Goal: Information Seeking & Learning: Check status

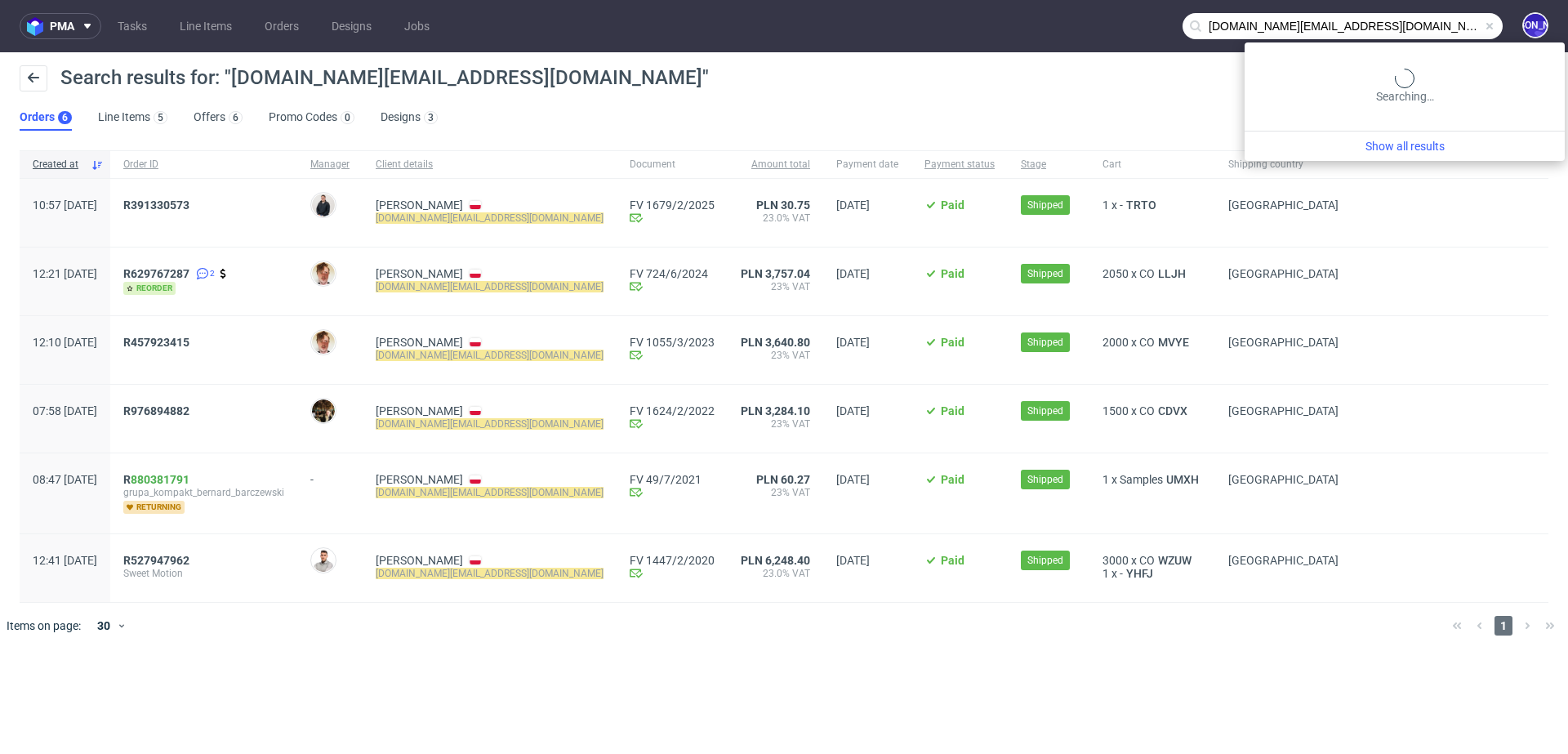
click at [1426, 26] on input "sweetemotion.contact@gmail.com" at bounding box center [1342, 25] width 321 height 26
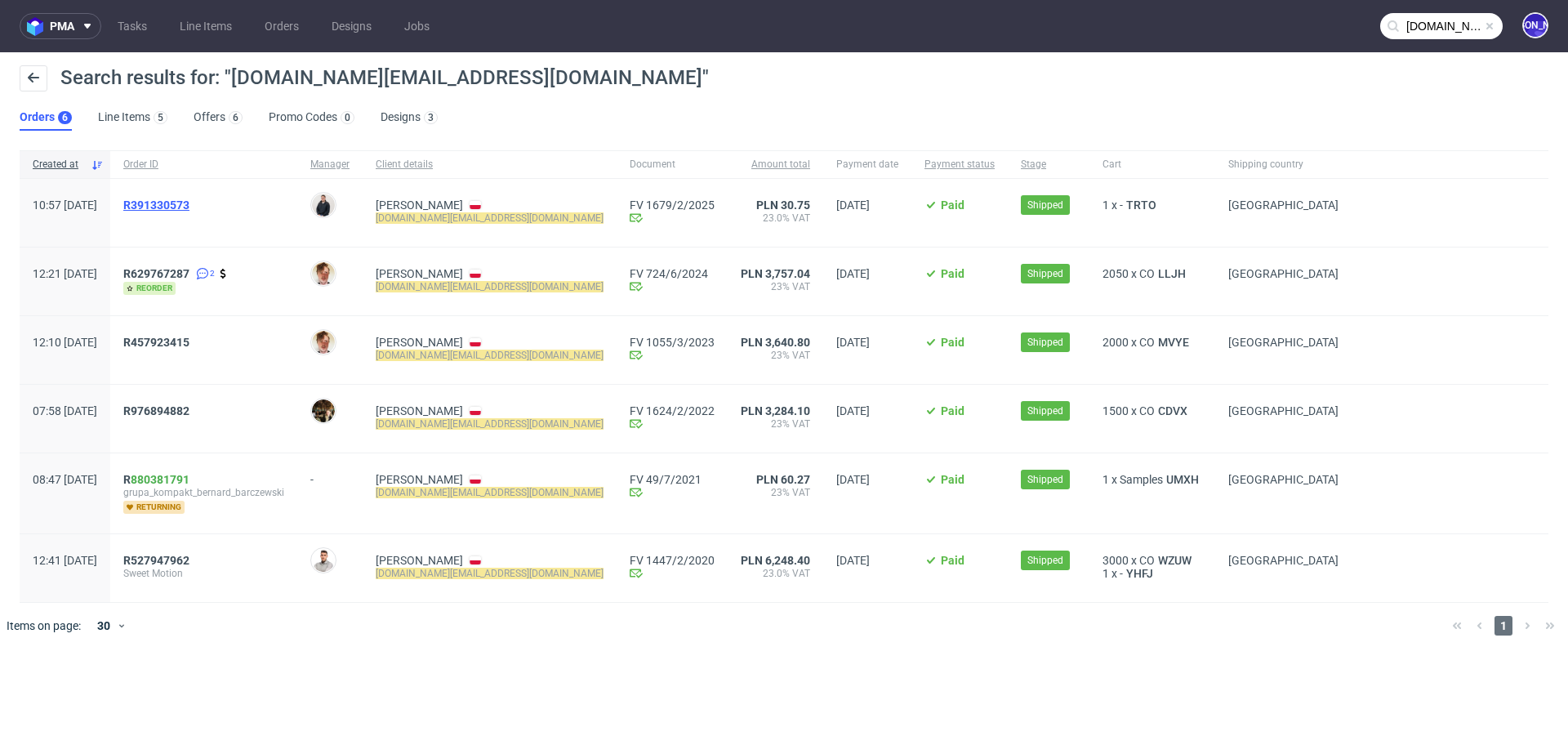
click at [182, 206] on span "R391330573" at bounding box center [156, 204] width 66 height 13
click at [1418, 18] on input "sweetemotion.contact@gmail.com" at bounding box center [1442, 25] width 123 height 26
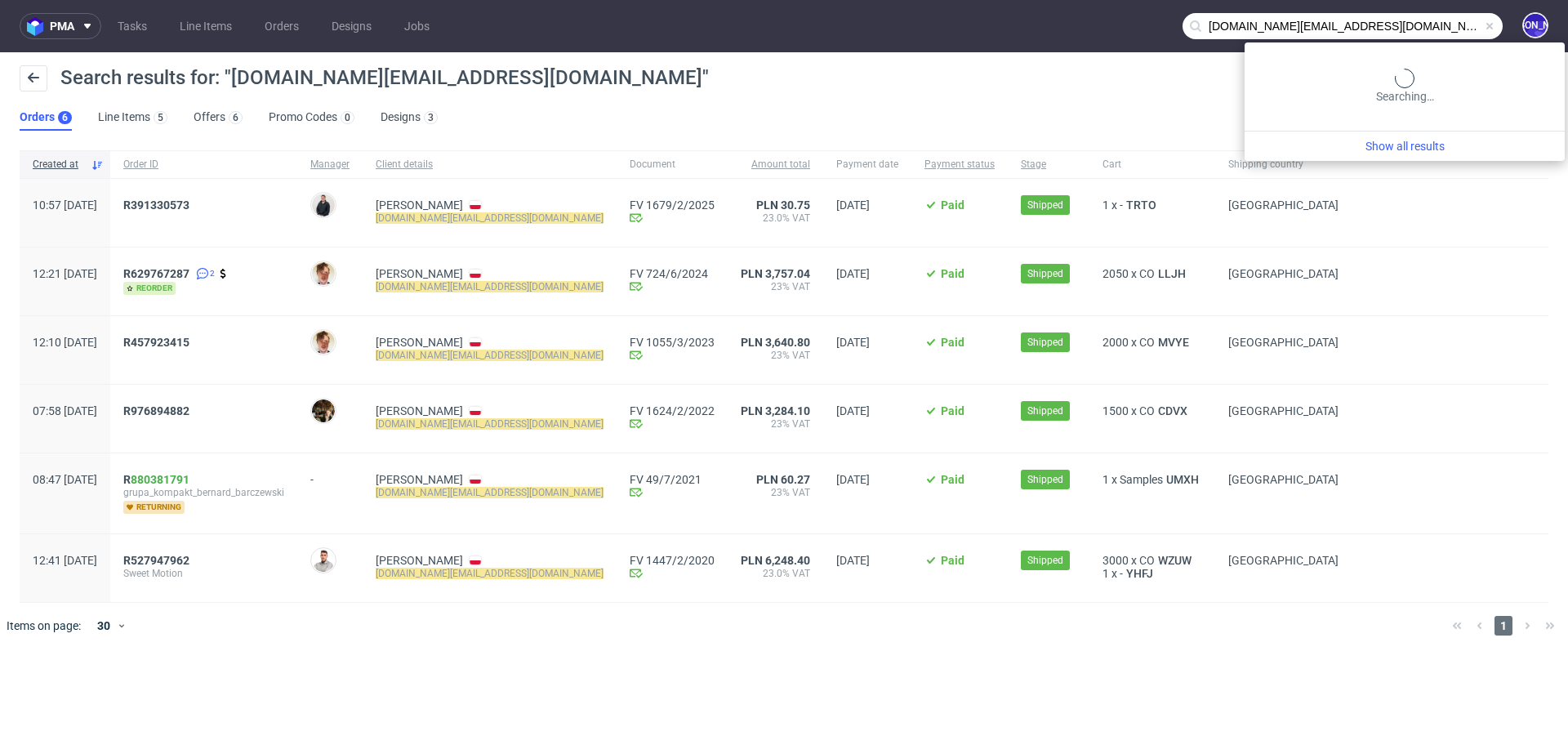
click at [1418, 18] on input "sweetemotion.contact@gmail.com" at bounding box center [1342, 25] width 321 height 26
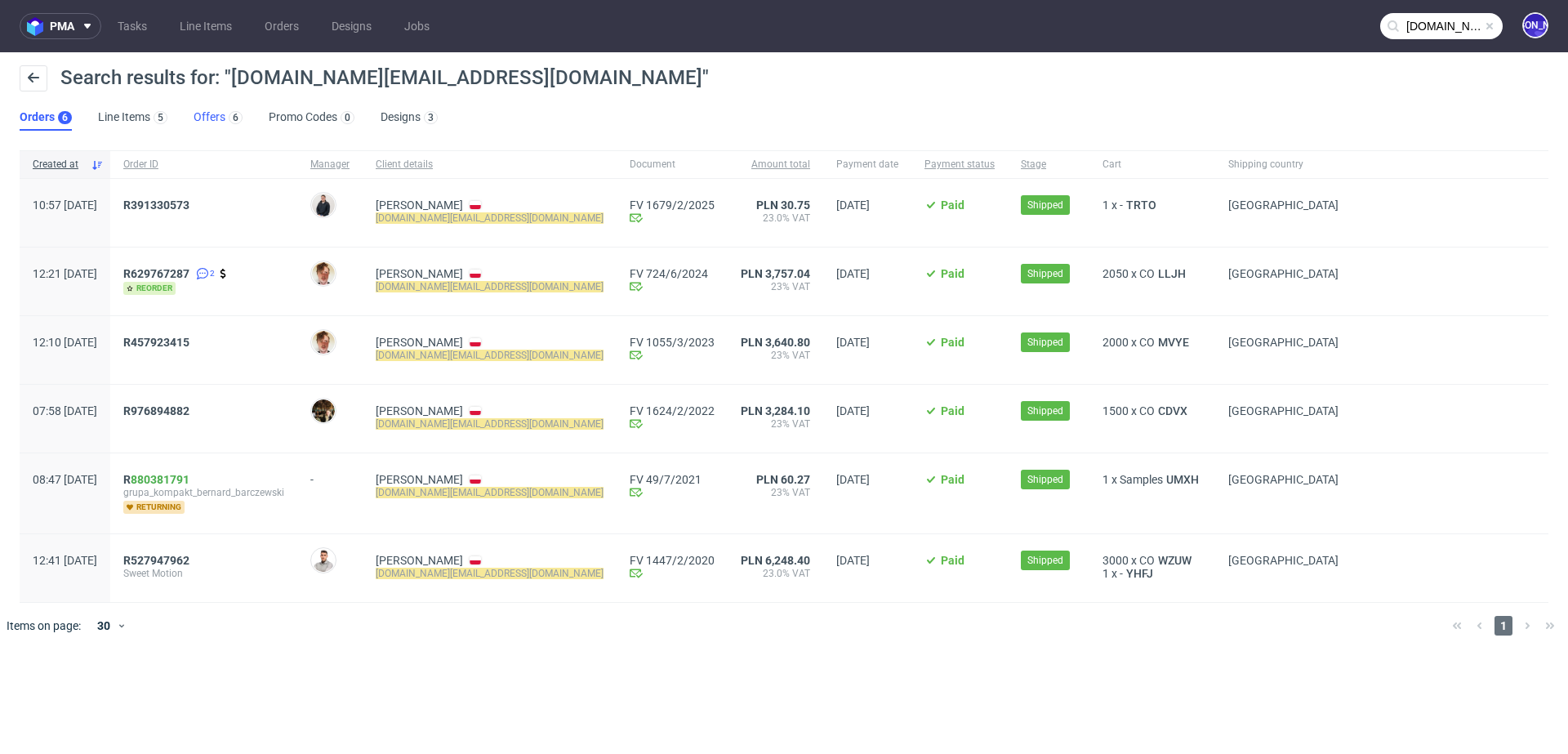
click at [226, 112] on div "6" at bounding box center [233, 117] width 17 height 17
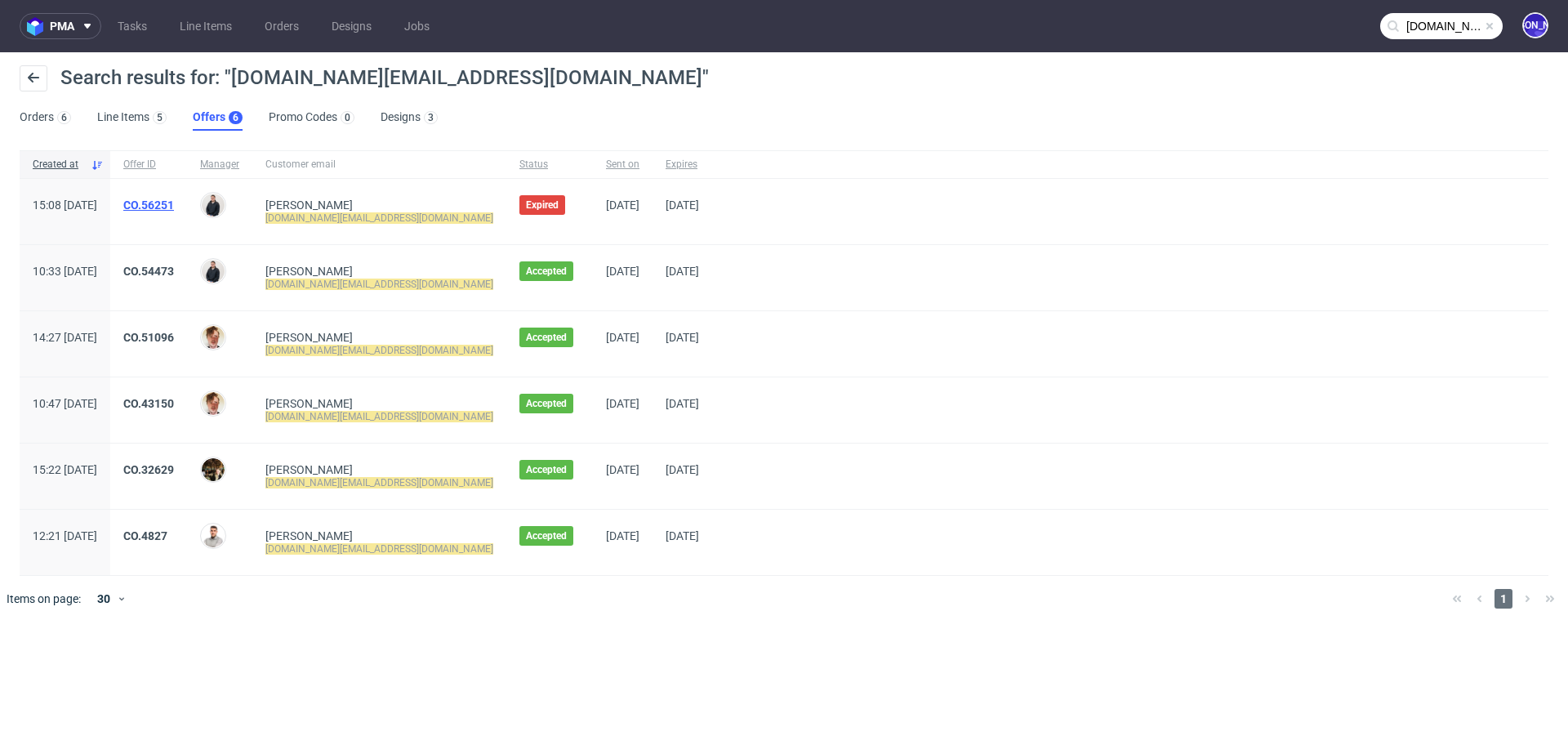
click at [174, 204] on link "CO.56251" at bounding box center [149, 204] width 51 height 13
click at [1434, 22] on input "sweetemotion.contact@gmail.com" at bounding box center [1442, 25] width 123 height 26
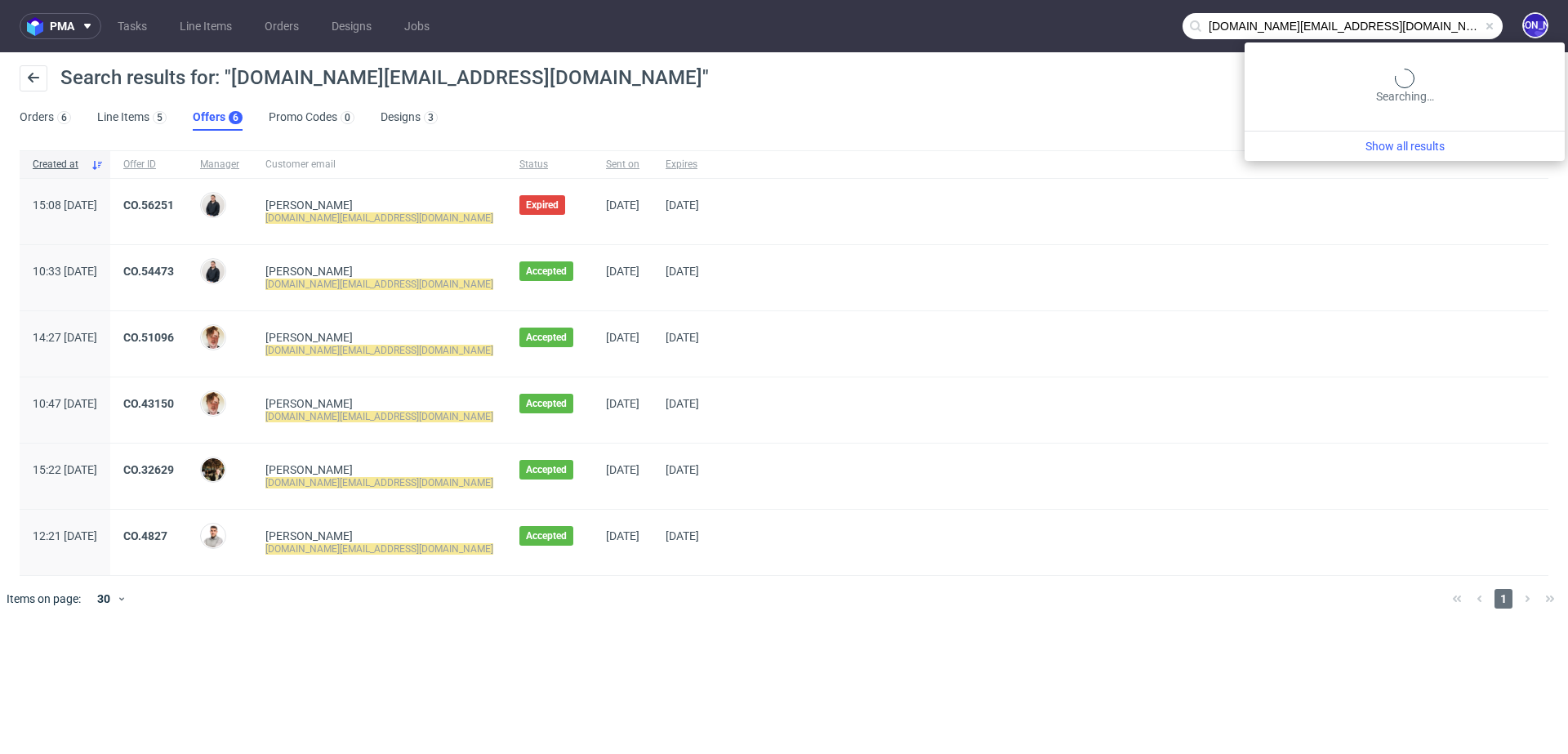
click at [1434, 22] on input "sweetemotion.contact@gmail.com" at bounding box center [1342, 25] width 321 height 26
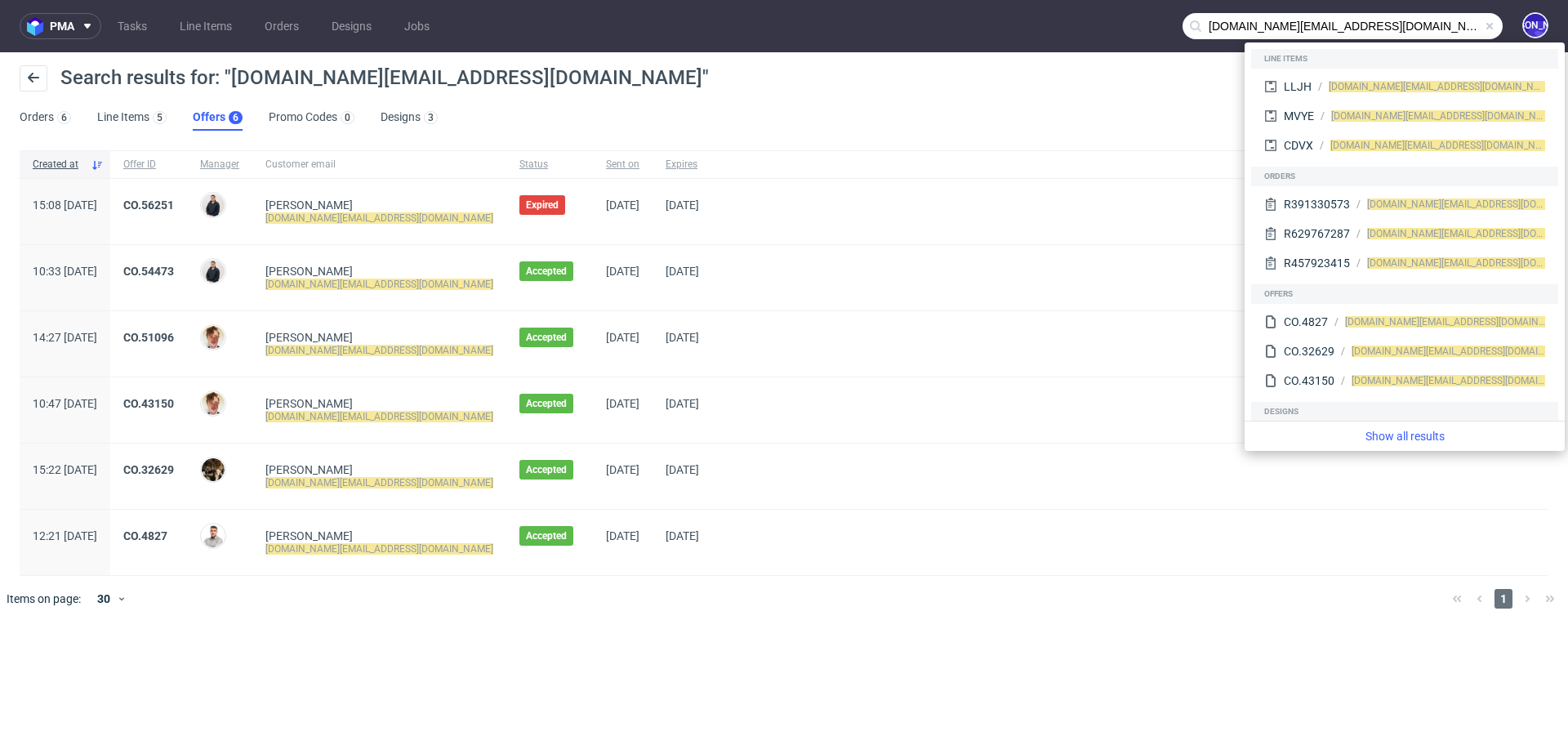
paste input "flore@studio-octopus.fr"
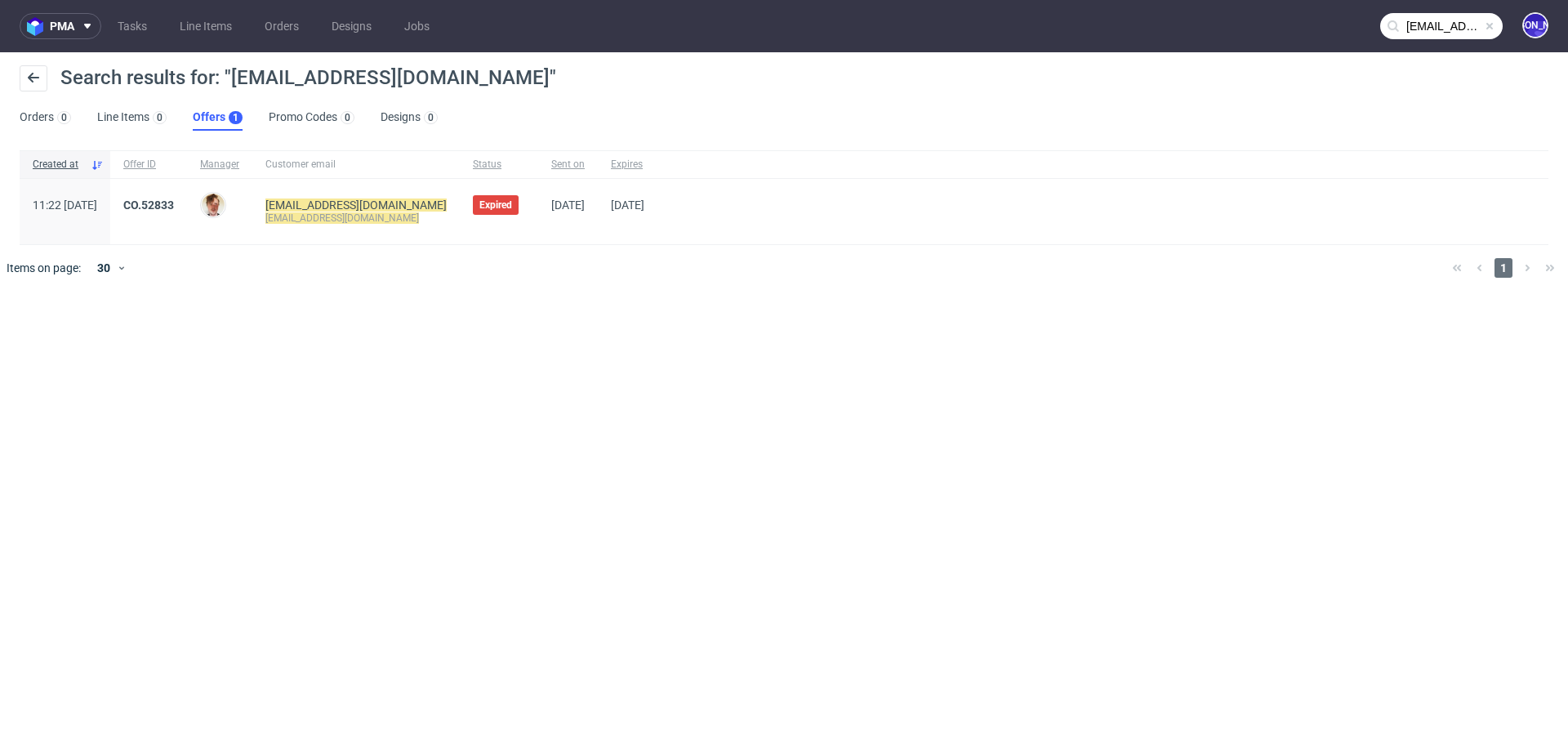
click at [1436, 34] on input "flore@studio-octopus.fr" at bounding box center [1442, 25] width 123 height 26
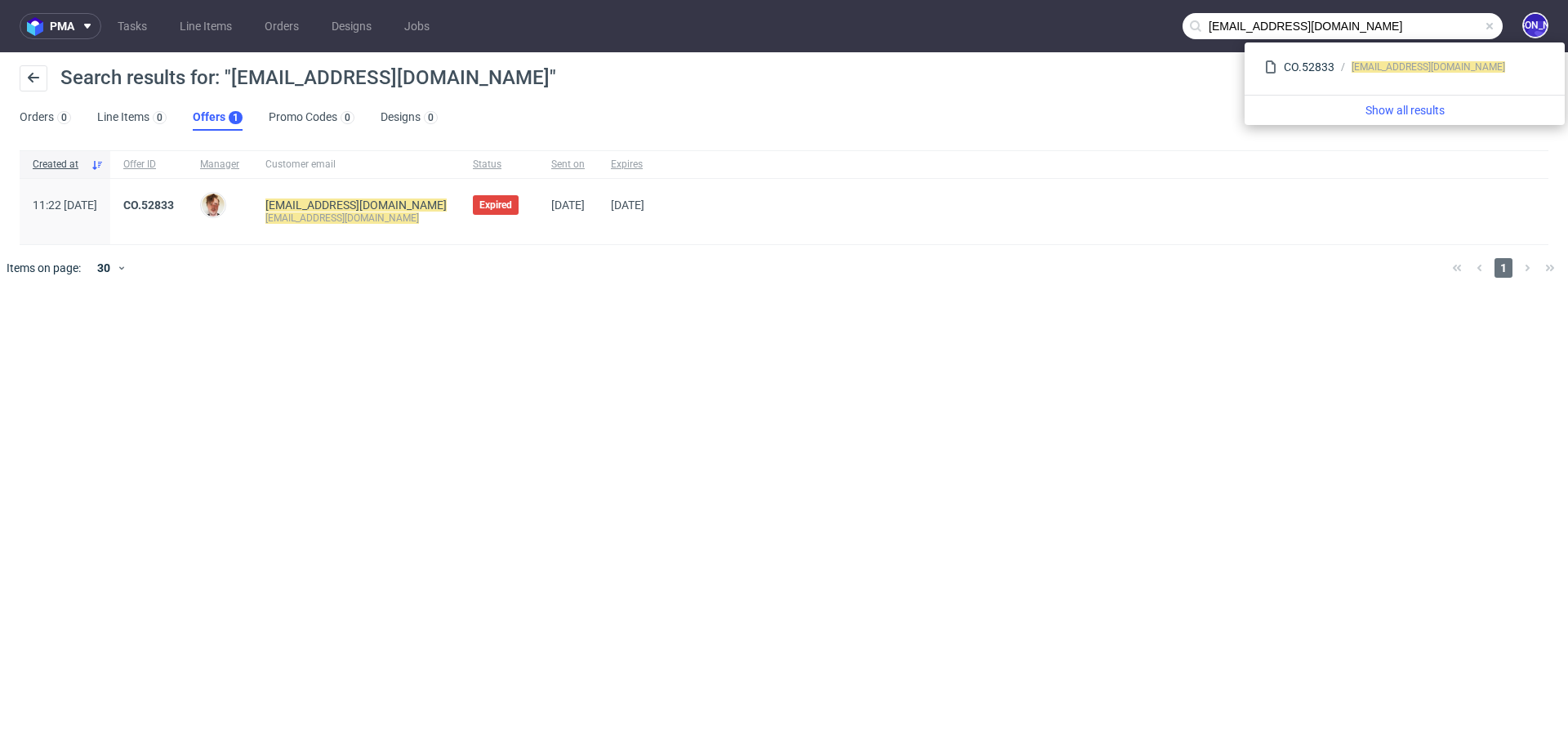
click at [1218, 26] on input "flore@studio-octopus.fr" at bounding box center [1342, 25] width 321 height 26
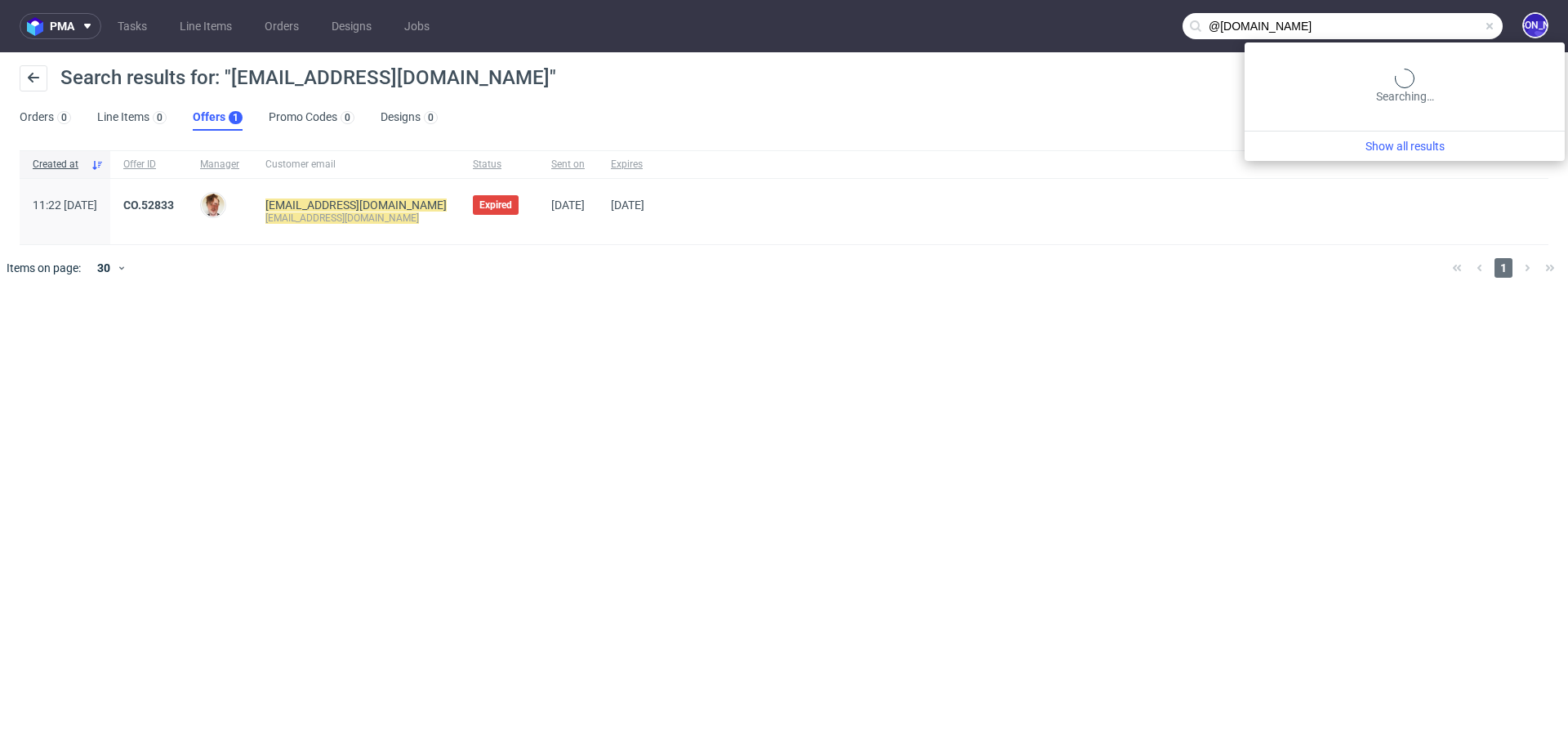
type input "@studio-octopus.fr"
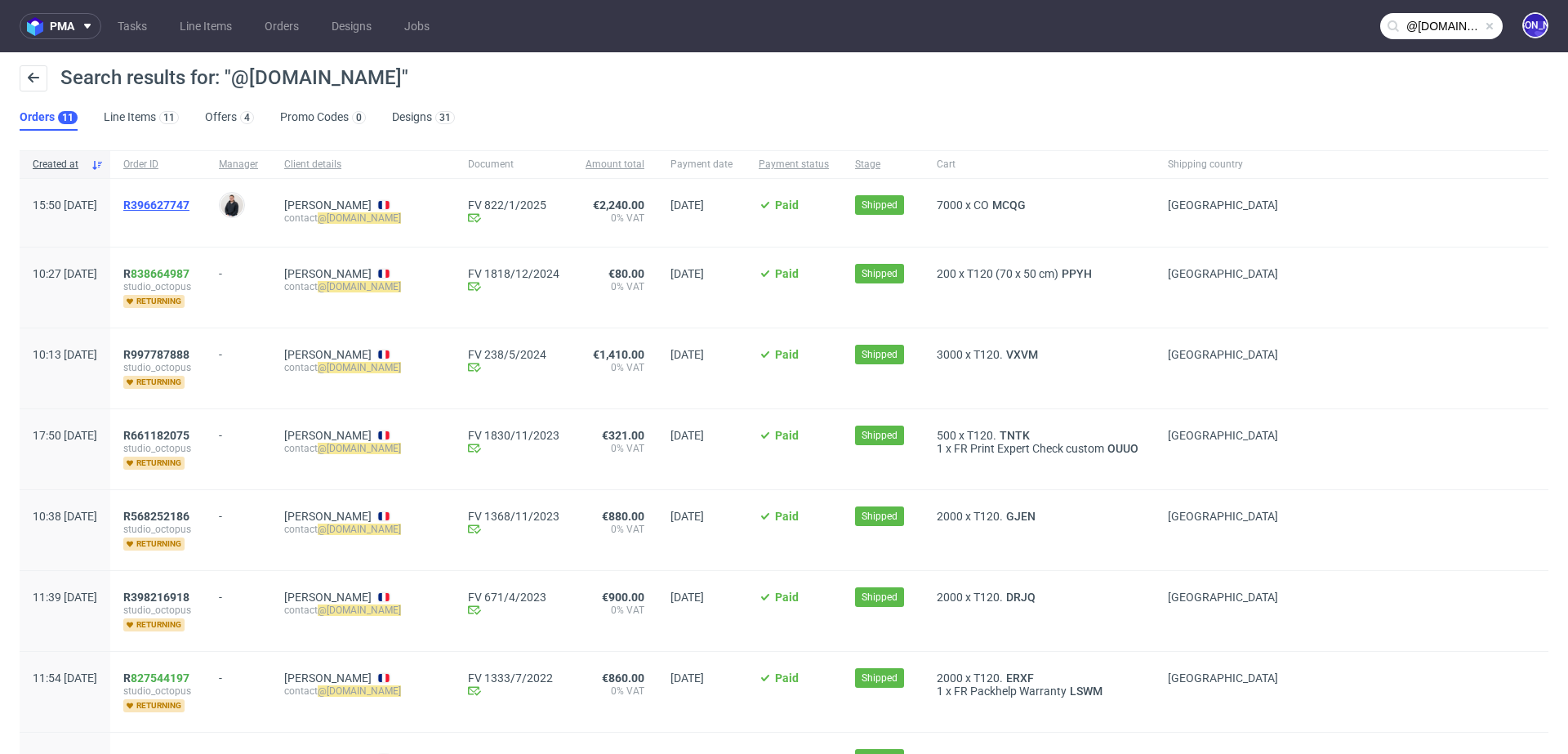
click at [189, 204] on span "R396627747" at bounding box center [156, 204] width 66 height 13
click at [189, 198] on span "R396627747" at bounding box center [156, 204] width 66 height 13
click at [178, 271] on span "R 838664987" at bounding box center [156, 273] width 66 height 13
click at [177, 351] on span "R997787888" at bounding box center [156, 354] width 66 height 13
click at [189, 433] on span "R661182075" at bounding box center [156, 434] width 66 height 13
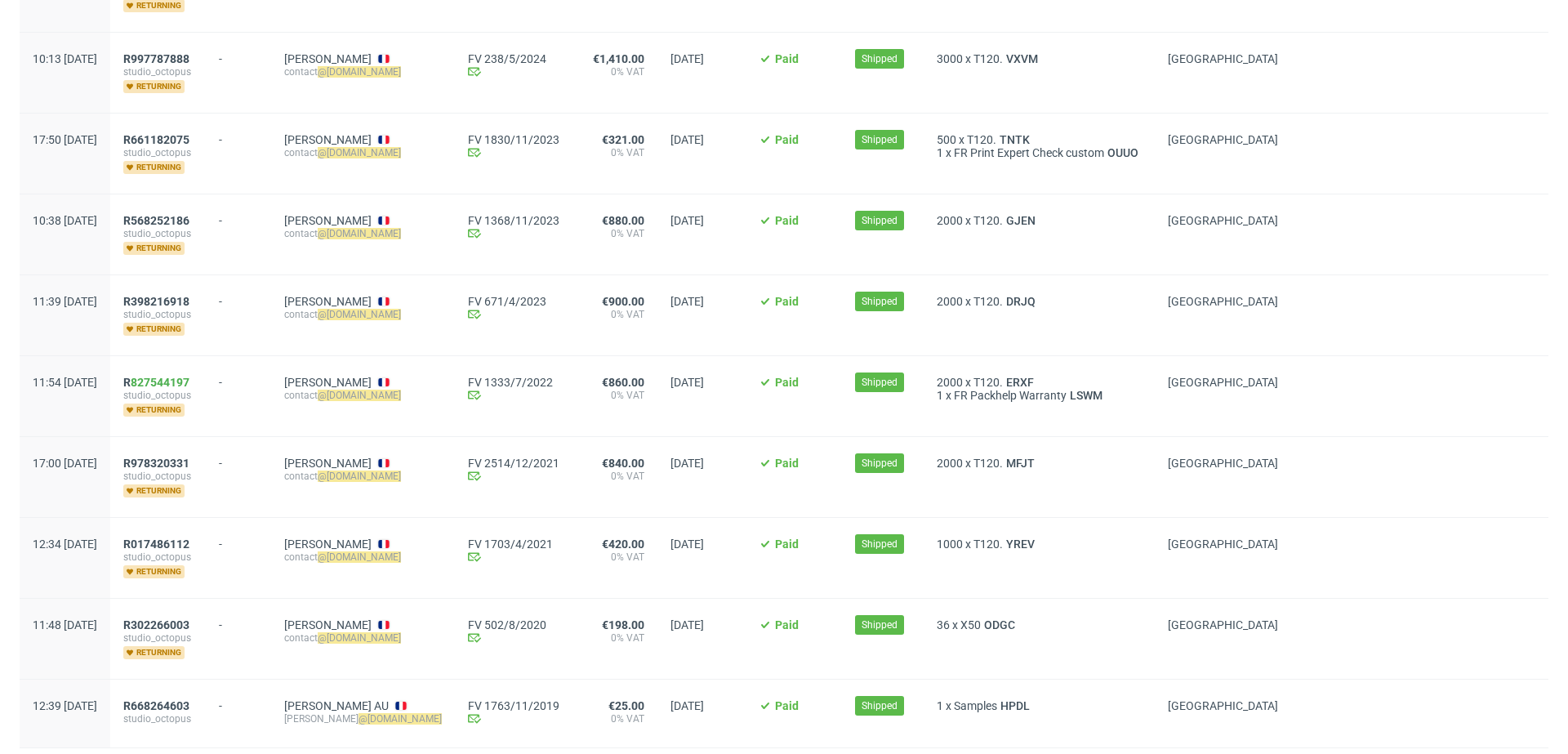
scroll to position [337, 0]
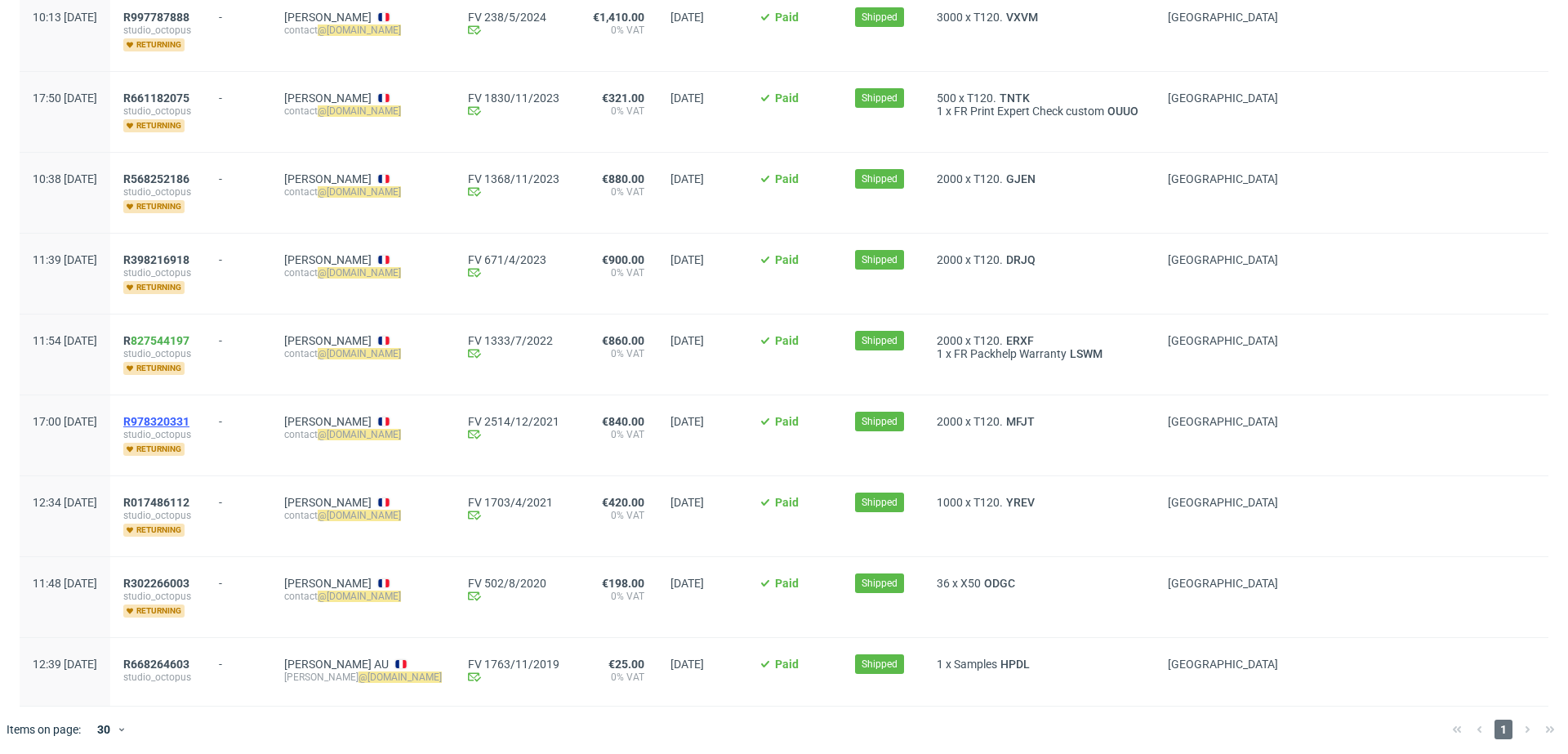
click at [189, 415] on span "R978320331" at bounding box center [156, 421] width 66 height 13
click at [187, 496] on span "R017486112" at bounding box center [156, 502] width 66 height 13
click at [189, 418] on span "R978320331" at bounding box center [156, 421] width 66 height 13
click at [178, 335] on span "R 827544197" at bounding box center [156, 340] width 66 height 13
click at [186, 259] on span "R398216918" at bounding box center [156, 259] width 66 height 13
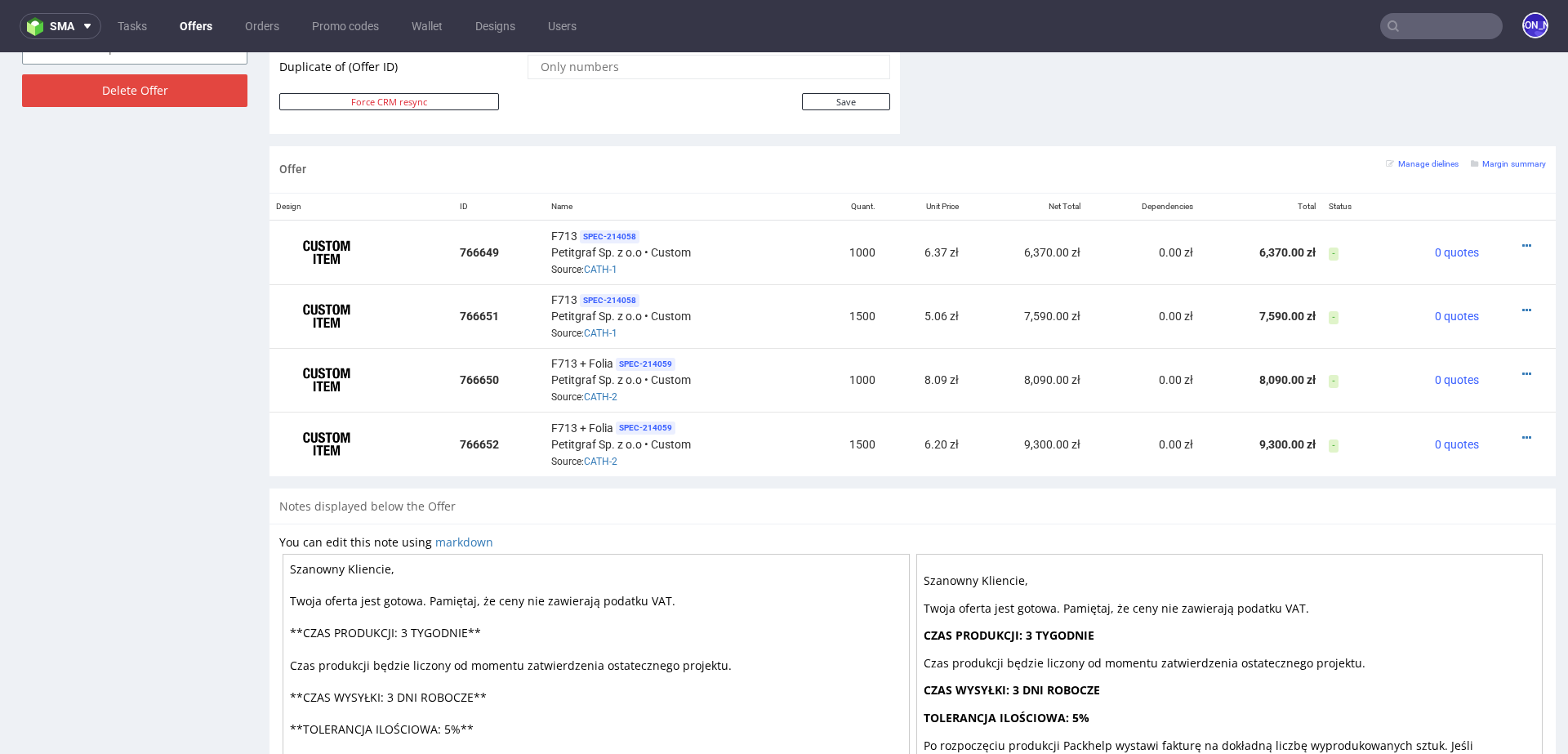
scroll to position [901, 0]
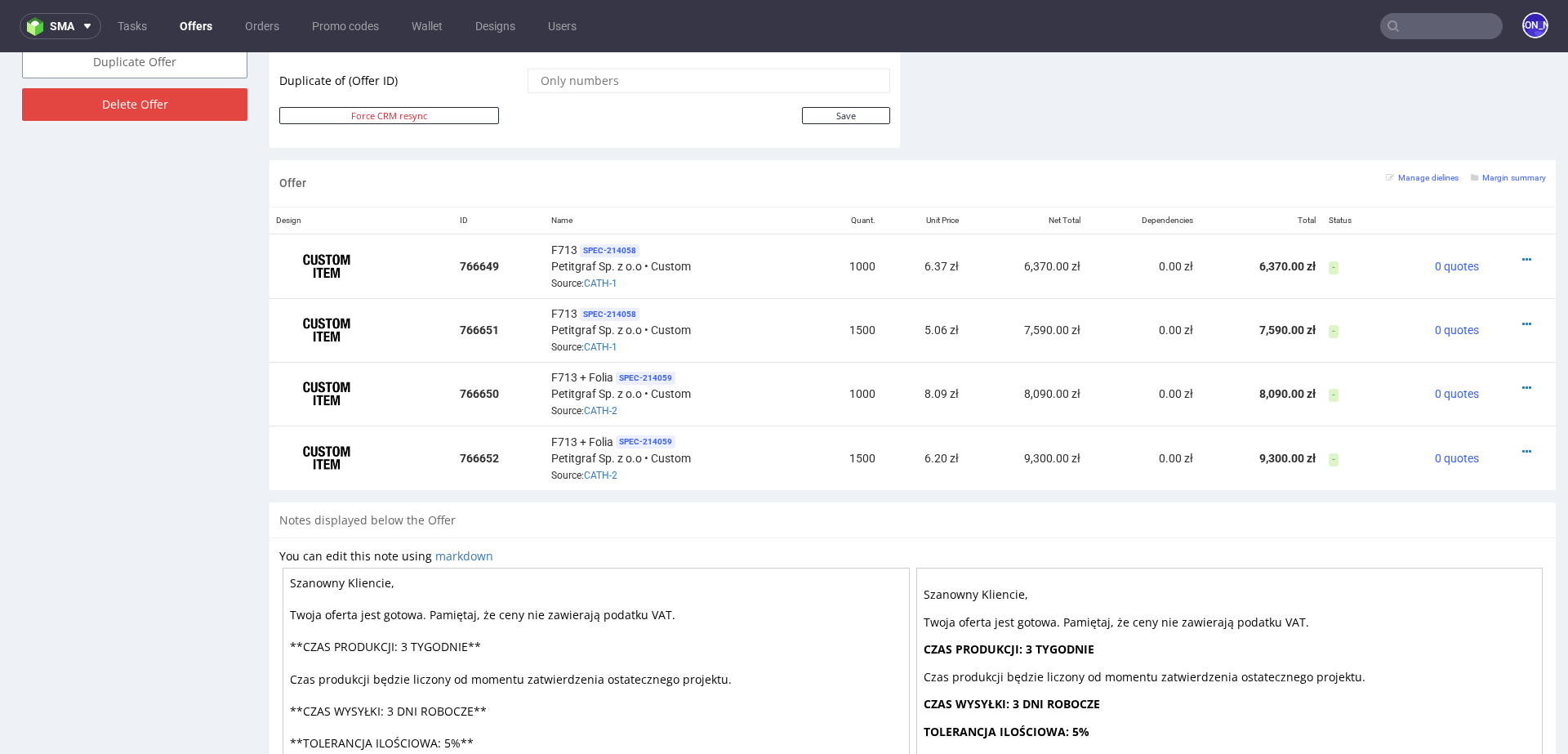
click at [1447, 12] on nav "sma Tasks Offers Orders Promo codes Wallet Designs Users JO" at bounding box center [784, 25] width 1568 height 52
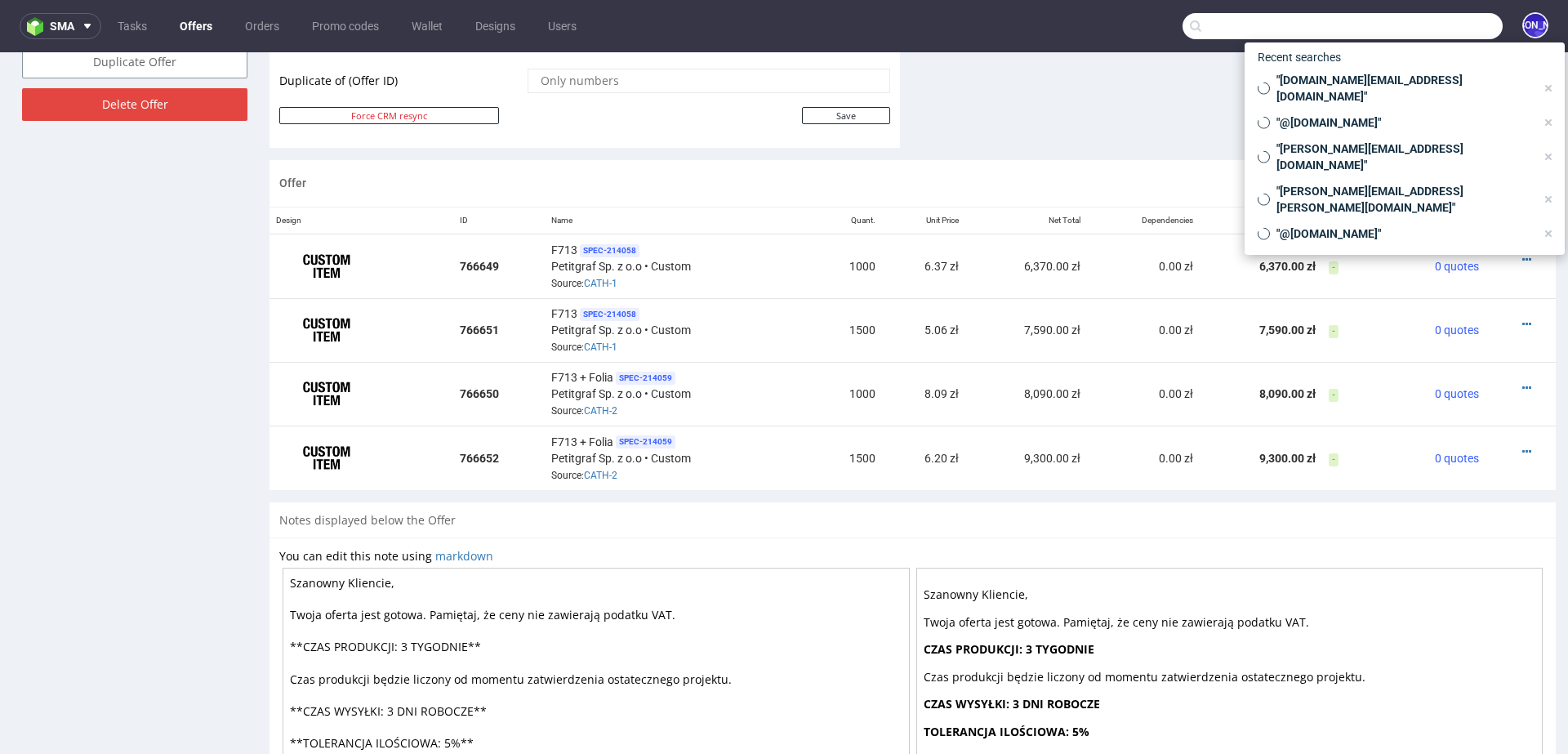
click at [1421, 22] on input "text" at bounding box center [1342, 25] width 321 height 26
paste input "communication@martinot-immobilier.fr"
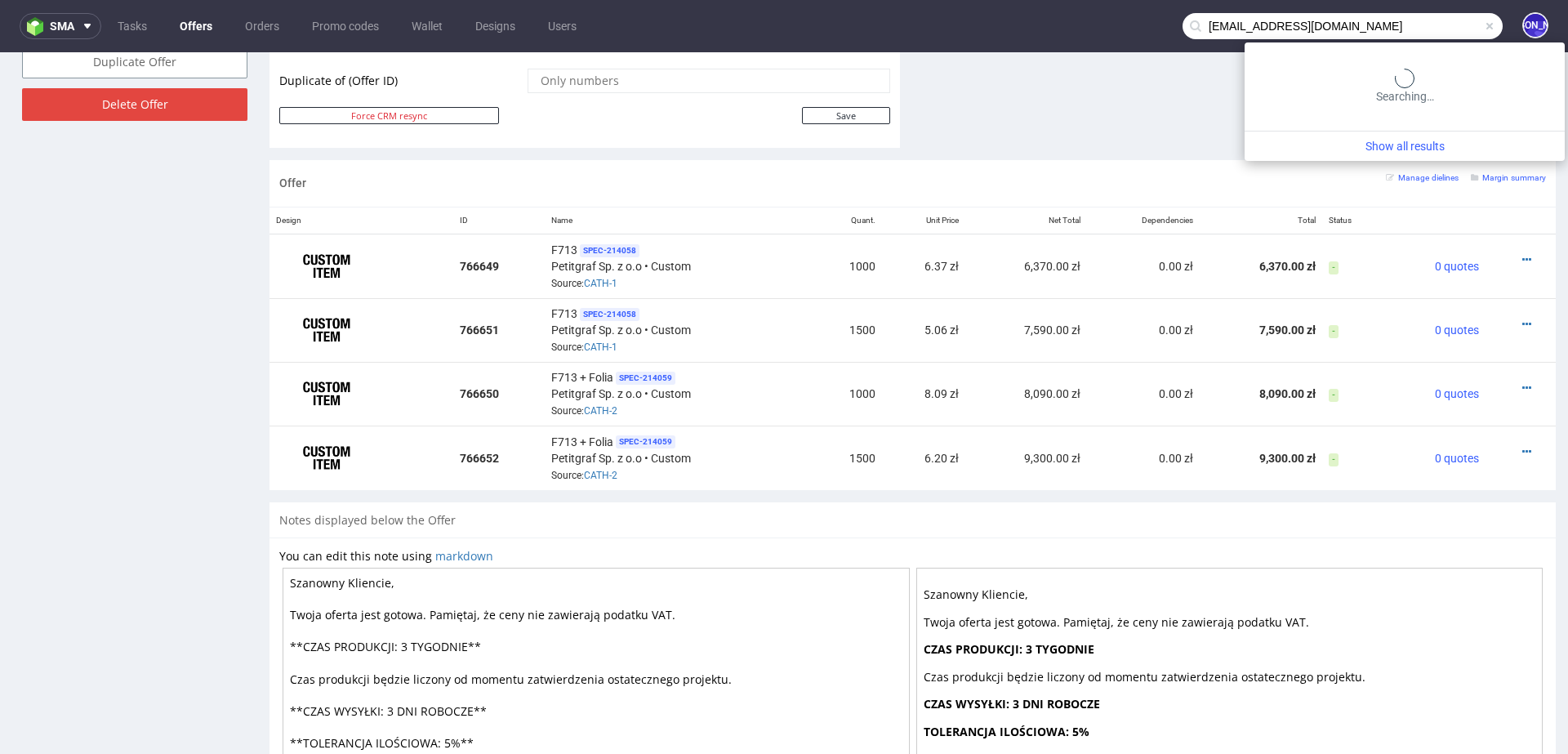
type input "communication@martinot-immobilier.fr"
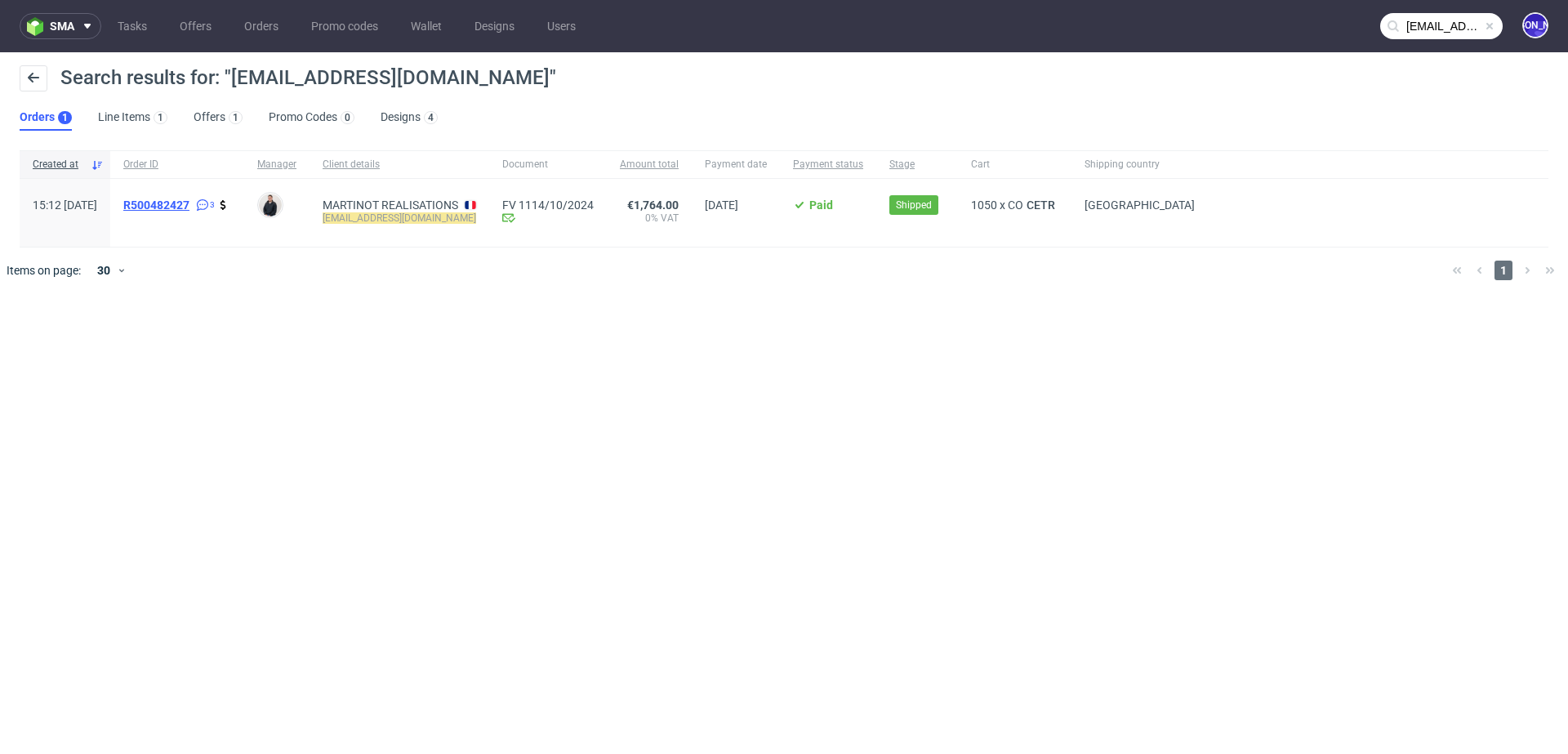
click at [189, 200] on span "R500482427" at bounding box center [156, 204] width 66 height 13
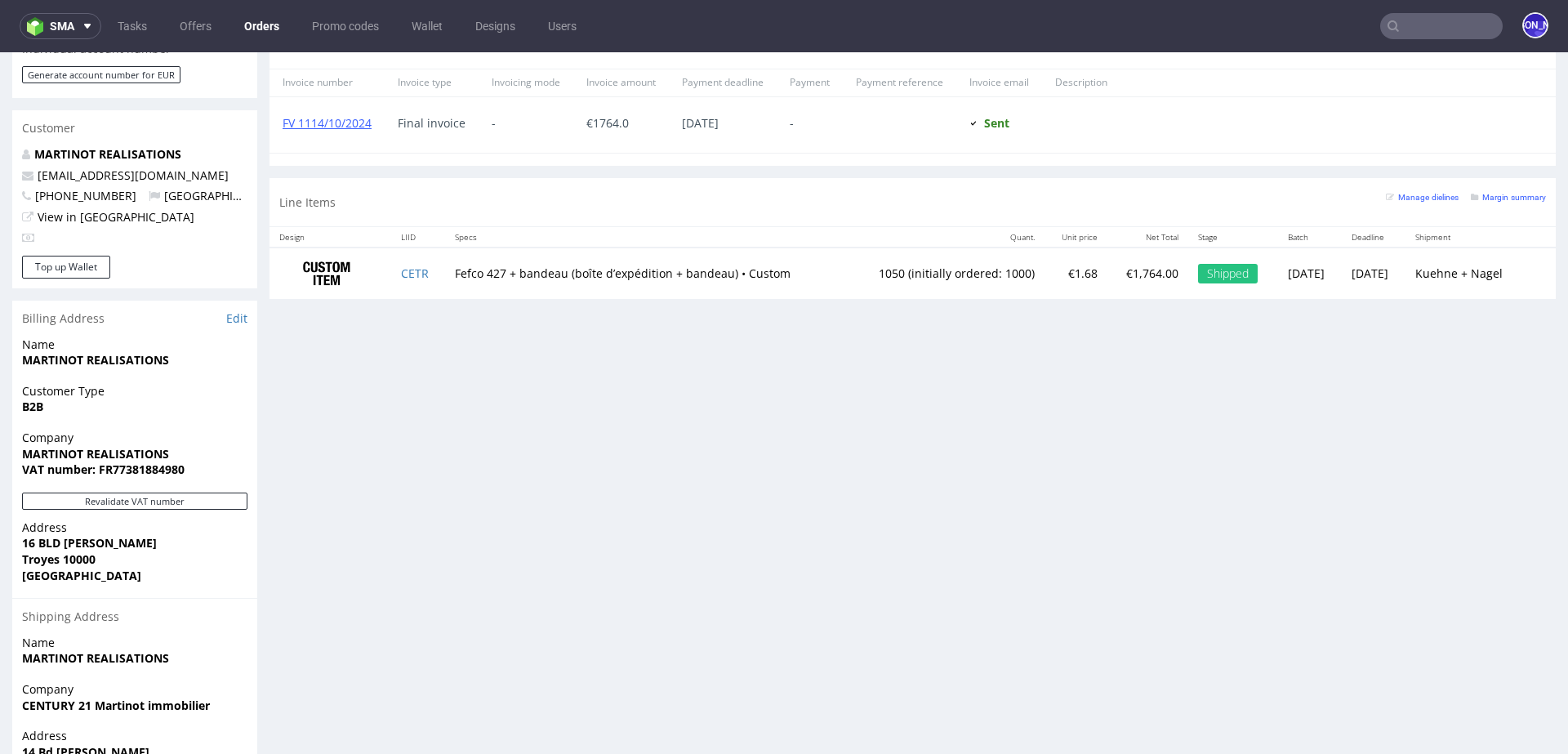
scroll to position [803, 0]
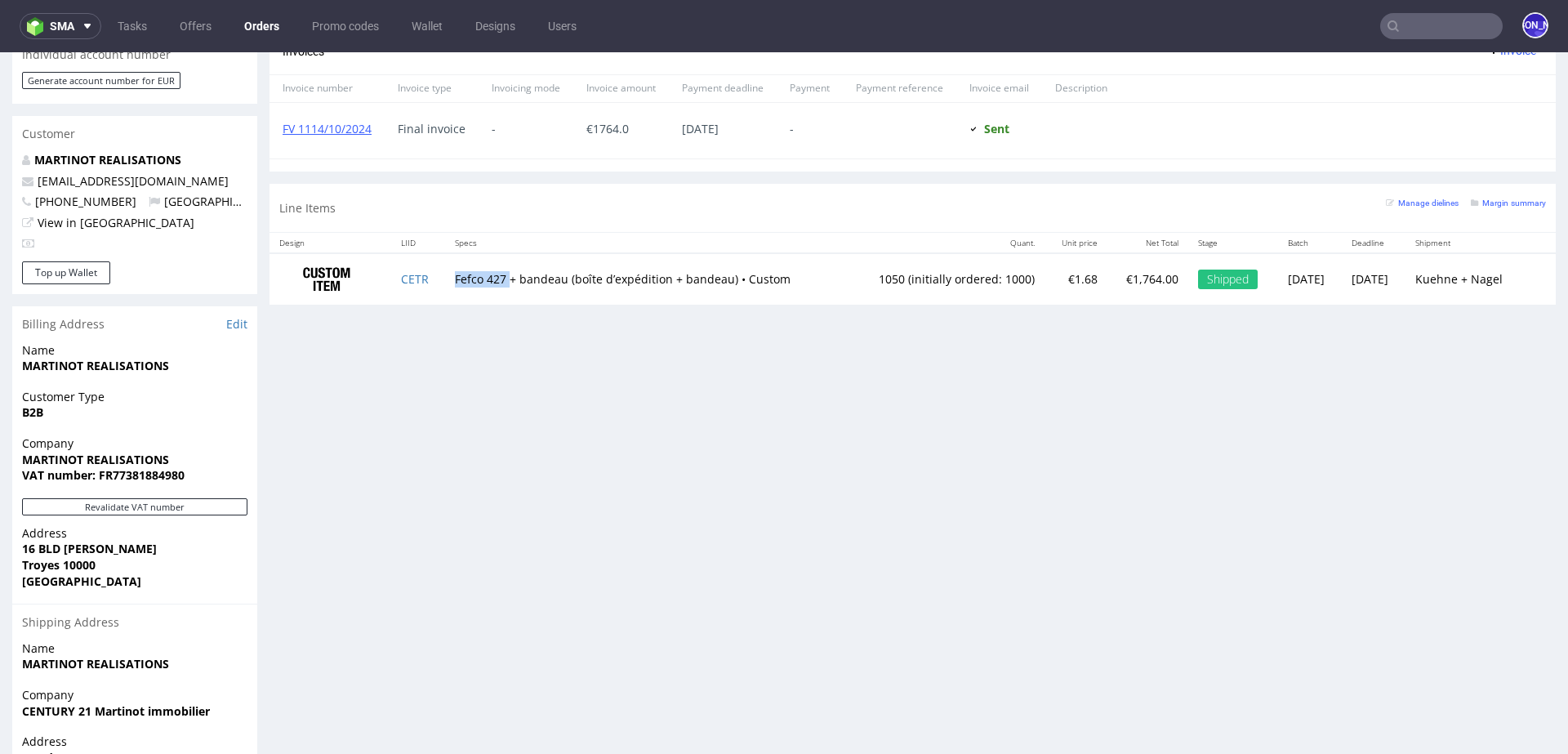
drag, startPoint x: 449, startPoint y: 275, endPoint x: 506, endPoint y: 277, distance: 57.0
click at [506, 277] on td "Fefco 427 + bandeau (boîte d’expédition + bandeau) • Custom" at bounding box center [645, 278] width 401 height 51
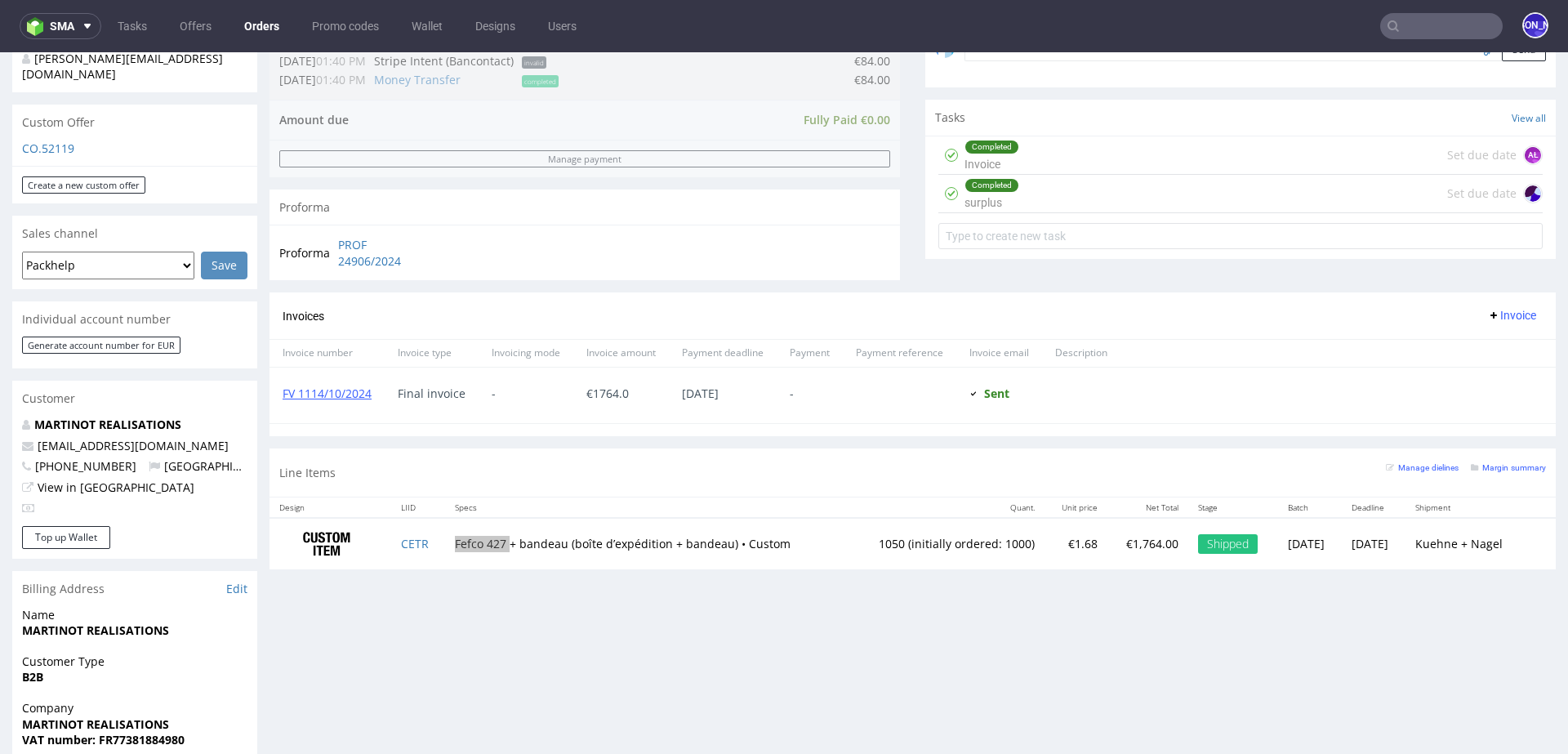
scroll to position [0, 0]
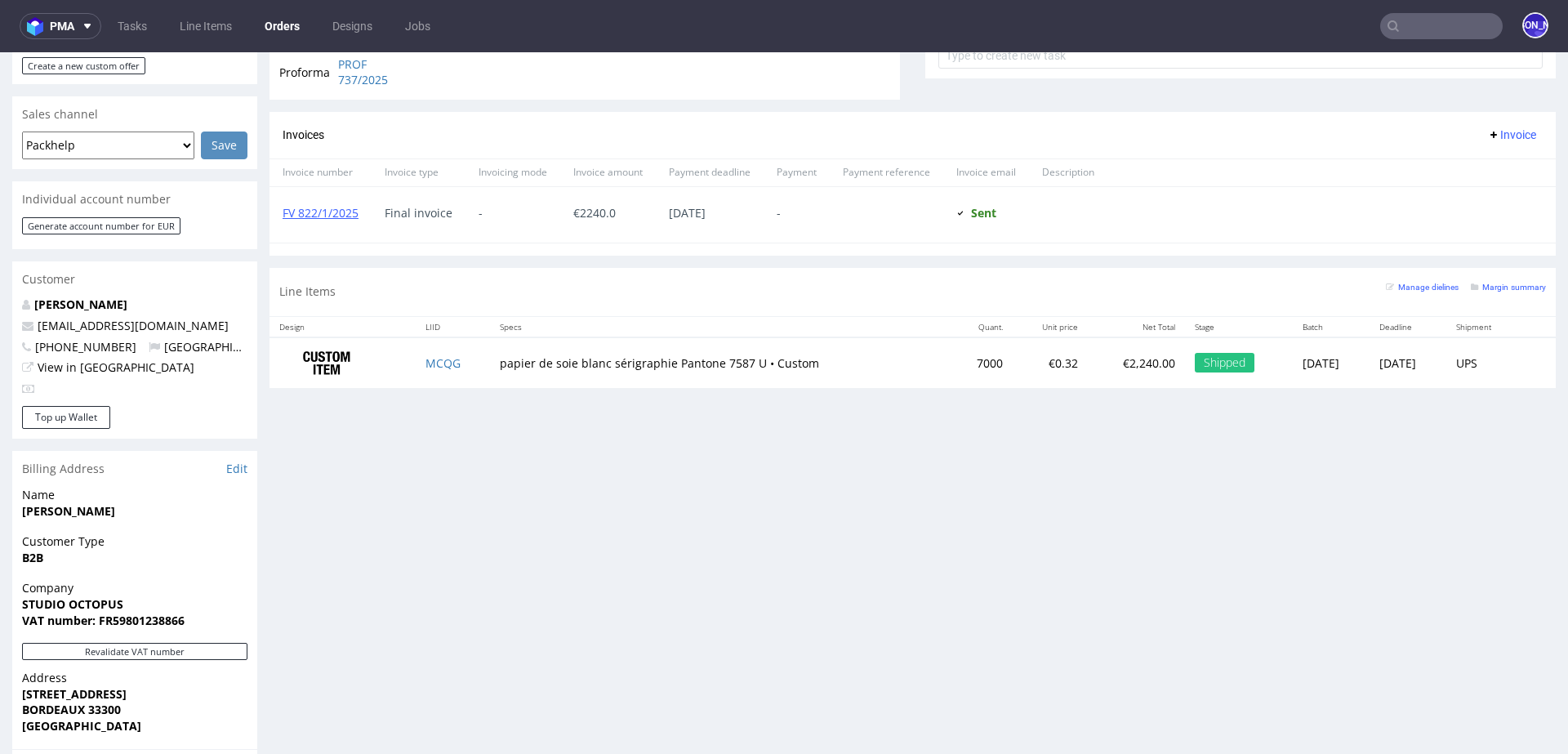
scroll to position [638, 0]
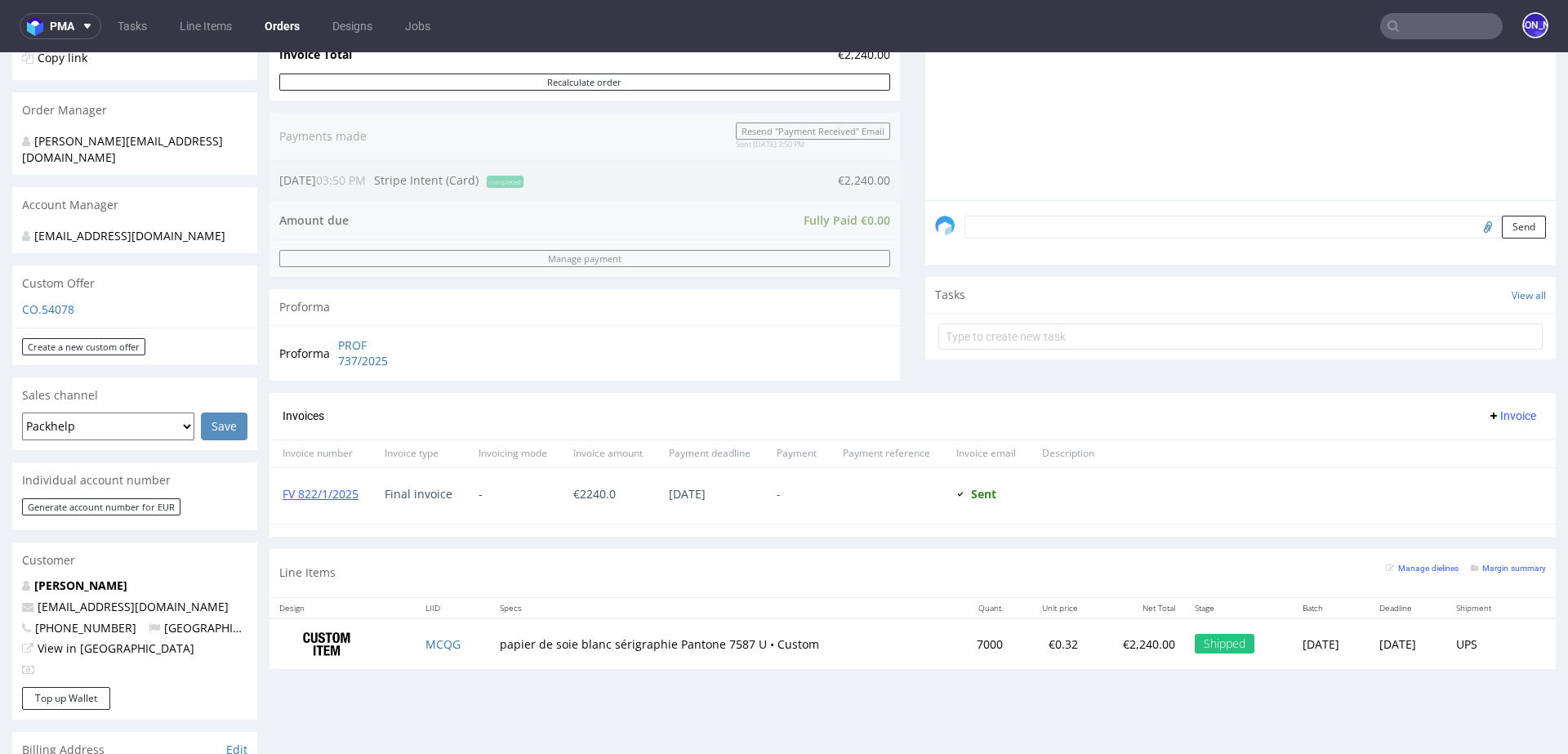
scroll to position [367, 0]
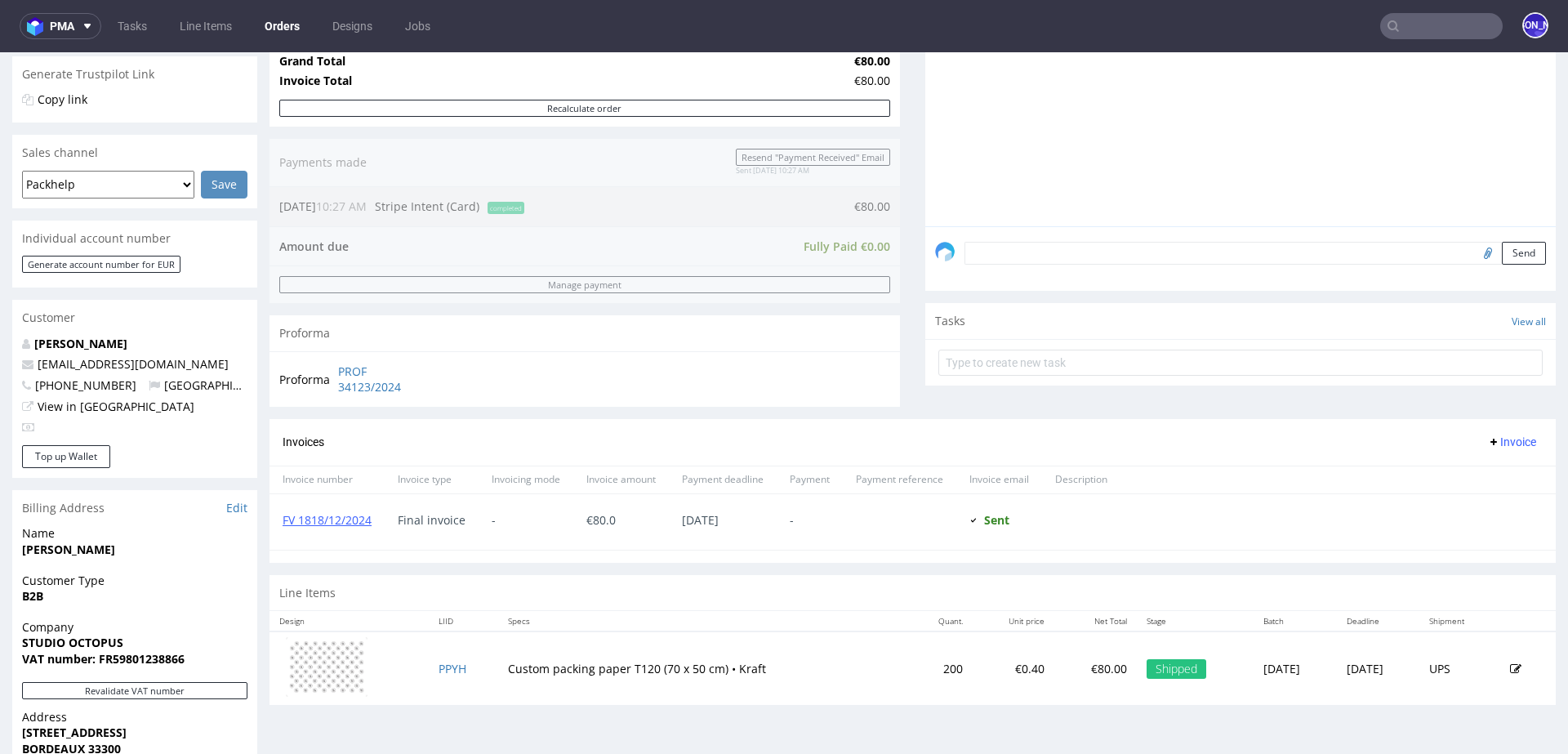
scroll to position [628, 0]
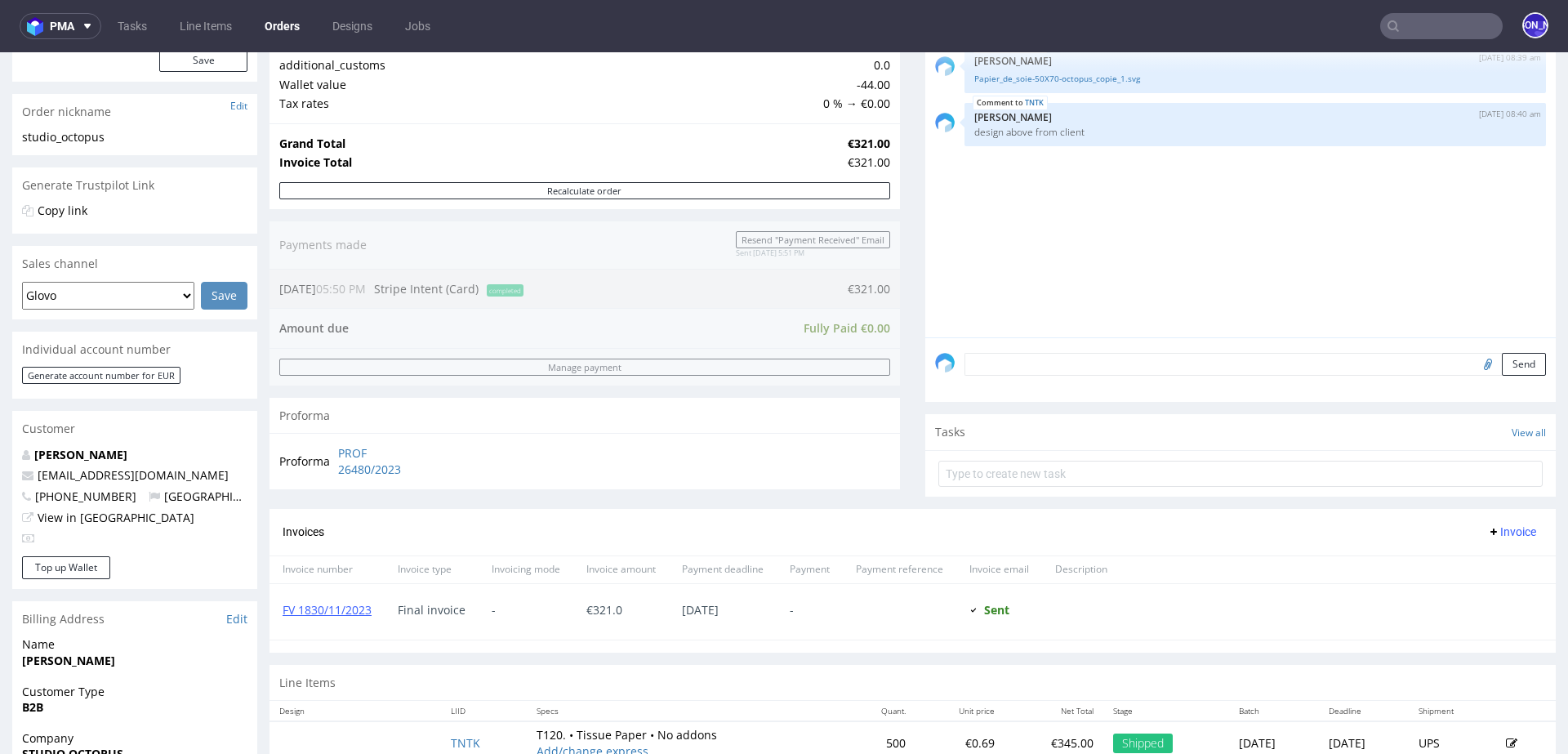
scroll to position [628, 0]
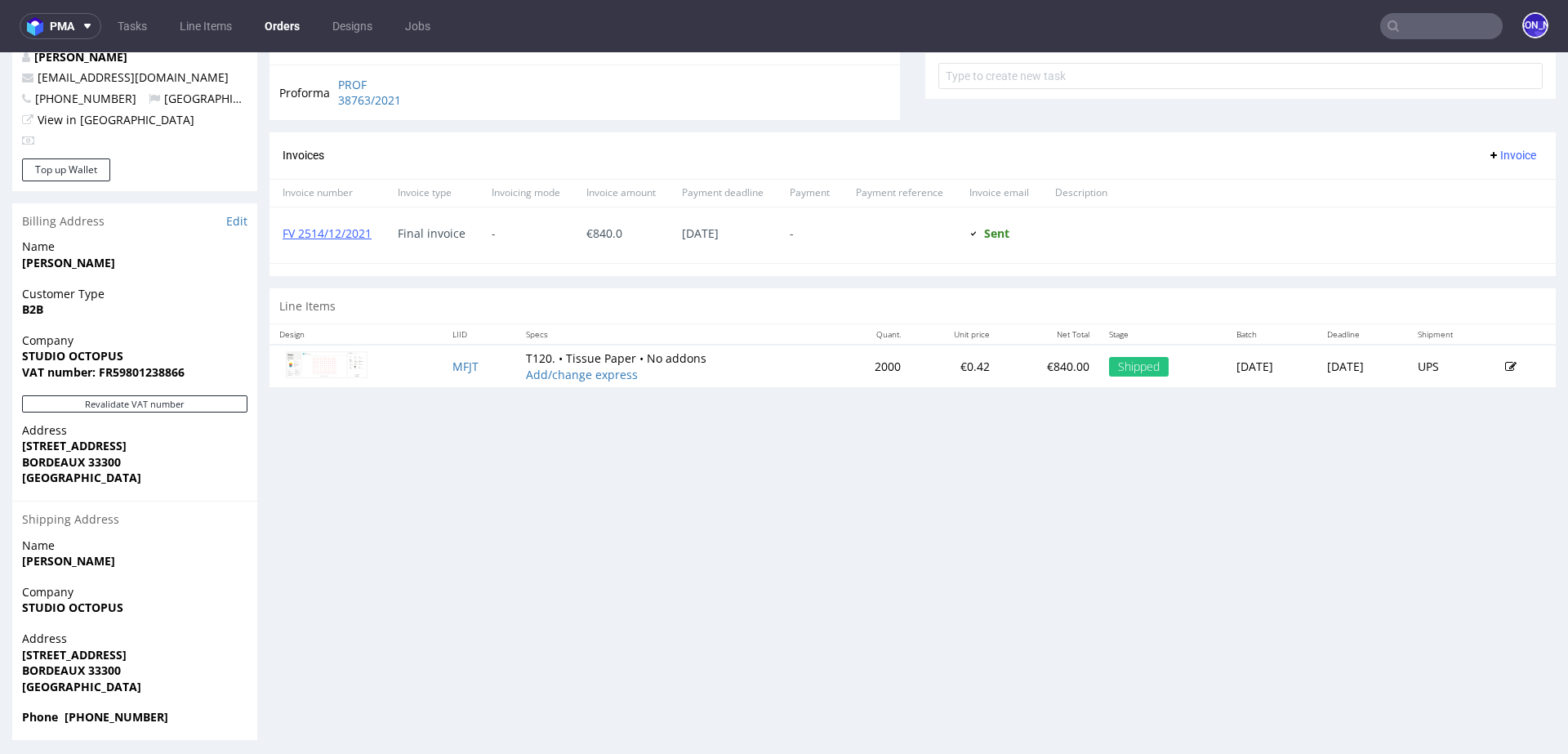
scroll to position [628, 0]
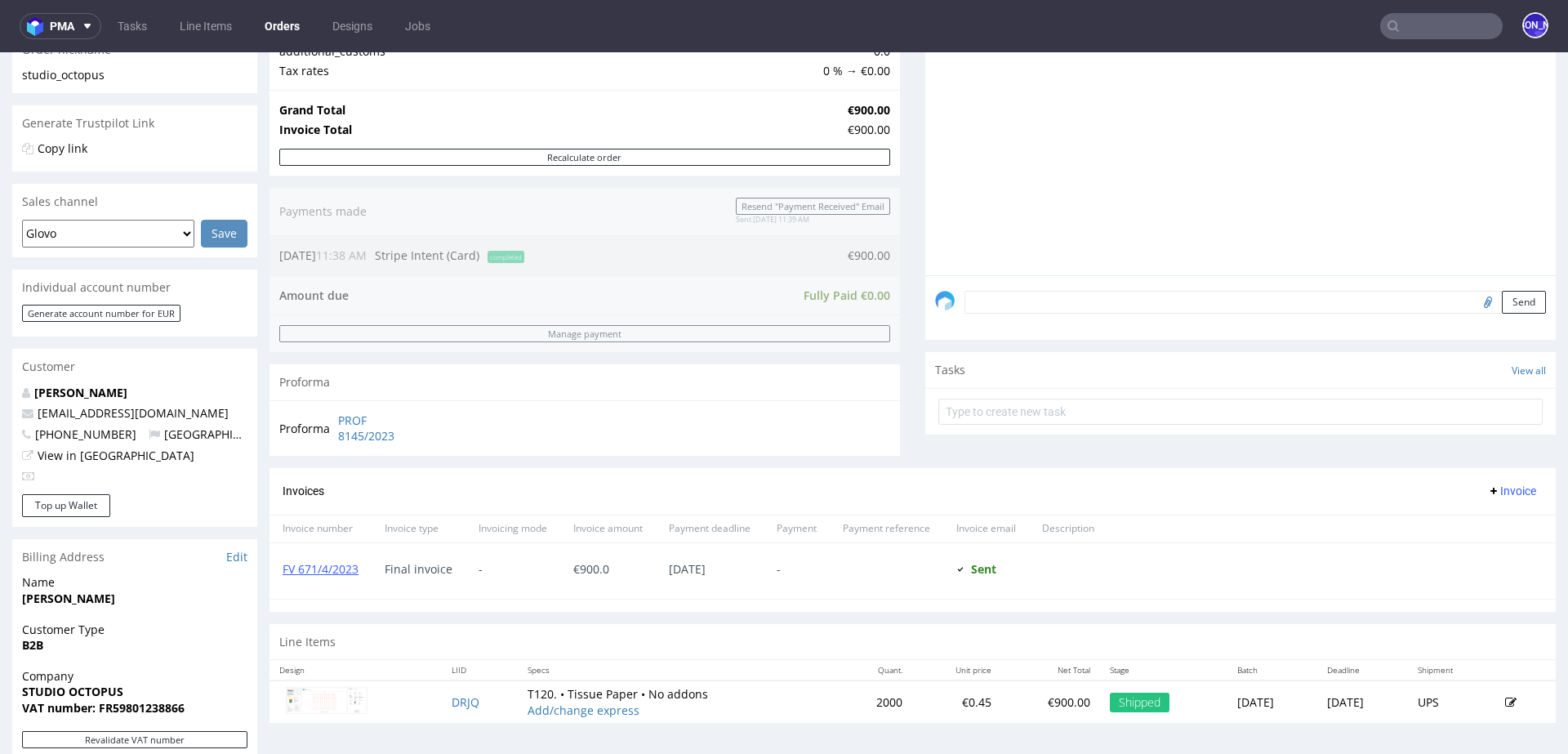
scroll to position [628, 0]
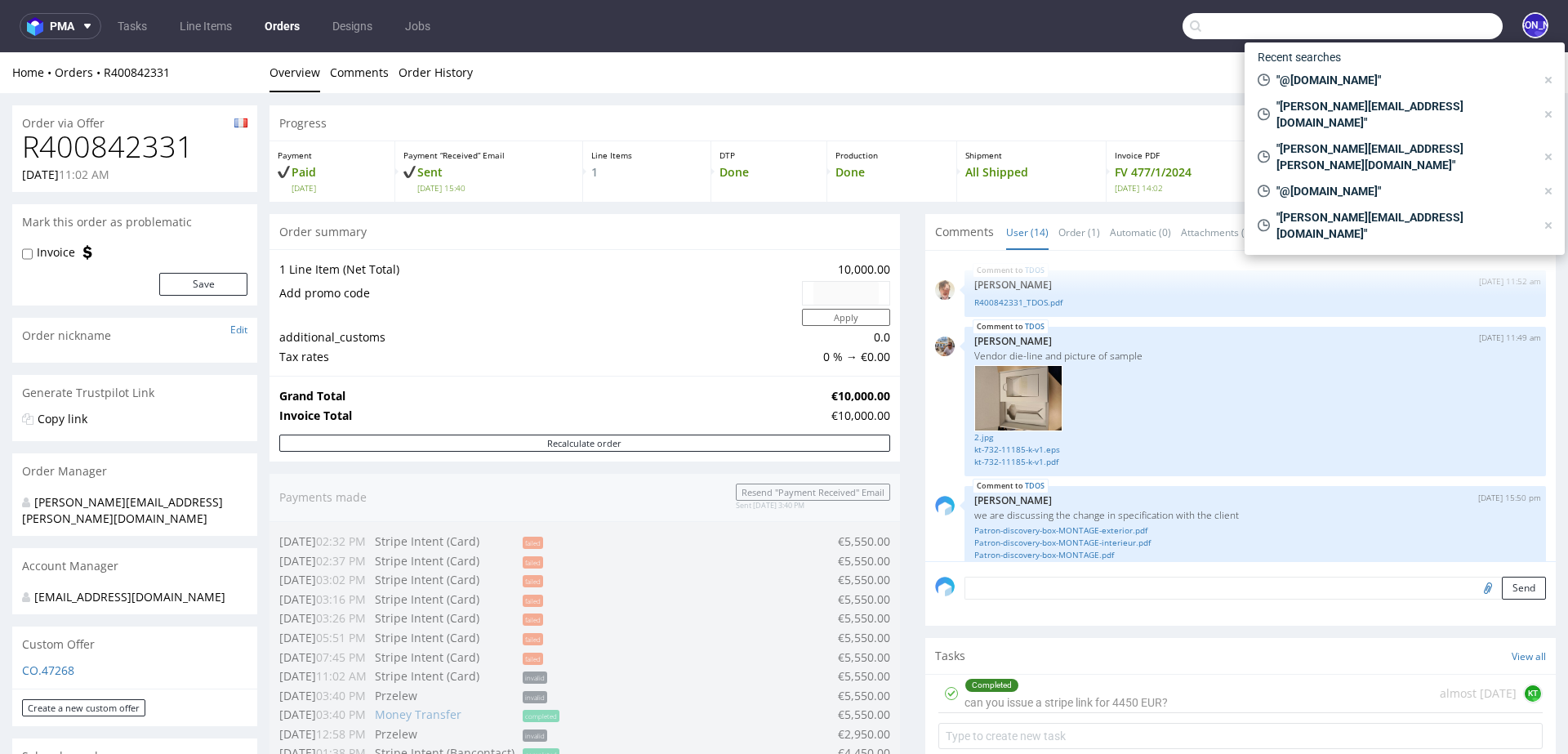
scroll to position [797, 0]
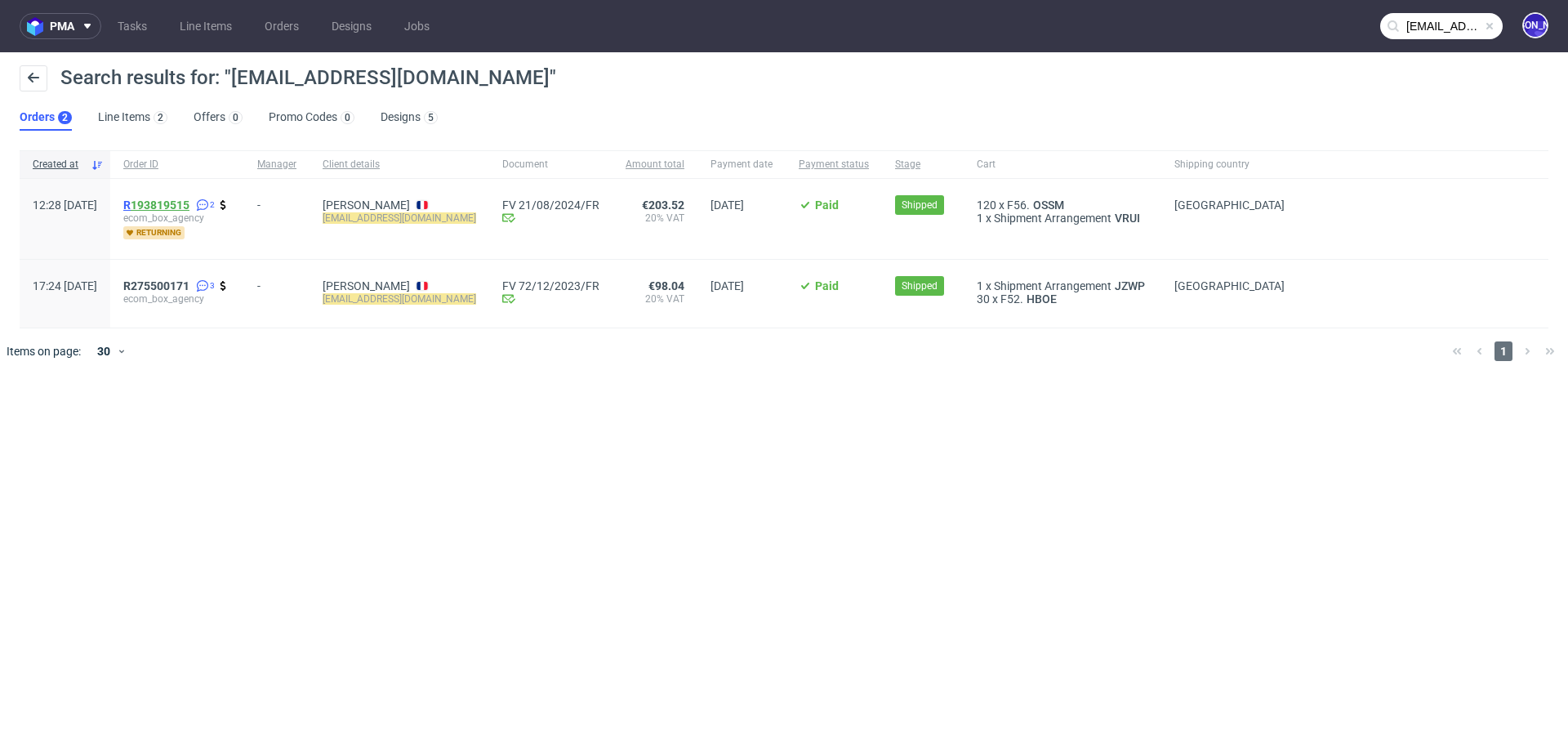
click at [179, 202] on link "193819515" at bounding box center [160, 204] width 59 height 13
click at [189, 284] on span "R275500171" at bounding box center [156, 285] width 66 height 13
click at [174, 208] on span "R 193819515" at bounding box center [156, 204] width 66 height 13
click at [1416, 24] on input "gonzalescoralie210410@gmail.com" at bounding box center [1442, 25] width 123 height 26
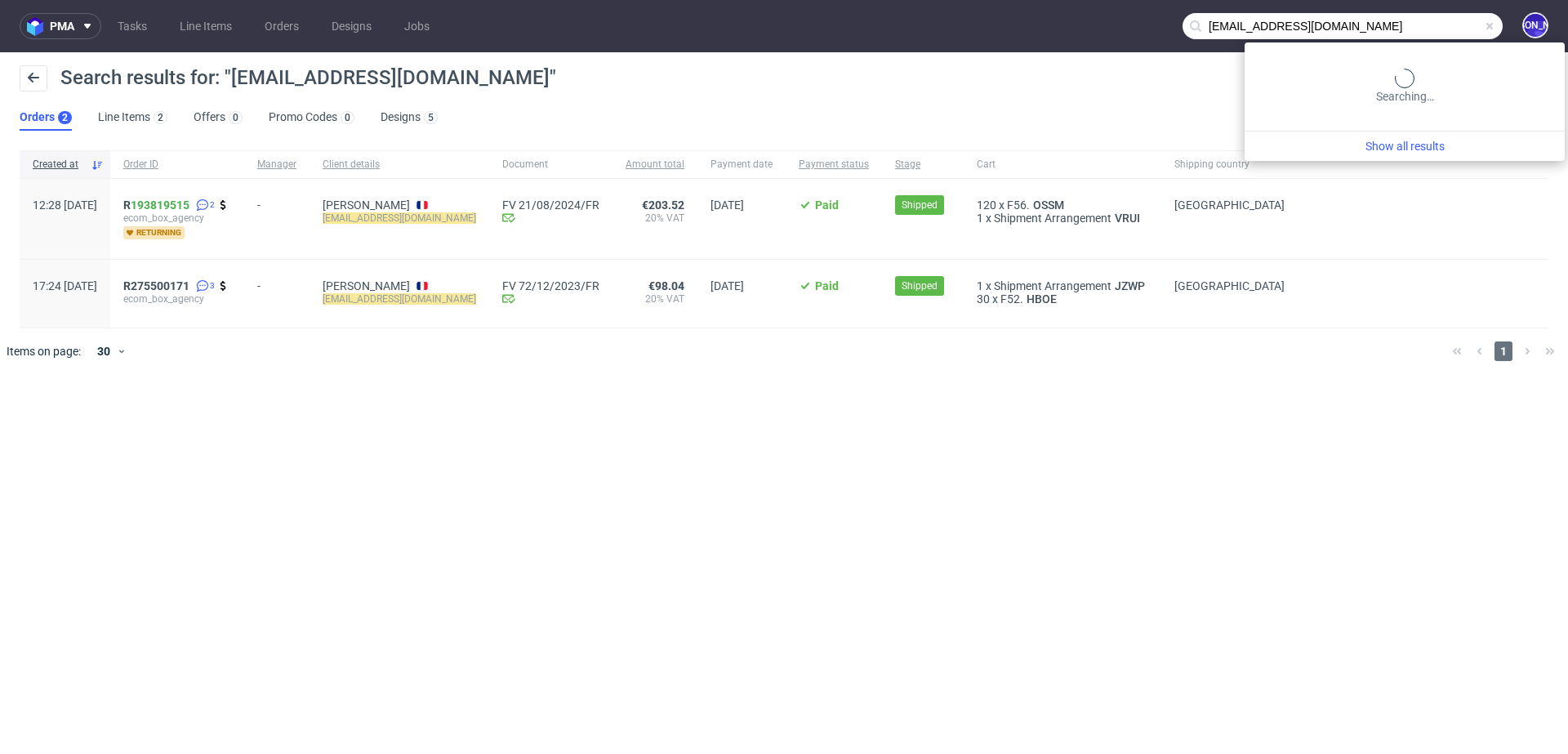
click at [1416, 24] on input "gonzalescoralie210410@gmail.com" at bounding box center [1342, 25] width 321 height 26
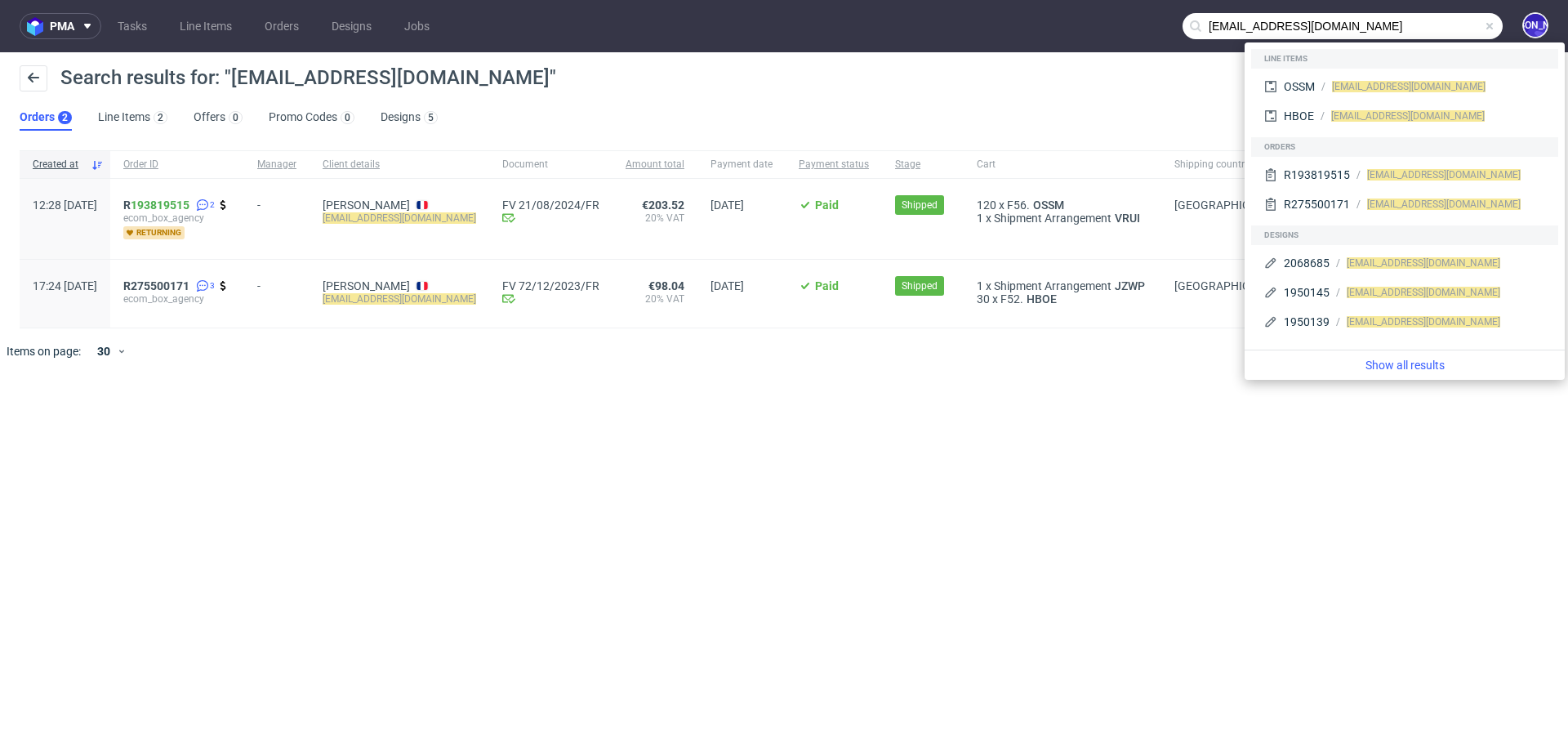
paste input "WISE TRAIL RUNNING"
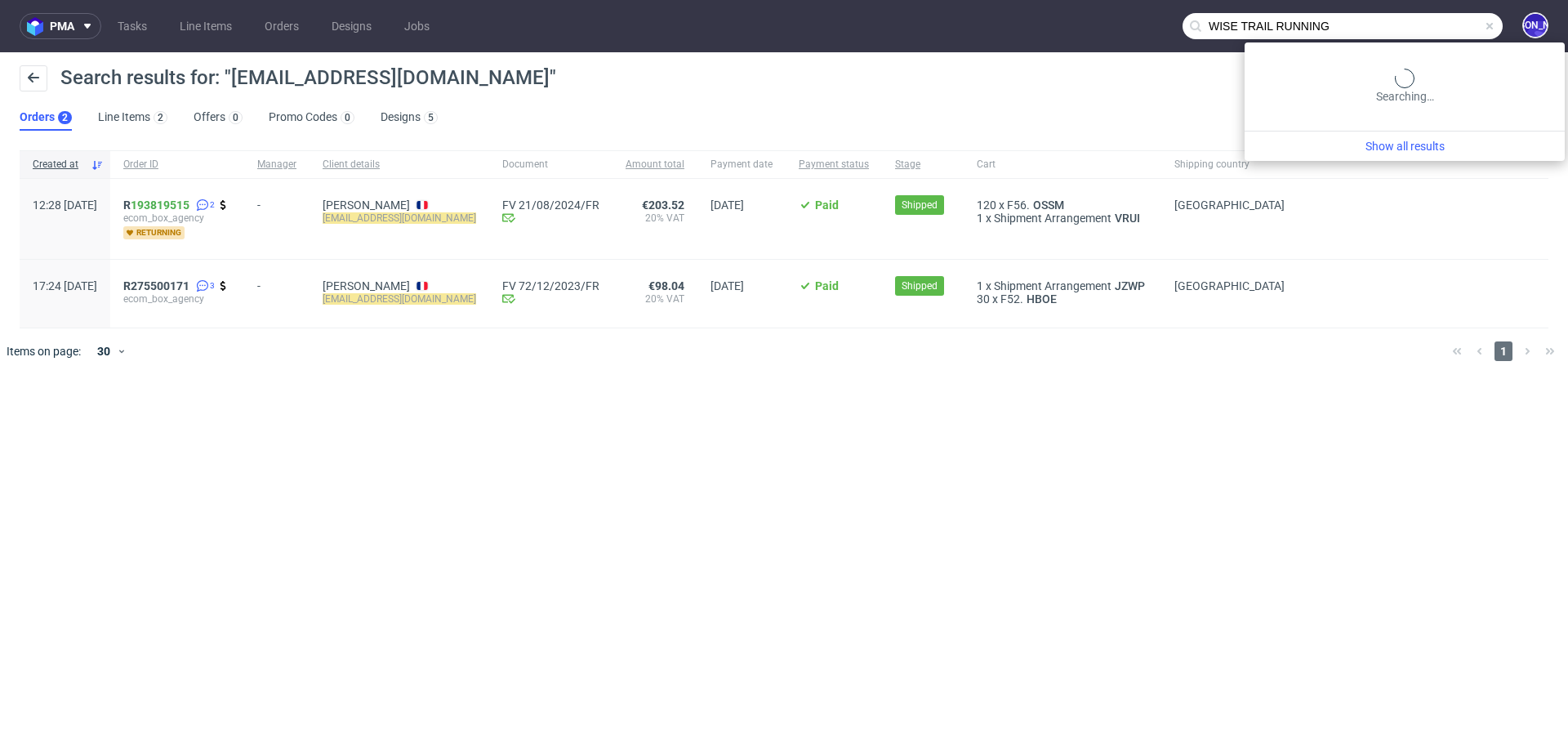
type input "WISE TRAIL RUNNING"
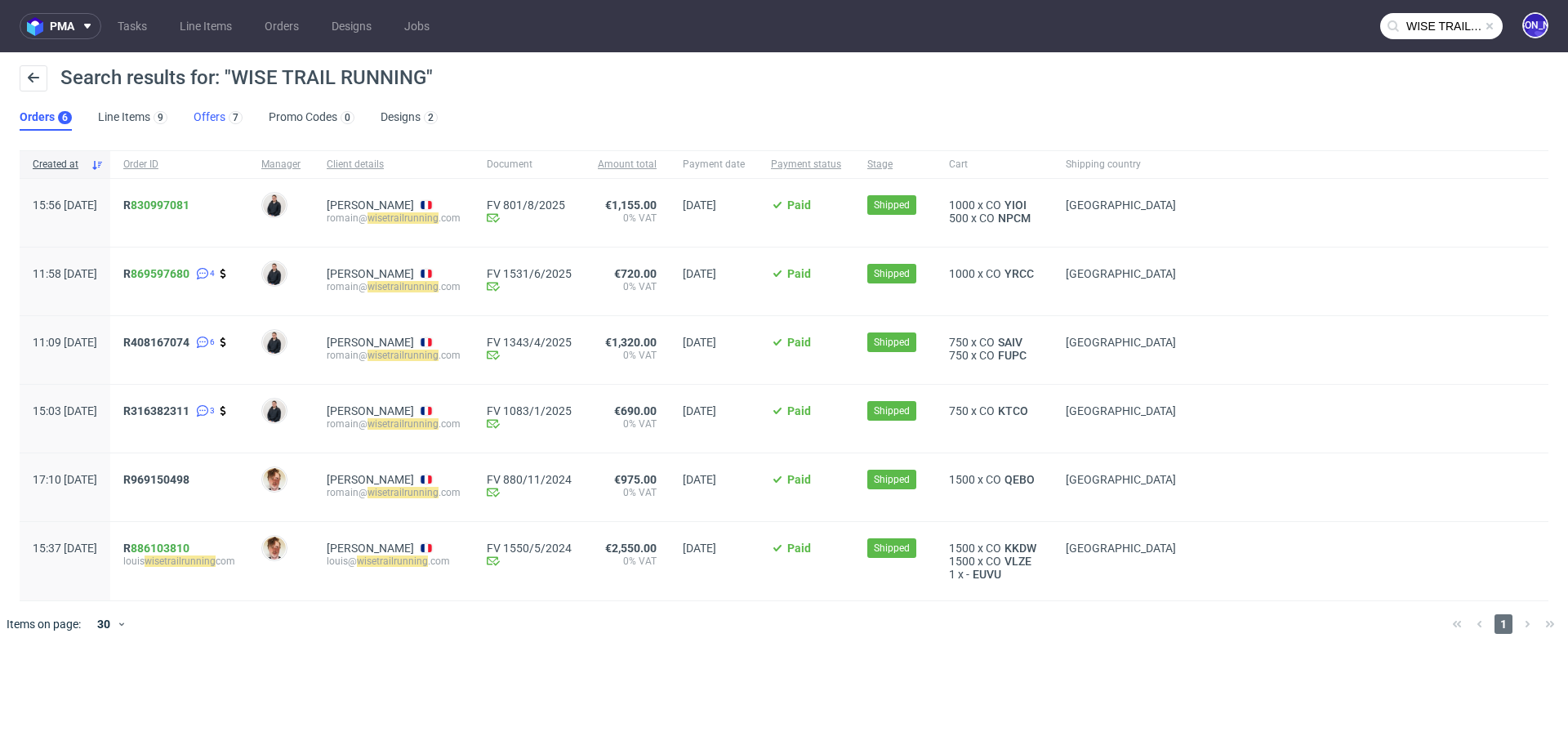
click at [208, 115] on link "Offers 7" at bounding box center [218, 118] width 49 height 26
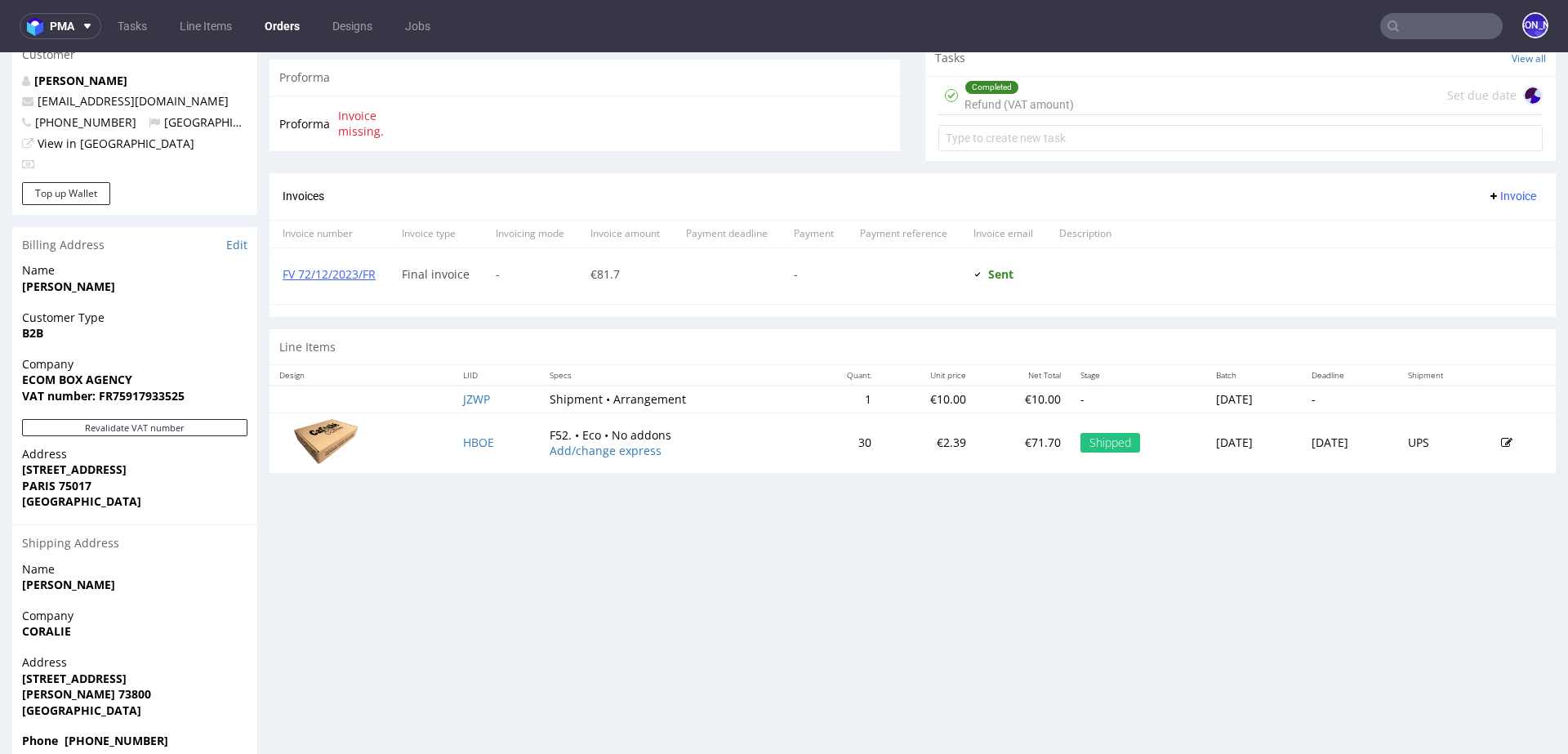
scroll to position [628, 0]
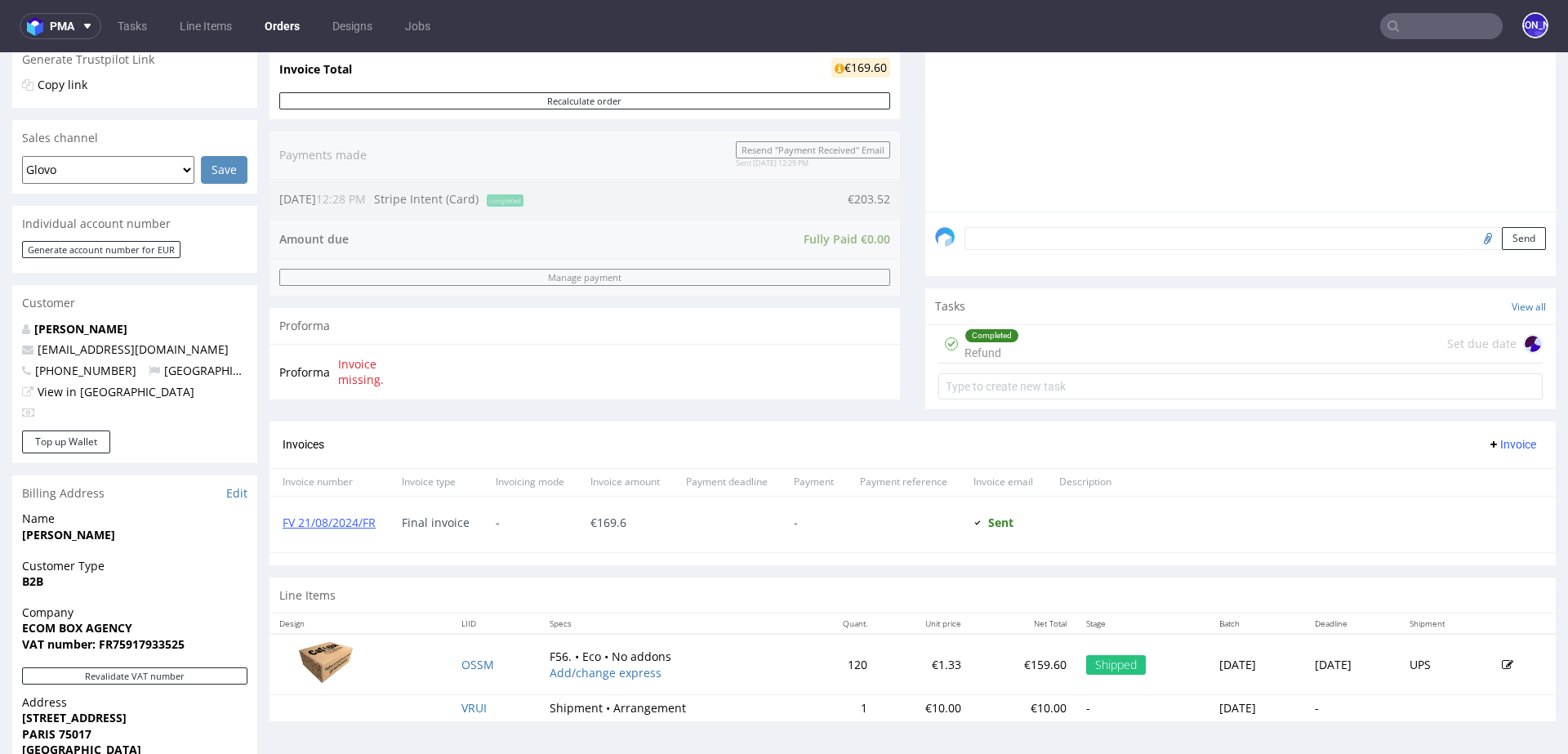
scroll to position [643, 0]
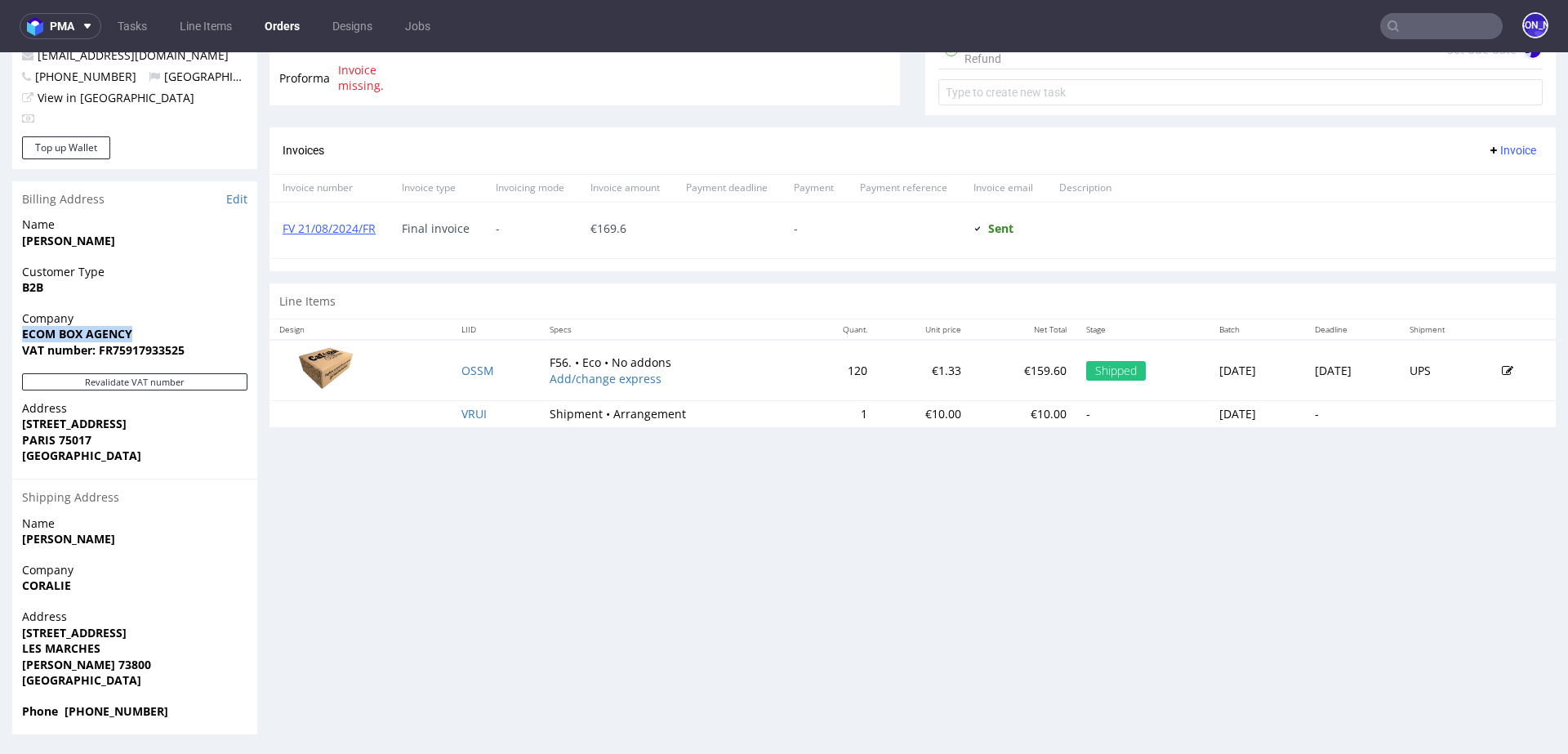
drag, startPoint x: 131, startPoint y: 336, endPoint x: 0, endPoint y: 335, distance: 131.0
click at [0, 335] on div "Order R193819515 17.06.2024 12:28 PM Mark this order as problematic Invoice Sav…" at bounding box center [784, 98] width 1568 height 1297
copy strong "ECOM BOX AGENCY"
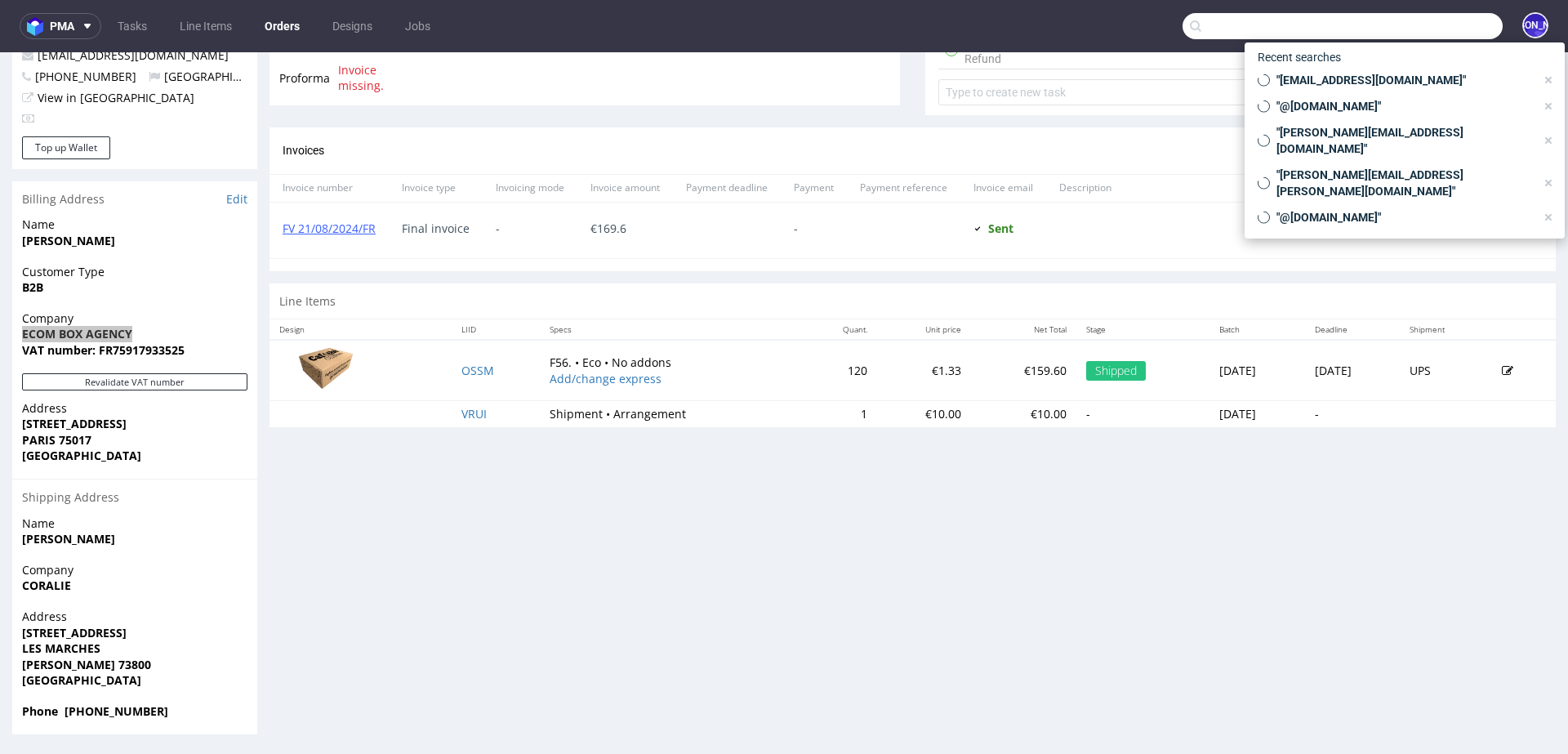
click at [1449, 16] on input "text" at bounding box center [1342, 25] width 321 height 26
paste input "ECOM BOX AGENCY"
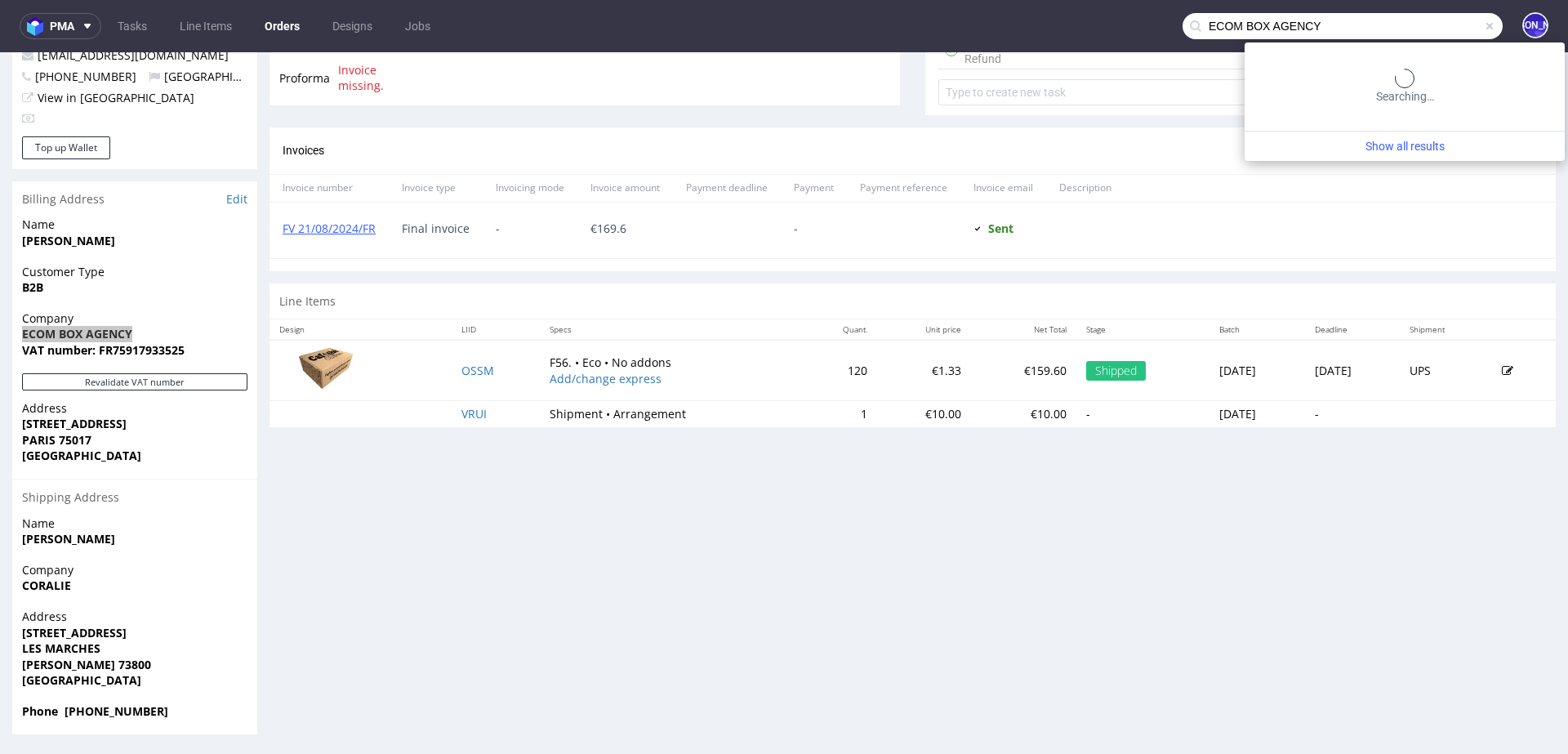
type input "ECOM BOX AGENCY"
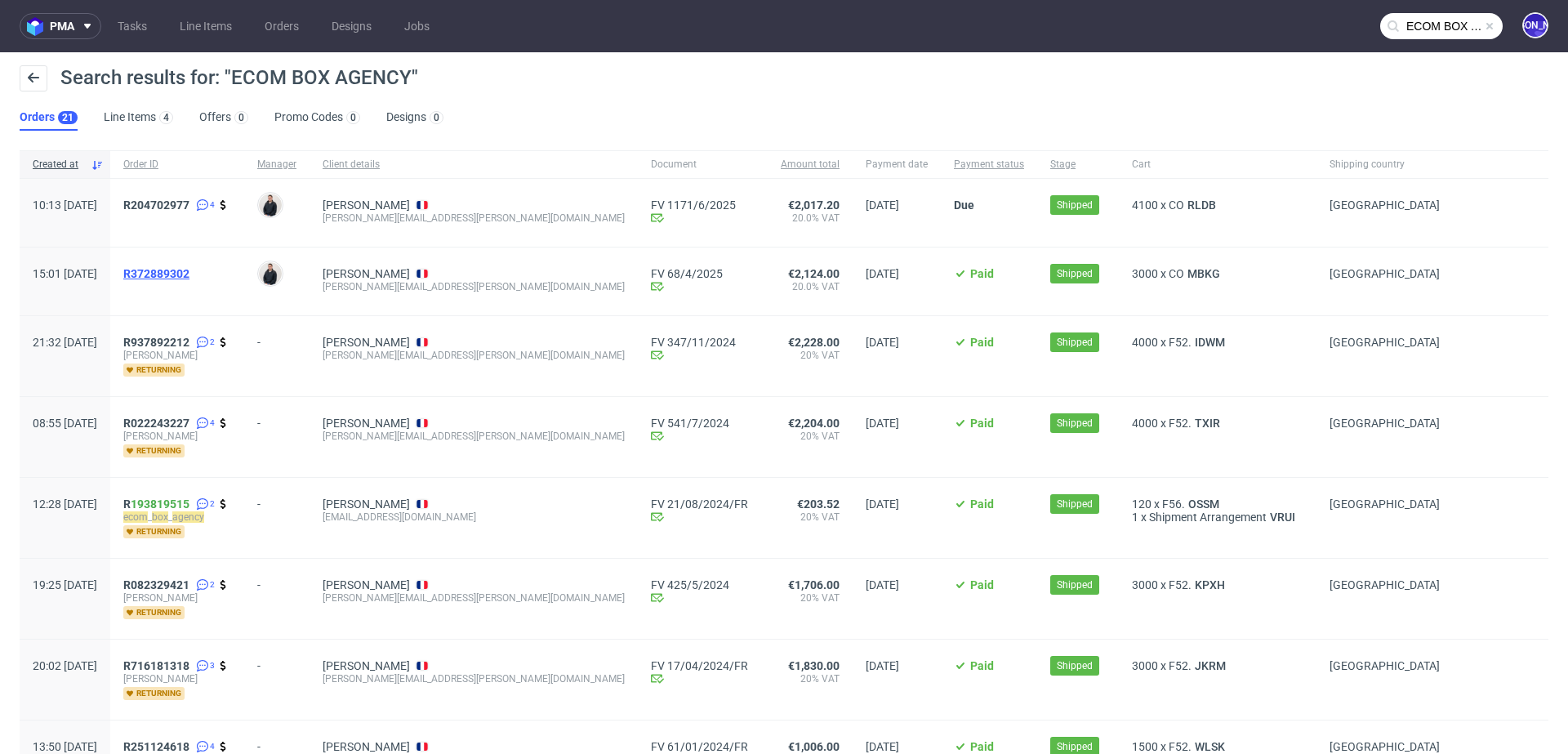
click at [189, 271] on span "R372889302" at bounding box center [156, 273] width 66 height 13
click at [189, 201] on span "R204702977" at bounding box center [156, 204] width 66 height 13
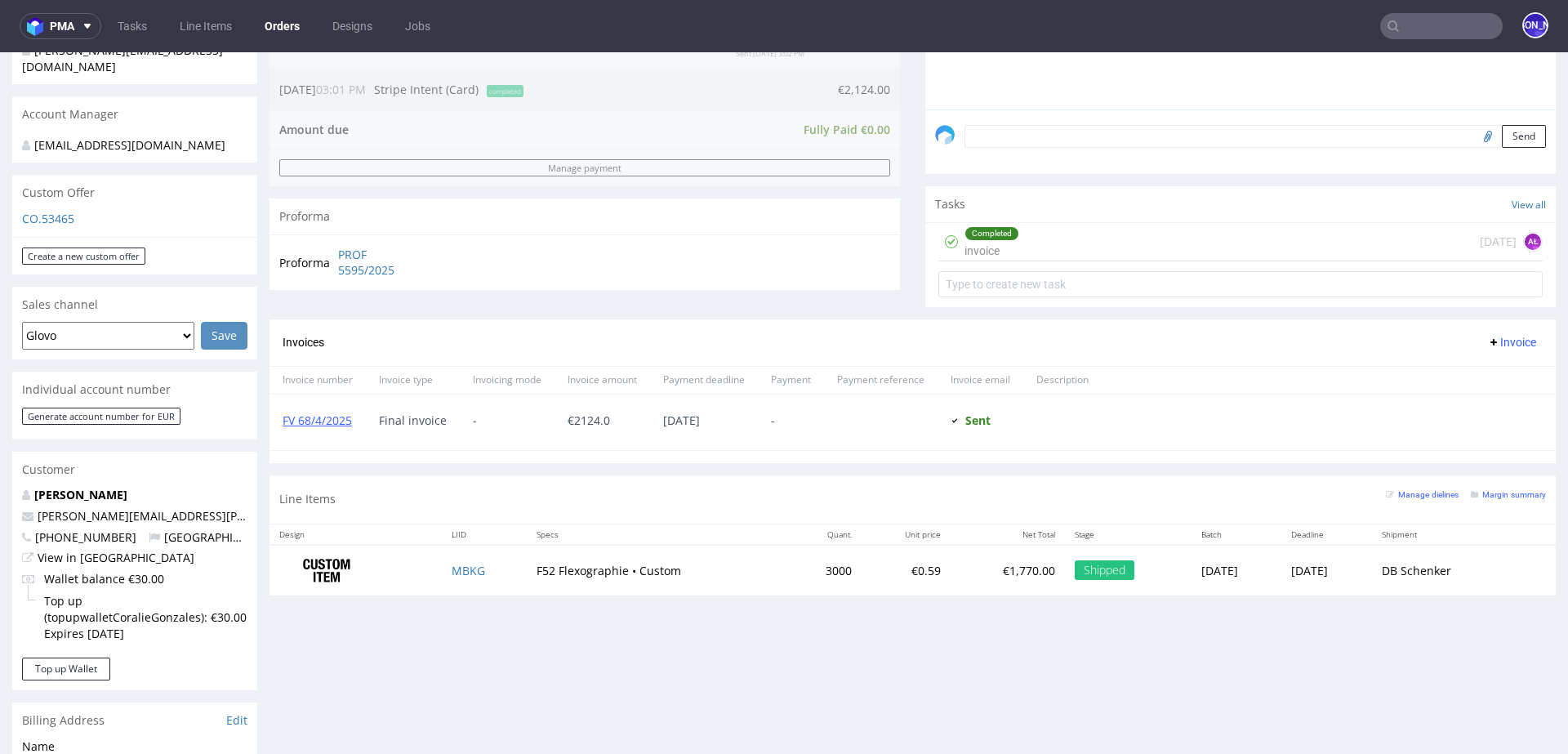
scroll to position [457, 0]
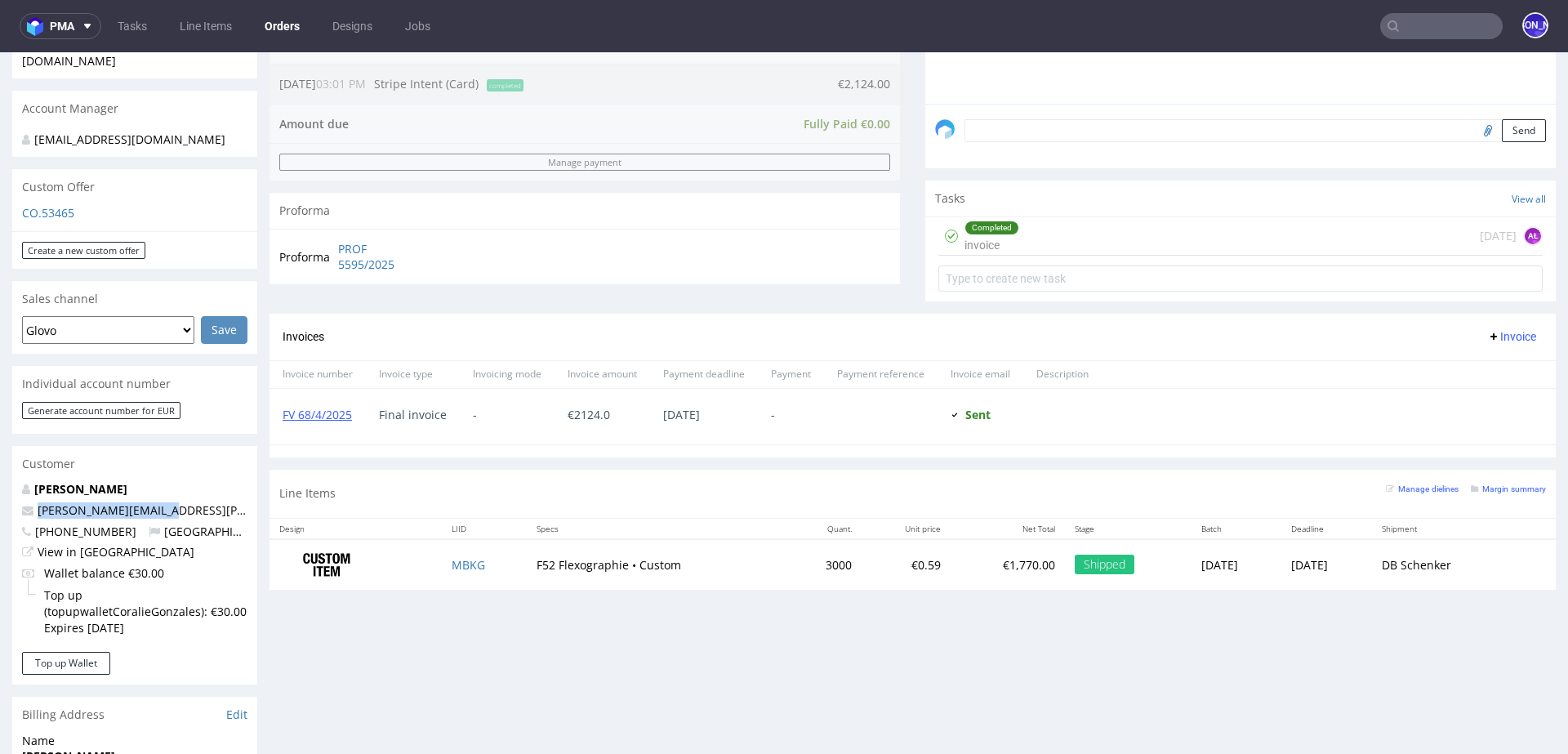
drag, startPoint x: 171, startPoint y: 510, endPoint x: 33, endPoint y: 509, distance: 138.0
click at [33, 509] on p "[PERSON_NAME][EMAIL_ADDRESS][PERSON_NAME][DOMAIN_NAME]" at bounding box center [134, 510] width 226 height 17
copy span "[PERSON_NAME][EMAIL_ADDRESS][PERSON_NAME][DOMAIN_NAME]"
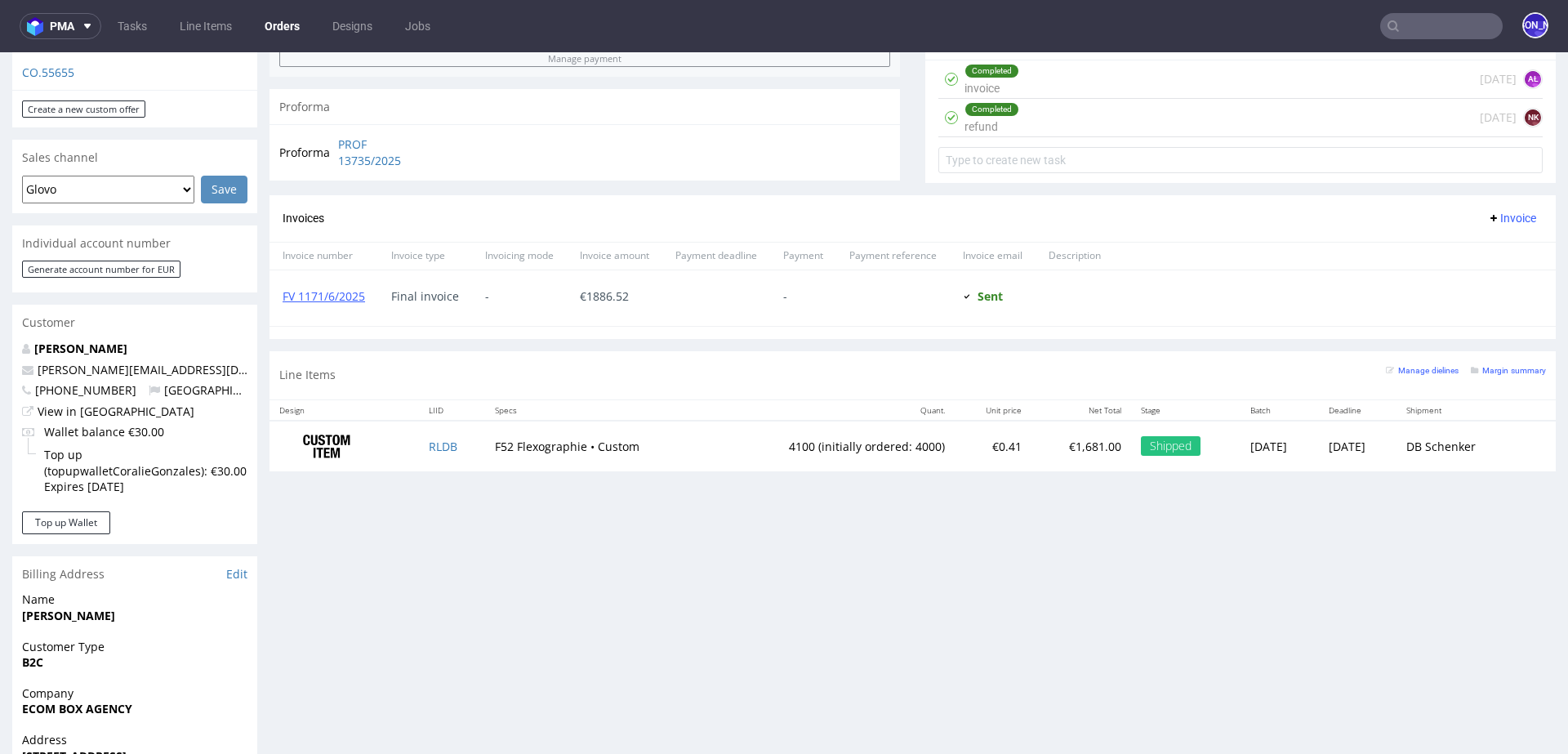
scroll to position [615, 0]
drag, startPoint x: 113, startPoint y: 370, endPoint x: 13, endPoint y: 369, distance: 100.0
click at [13, 369] on div "[PERSON_NAME] [EMAIL_ADDRESS][DOMAIN_NAME] [PHONE_NUMBER] [GEOGRAPHIC_DATA] Vie…" at bounding box center [134, 426] width 245 height 171
copy span "[PHONE_NUMBER]"
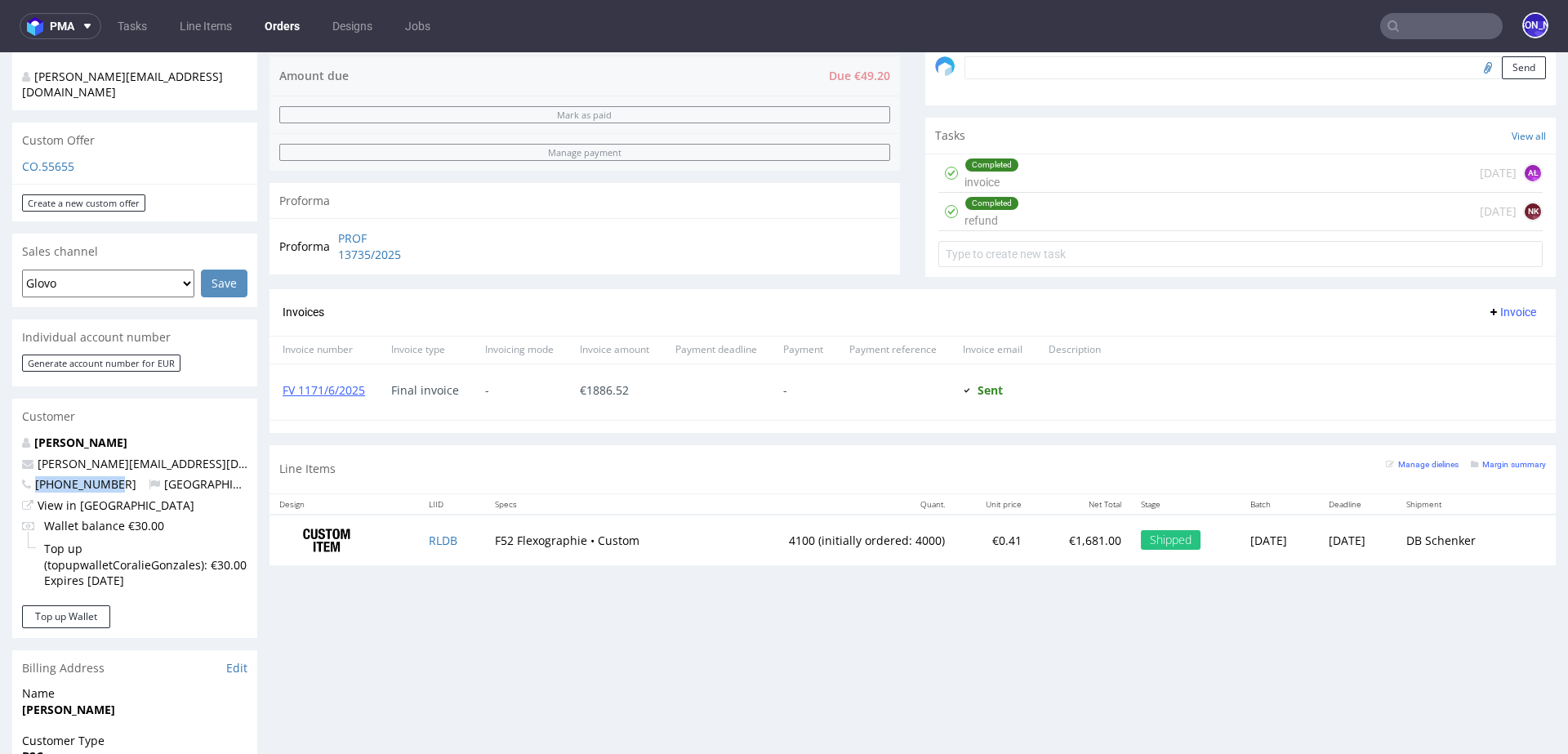
scroll to position [516, 0]
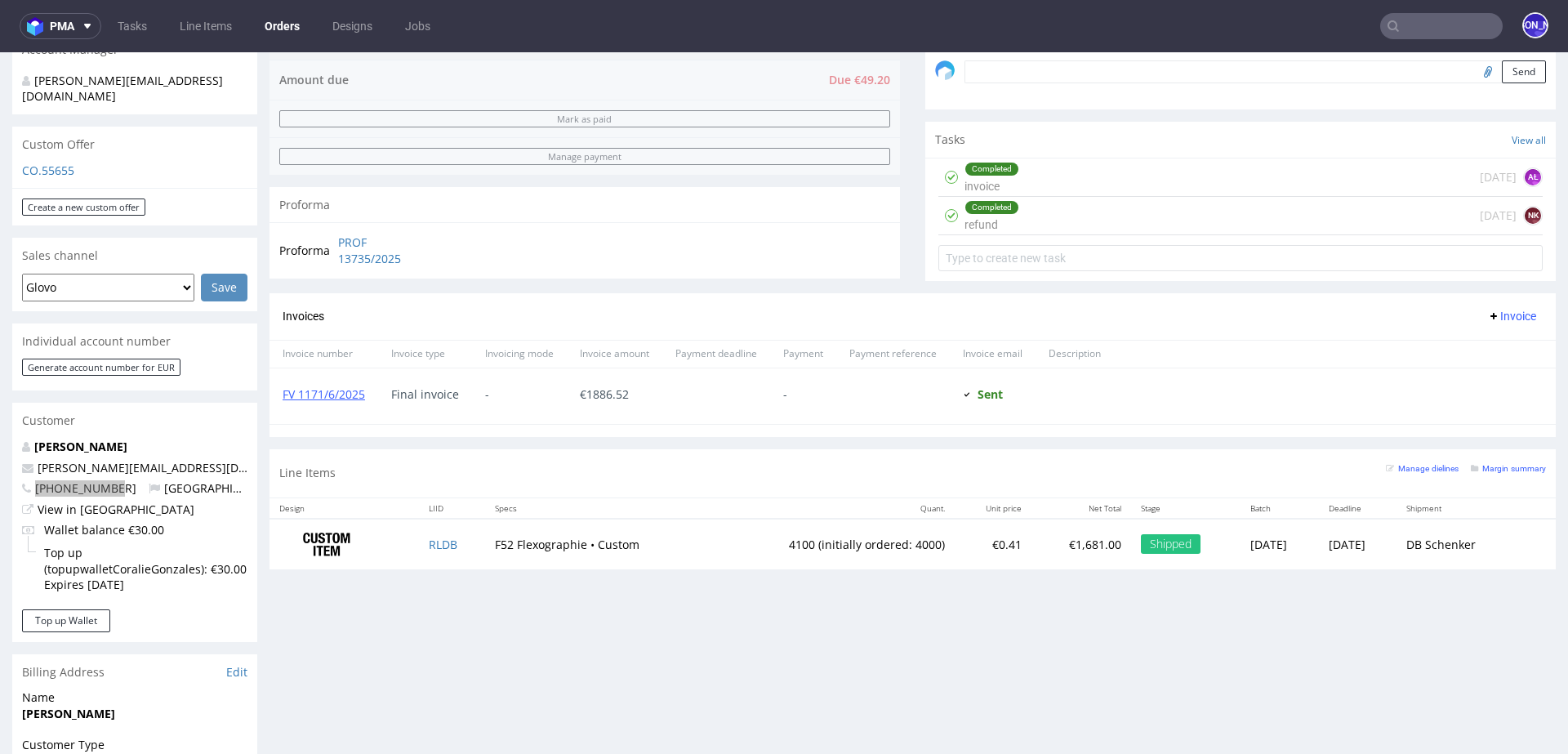
click at [1416, 36] on input "text" at bounding box center [1442, 25] width 123 height 26
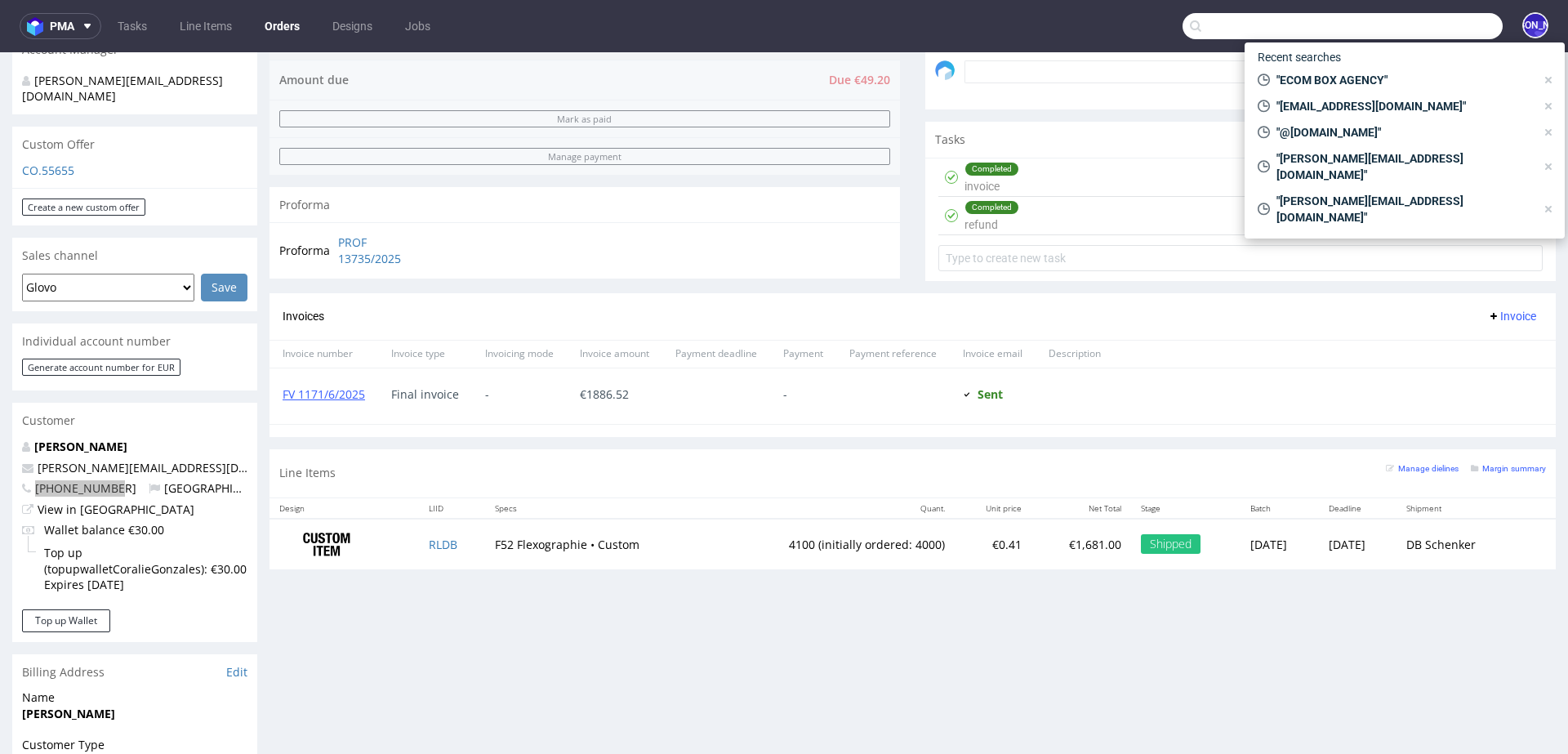
paste input "[EMAIL_ADDRESS][PERSON_NAME][DOMAIN_NAME]"
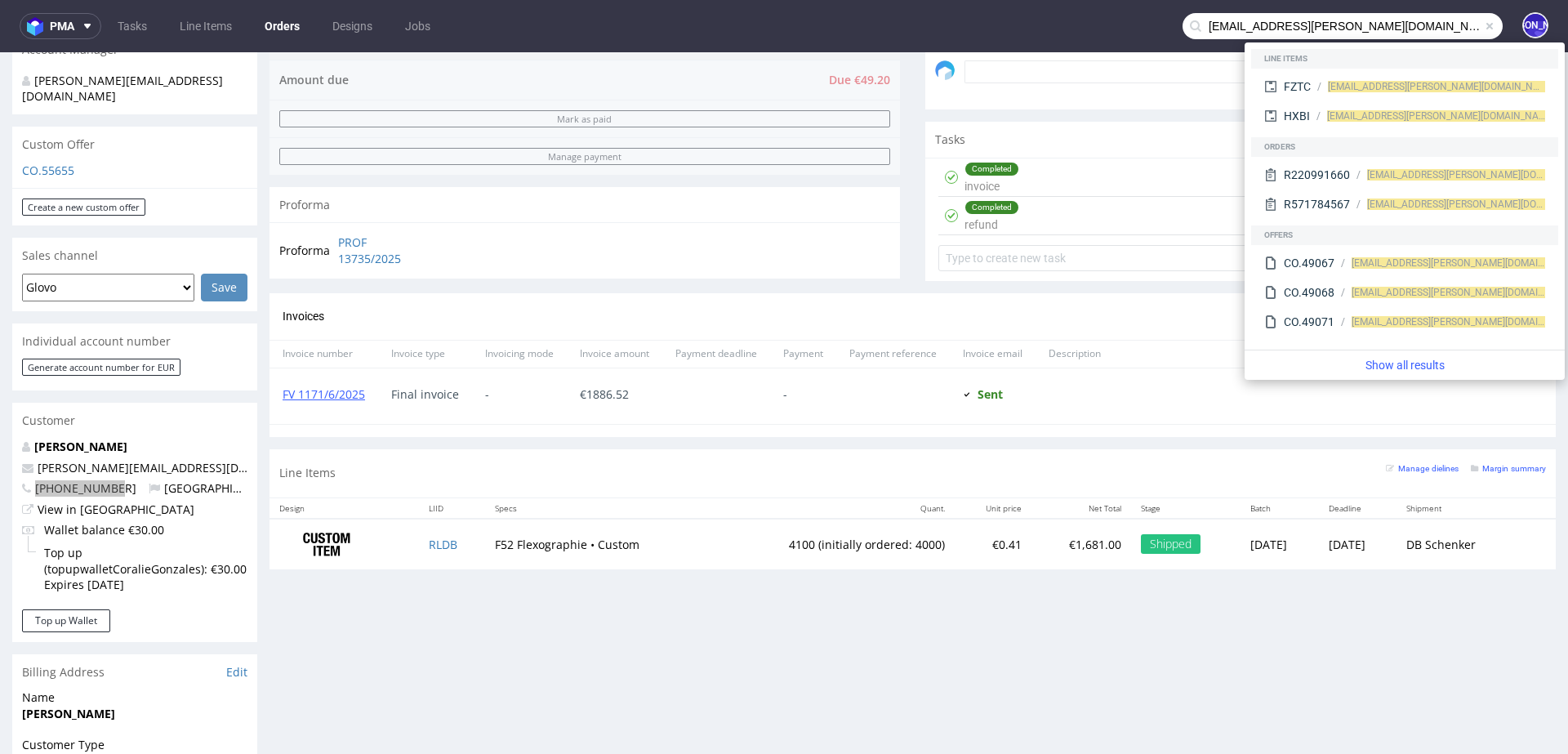
drag, startPoint x: 1273, startPoint y: 28, endPoint x: 1126, endPoint y: 25, distance: 147.0
click at [1126, 25] on nav "pma Tasks Line Items Orders Designs Jobs [EMAIL_ADDRESS][PERSON_NAME][DOMAIN_NA…" at bounding box center [784, 25] width 1568 height 52
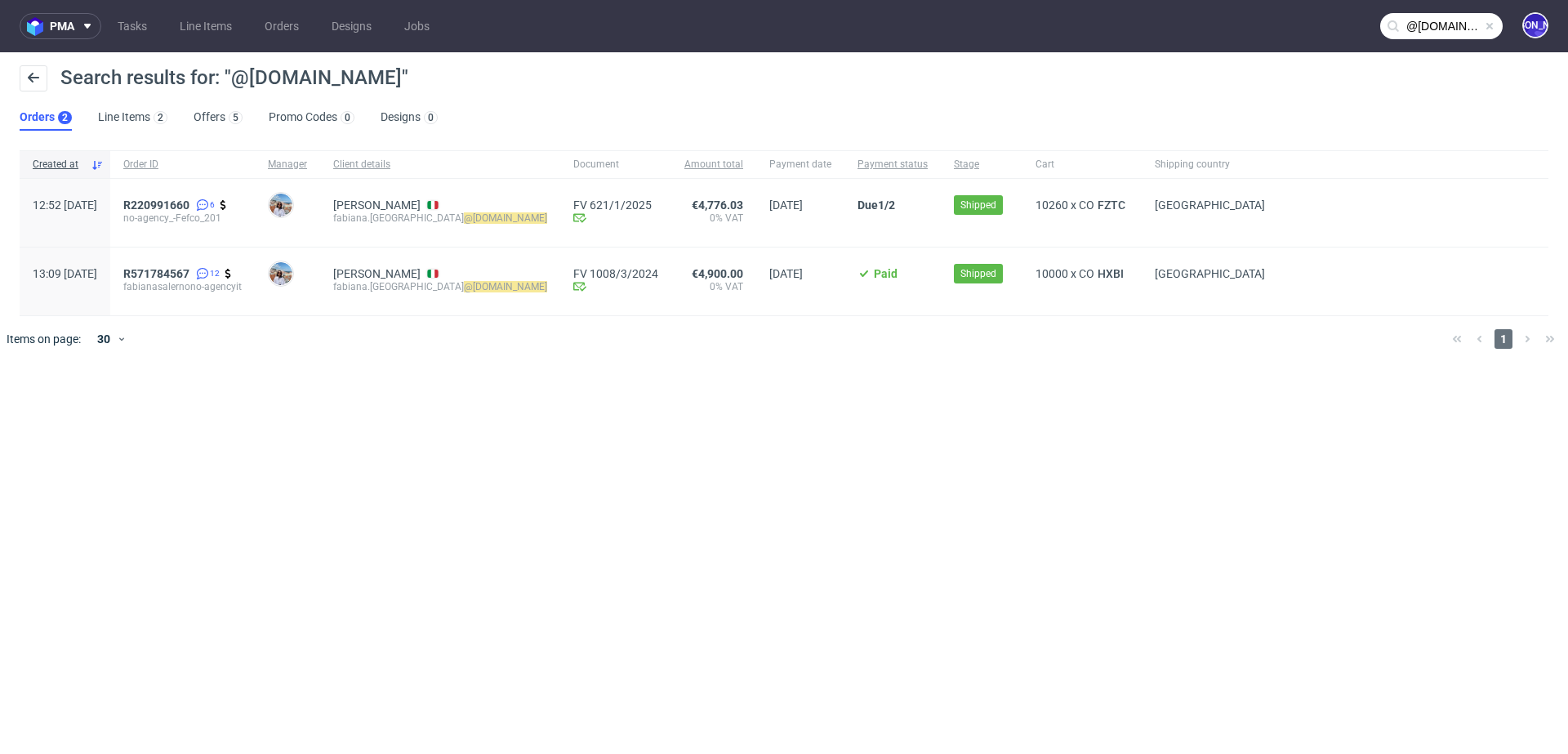
click at [1434, 29] on input "@[DOMAIN_NAME]" at bounding box center [1442, 25] width 123 height 26
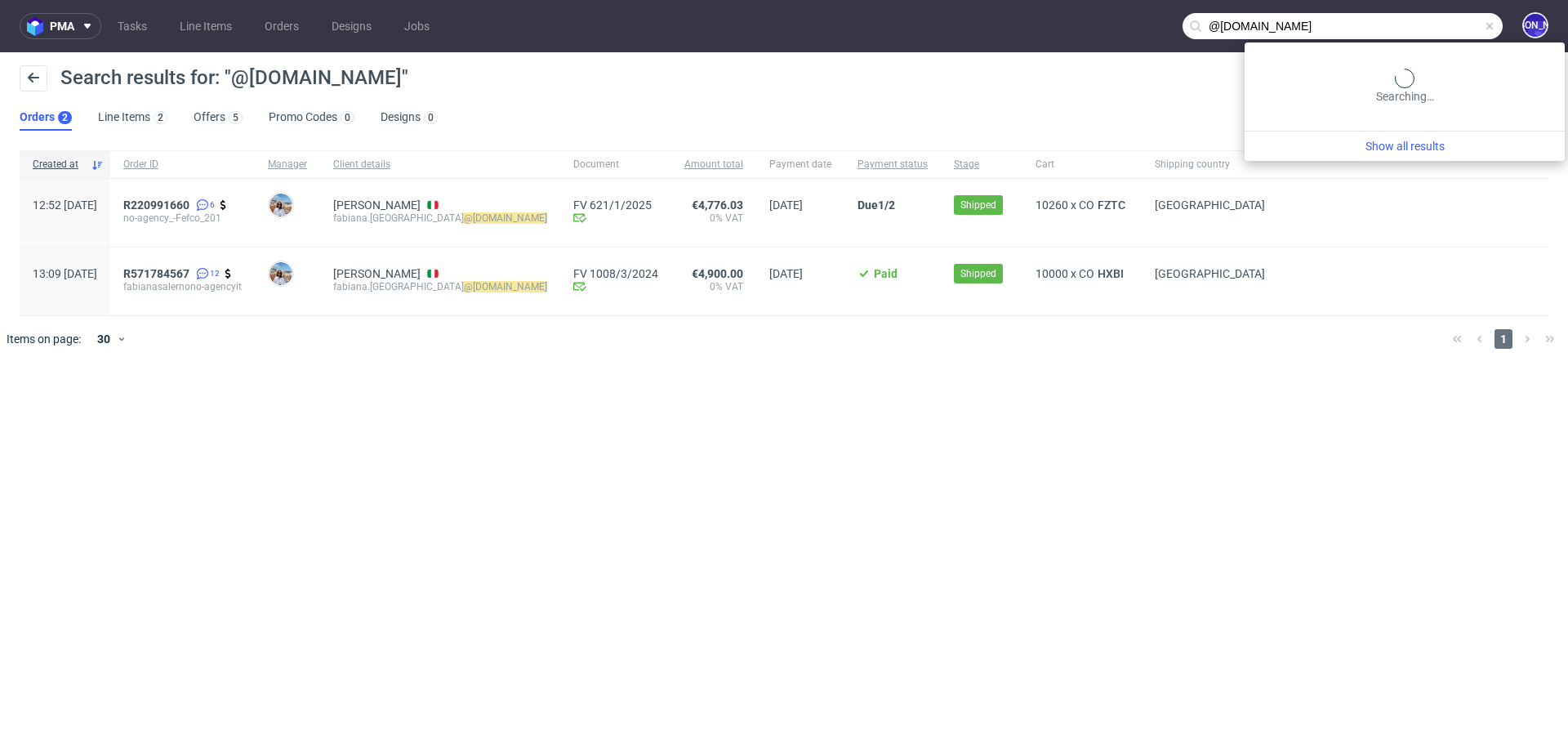
click at [1434, 29] on input "@no-agency.it" at bounding box center [1342, 25] width 321 height 26
type input "felix.legoff"
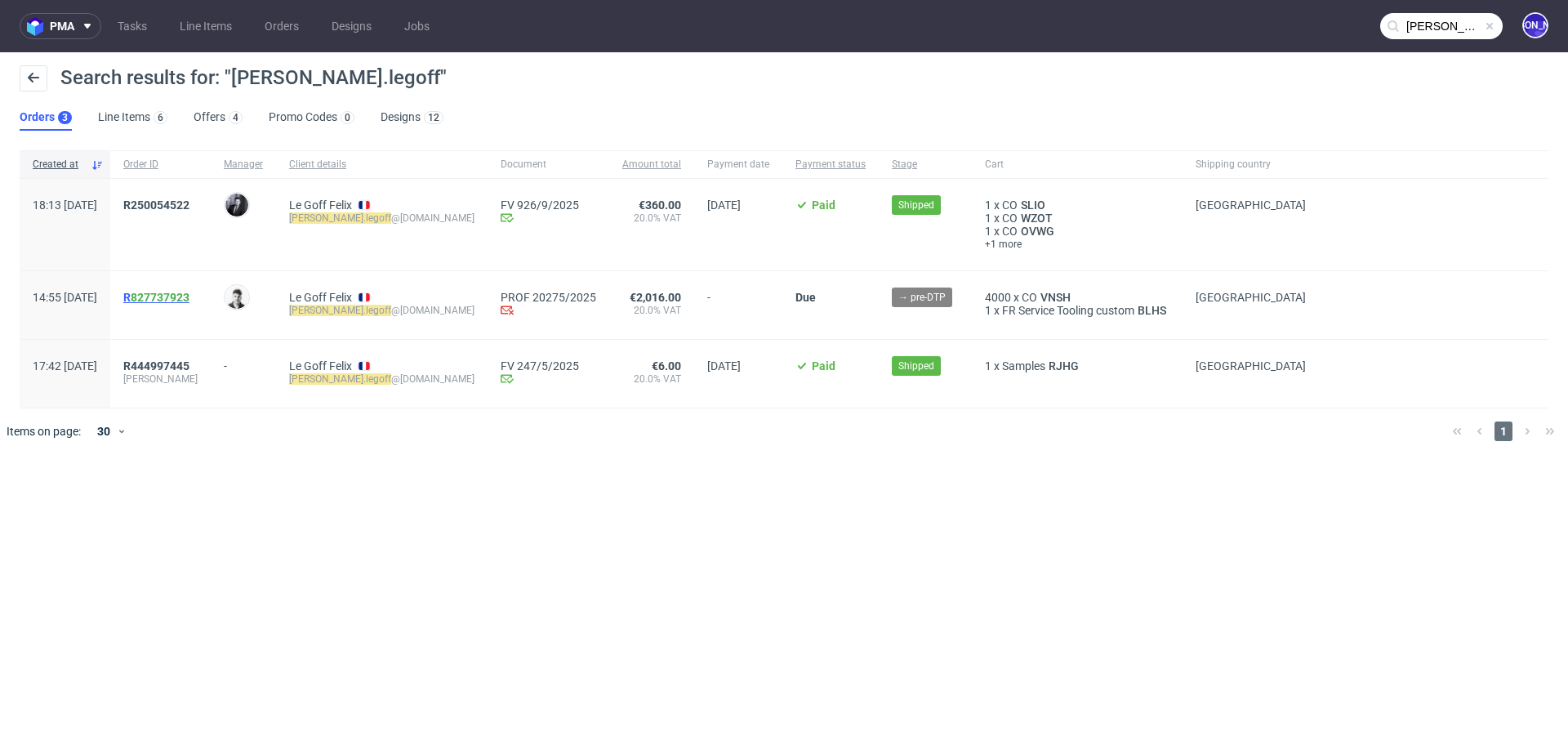
click at [174, 298] on span "R 827737923" at bounding box center [156, 297] width 66 height 13
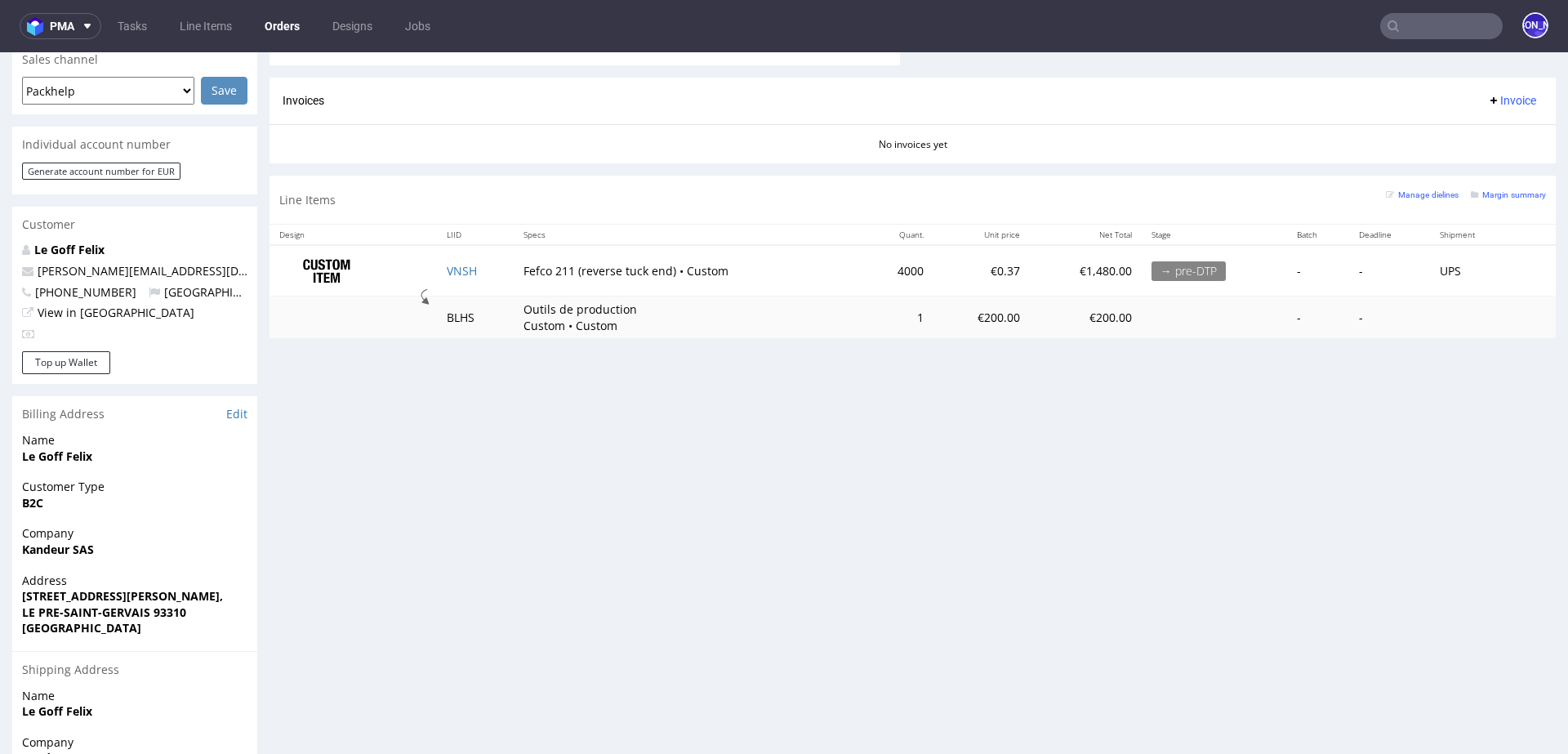
scroll to position [717, 0]
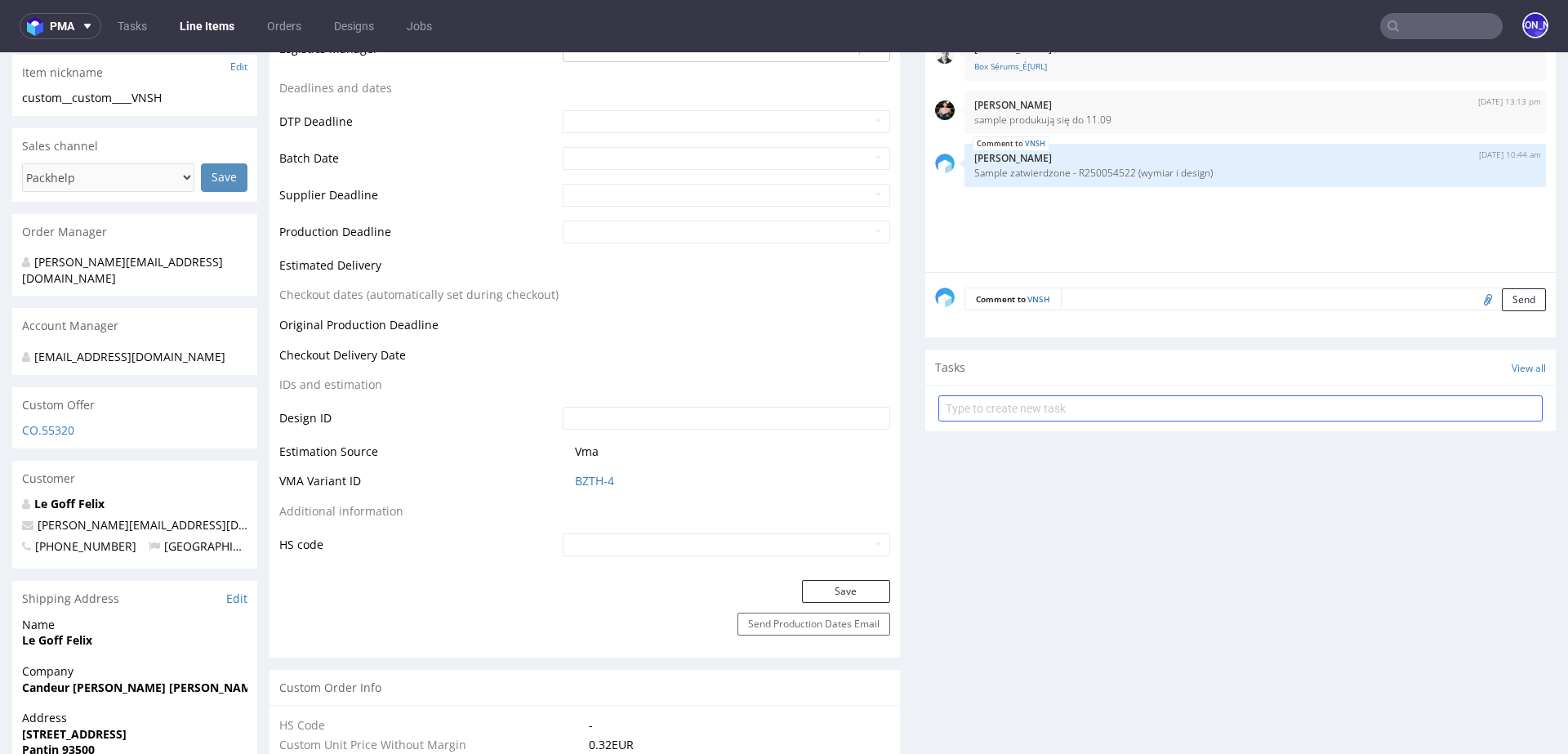
scroll to position [576, 0]
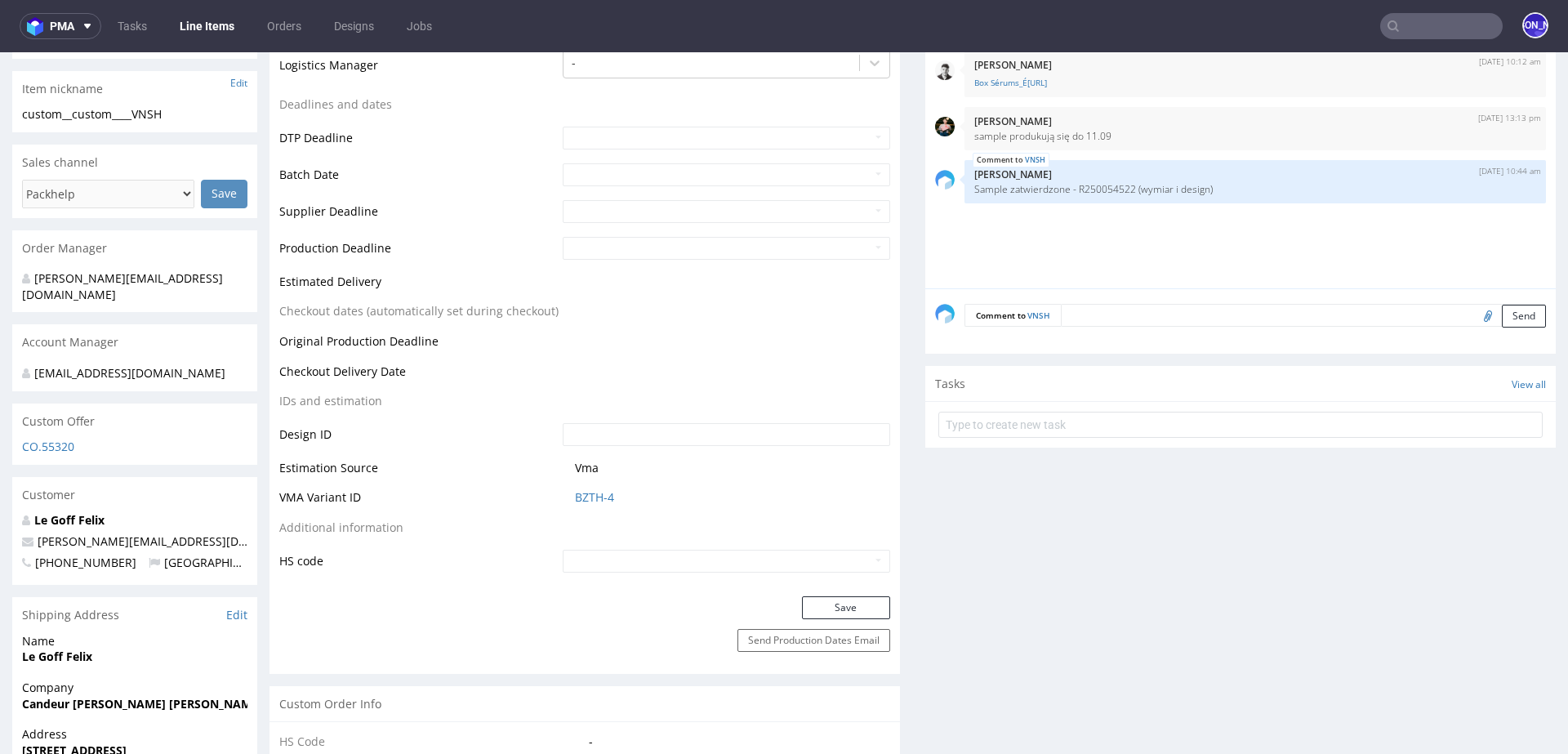
click at [1107, 319] on textarea at bounding box center [1303, 315] width 485 height 23
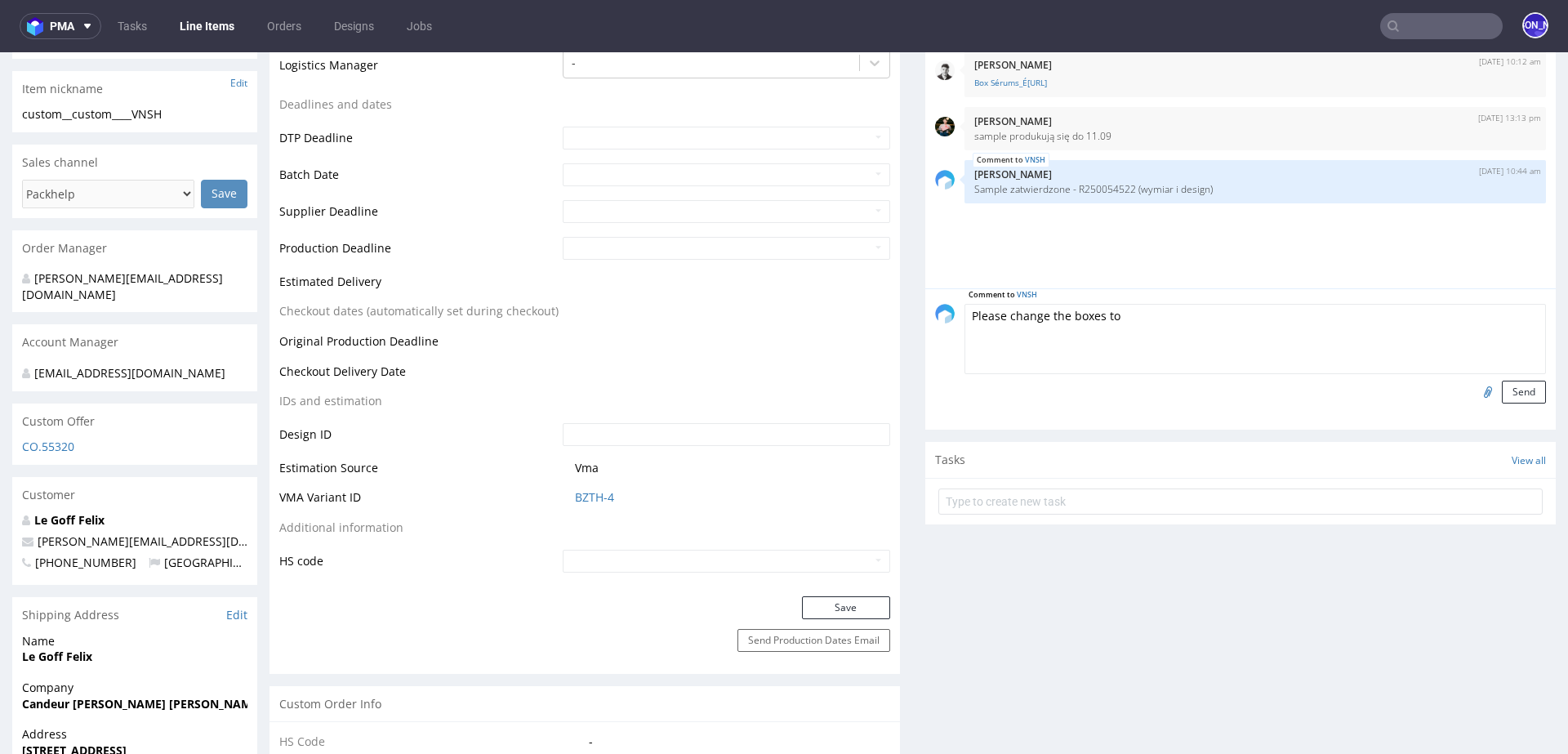
paste textarea "straight tuck end"
click at [986, 314] on textarea "Please change the boxes to straight tuck end" at bounding box center [1255, 339] width 582 height 71
type textarea "New offer reauired change the boxes to straight tuck end"
drag, startPoint x: 1035, startPoint y: 317, endPoint x: 1017, endPoint y: 316, distance: 18.0
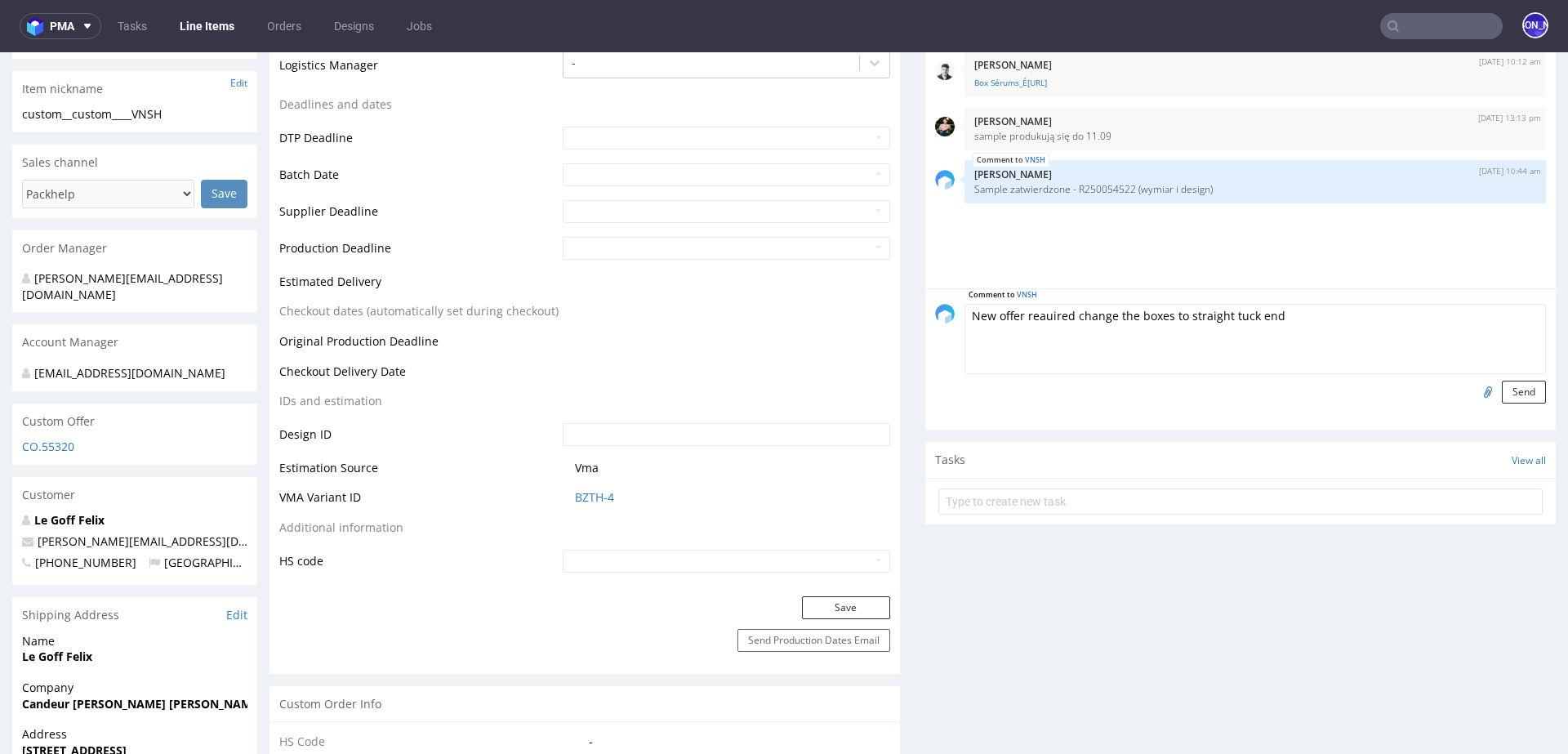
click at [1017, 316] on textarea "New offer reauired change the boxes to straight tuck end" at bounding box center [1255, 339] width 582 height 71
click at [1175, 336] on textarea "New offer reauired change the boxes to straight tuck end" at bounding box center [1255, 339] width 582 height 71
drag, startPoint x: 1204, startPoint y: 315, endPoint x: 1039, endPoint y: 311, distance: 165.0
click at [1039, 311] on textarea "New offer reauired change the boxes to straight tuck end" at bounding box center [1255, 339] width 582 height 71
drag, startPoint x: 1293, startPoint y: 315, endPoint x: 961, endPoint y: 311, distance: 332.0
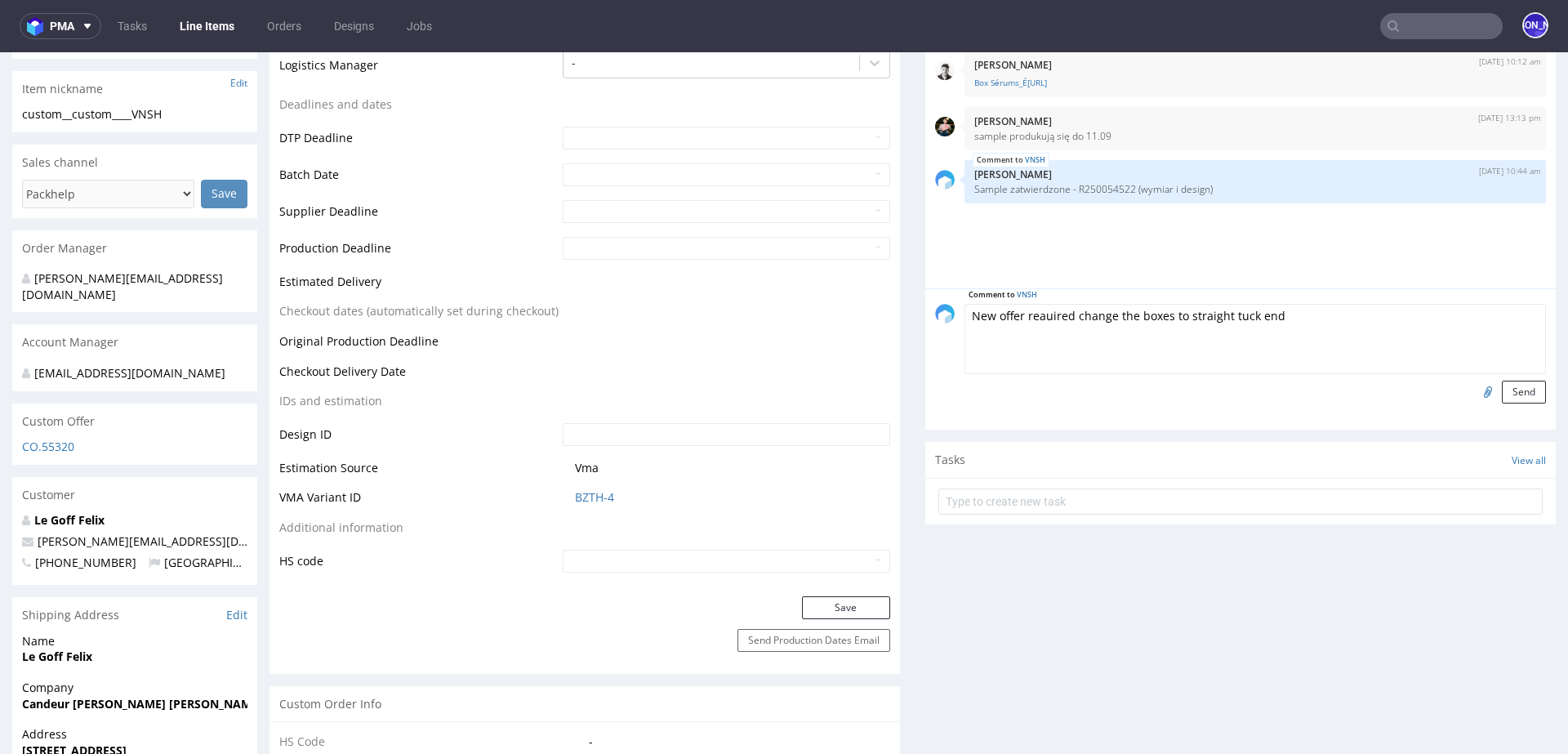
click at [965, 311] on textarea "New offer reauired change the boxes to straight tuck end" at bounding box center [1255, 339] width 582 height 71
drag, startPoint x: 1223, startPoint y: 186, endPoint x: 960, endPoint y: 191, distance: 263.0
click at [965, 191] on div "VNSH 22nd Sep 25 | 10:44 am Jozefina Owczarek Sample zatwierdzone - R250054522 …" at bounding box center [1255, 181] width 582 height 43
click at [1005, 322] on textarea at bounding box center [1255, 339] width 582 height 71
paste textarea "straight tuck end"
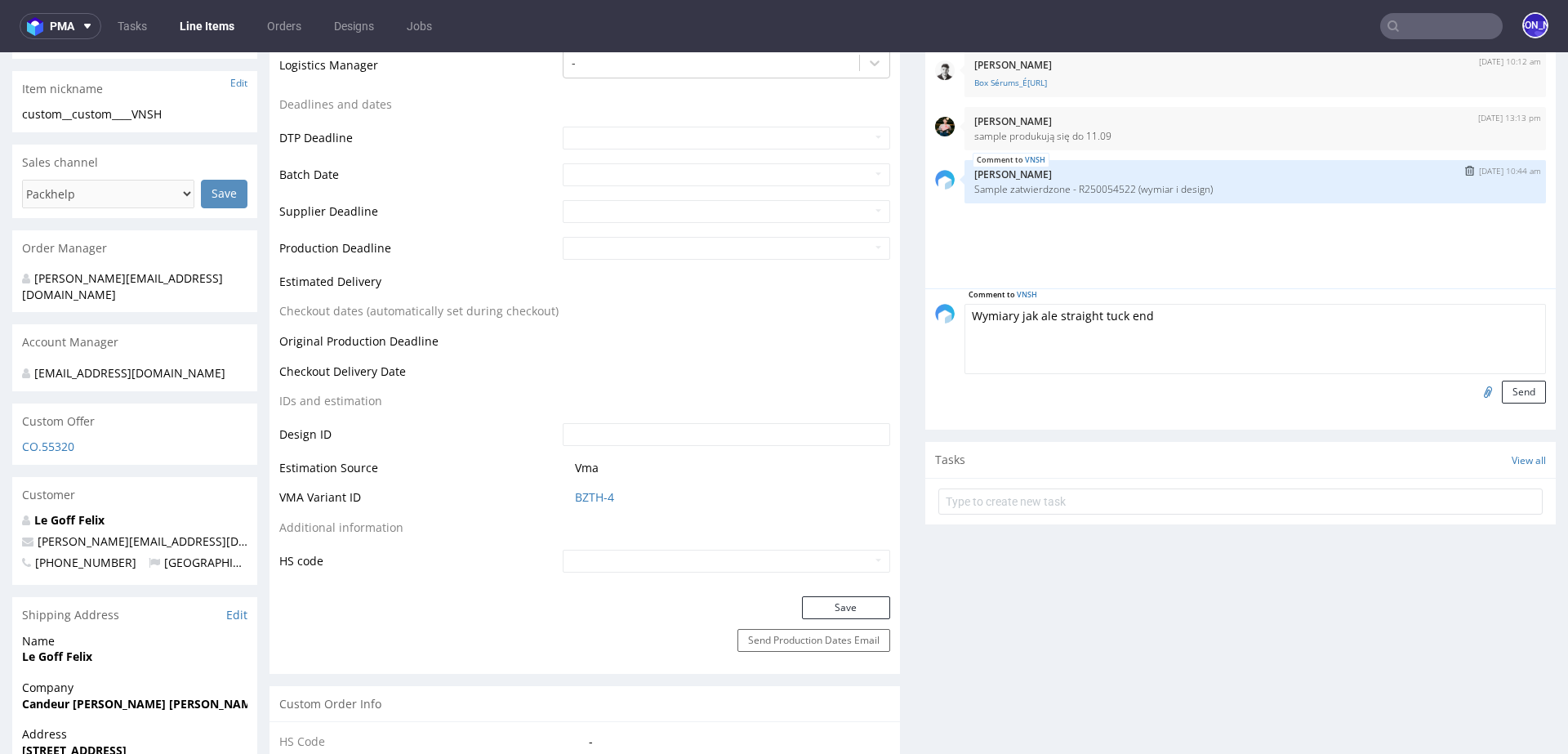
click at [1084, 183] on p "Sample zatwierdzone - R250054522 (wymiar i design)" at bounding box center [1255, 189] width 562 height 12
copy p "R250054522"
click at [1047, 313] on textarea "Wymiary jak ale straight tuck end" at bounding box center [1255, 339] width 582 height 71
click at [1030, 317] on textarea "Wymiary jak ale straight tuck end" at bounding box center [1255, 339] width 582 height 71
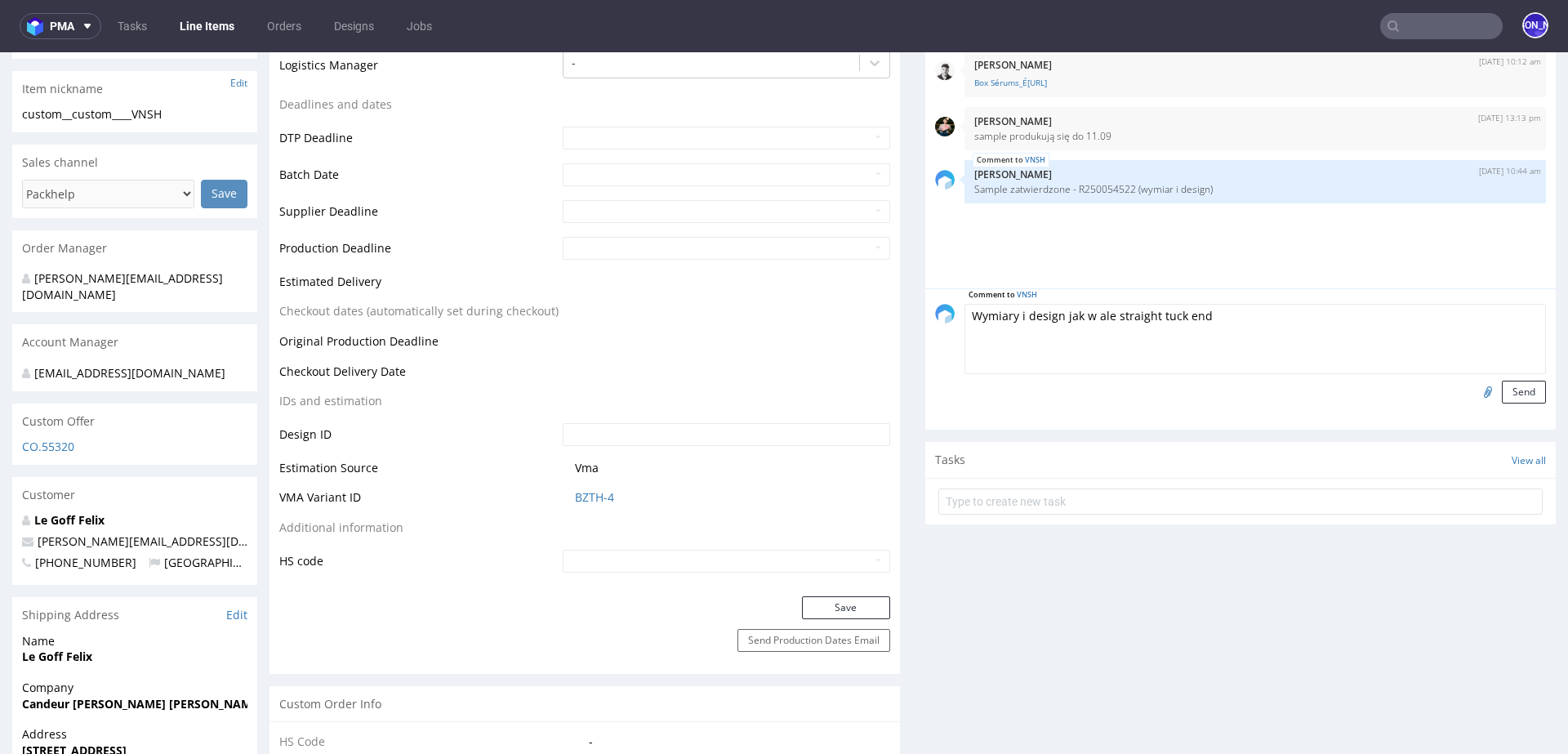
paste textarea "R250054522"
click at [965, 312] on textarea "Wymiary i design jak w R250054522 ale straight tuck end" at bounding box center [1255, 339] width 582 height 71
click at [1423, 311] on textarea "Po konsultacji z klientem : Wymiary i design jak w R250054522 ale straight tuck…" at bounding box center [1255, 339] width 582 height 71
type textarea "Po konsultacji z klientem : Wymiary i design jak w R250054522 ale straight tuck…"
click at [1514, 398] on button "Send" at bounding box center [1524, 391] width 44 height 23
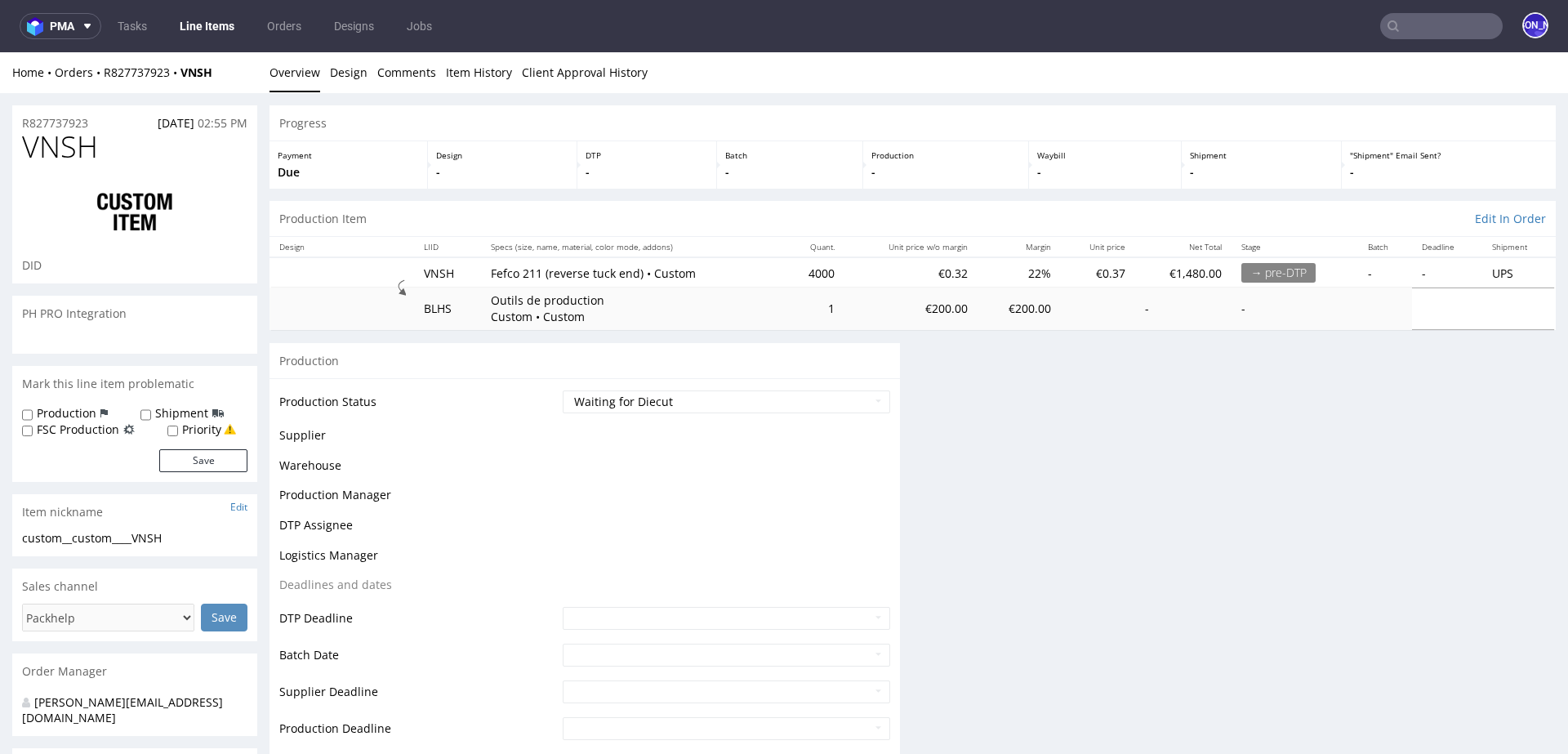
scroll to position [0, 0]
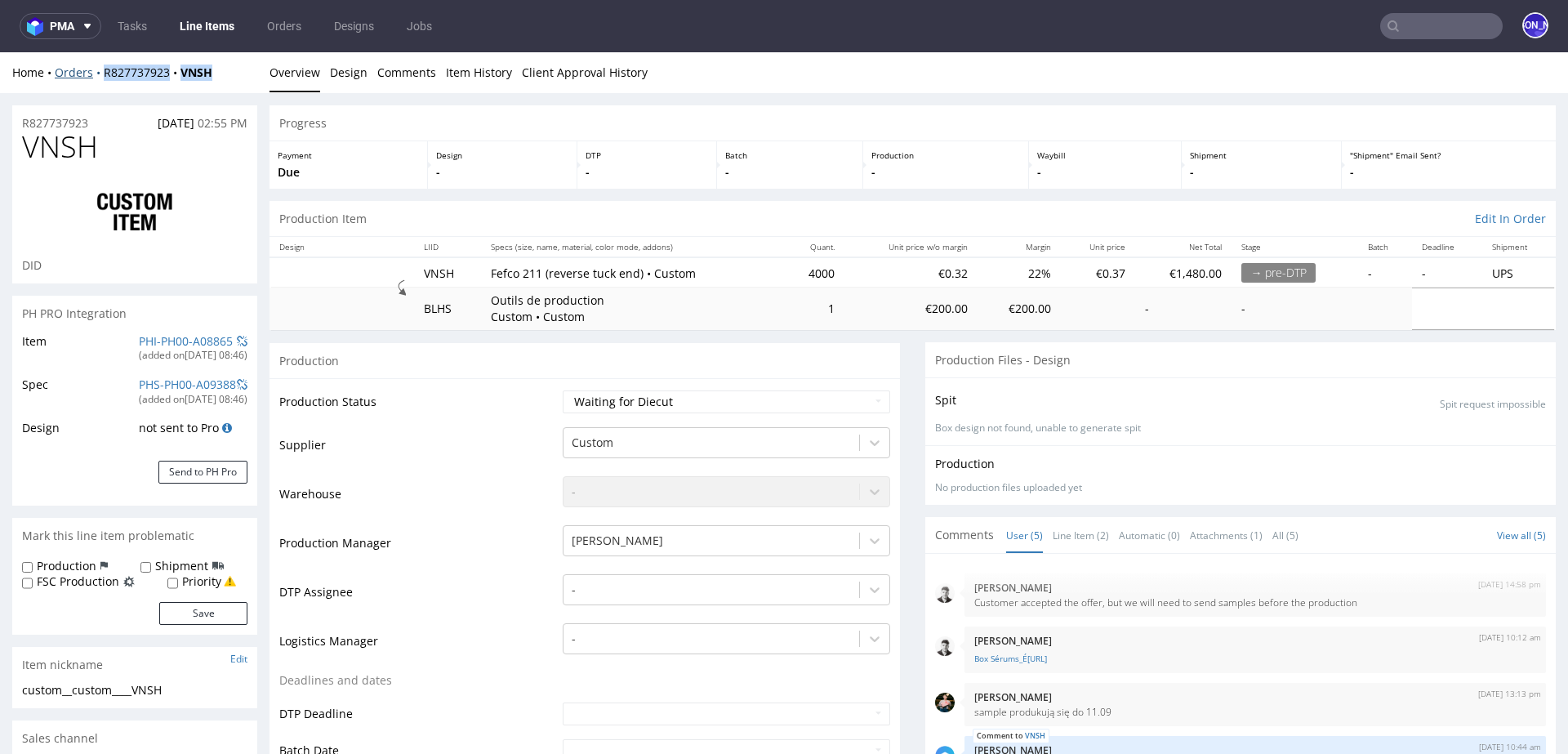
drag, startPoint x: 239, startPoint y: 74, endPoint x: 100, endPoint y: 71, distance: 139.0
click at [100, 71] on div "Home Orders R827737923 VNSH" at bounding box center [134, 73] width 245 height 17
copy div "R827737923 VNSH"
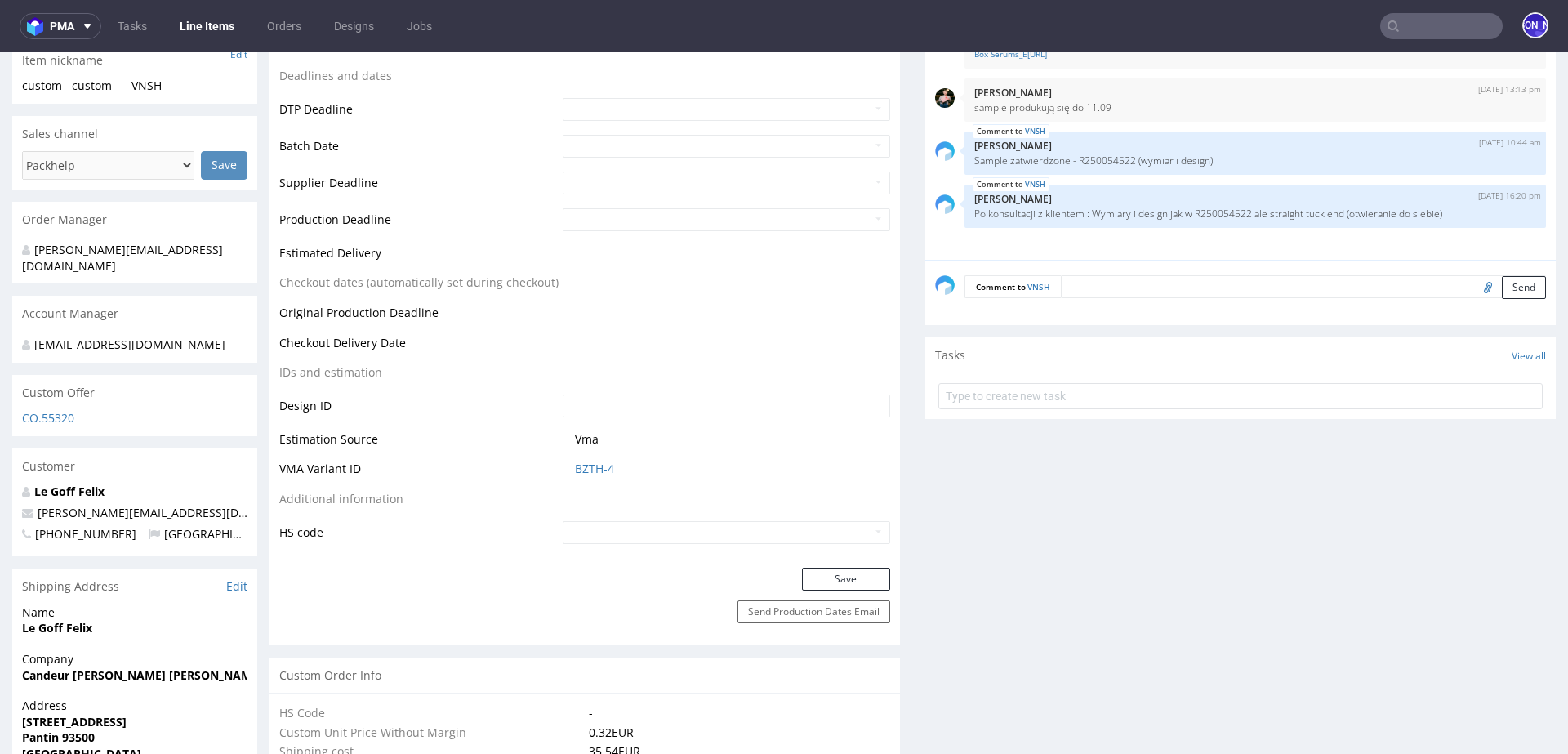
scroll to position [612, 0]
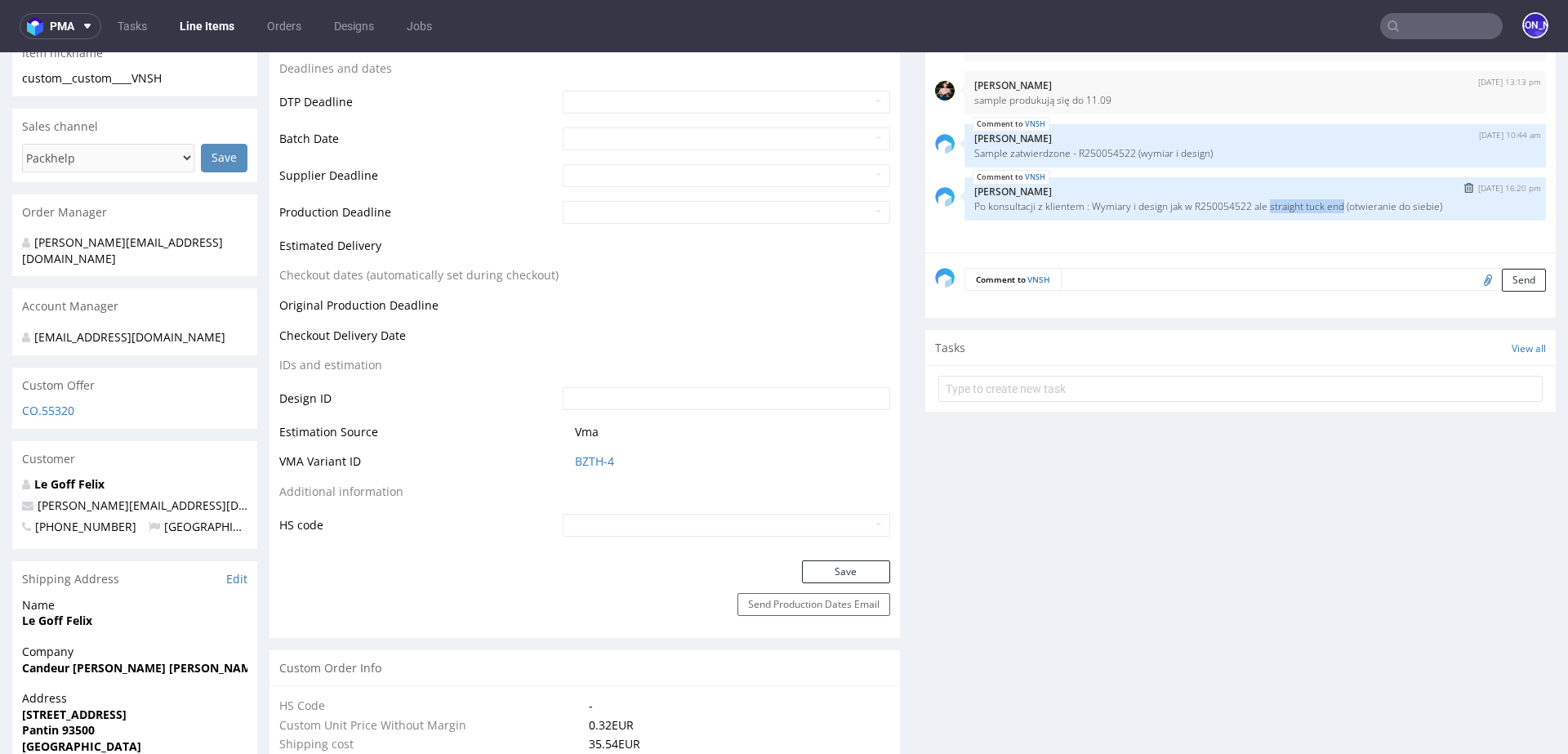
drag, startPoint x: 1274, startPoint y: 205, endPoint x: 1349, endPoint y: 203, distance: 75.0
click at [1349, 203] on p "Po konsultacji z klientem : Wymiary i design jak w R250054522 ale straight tuck…" at bounding box center [1255, 206] width 562 height 12
copy p "straight tuck end"
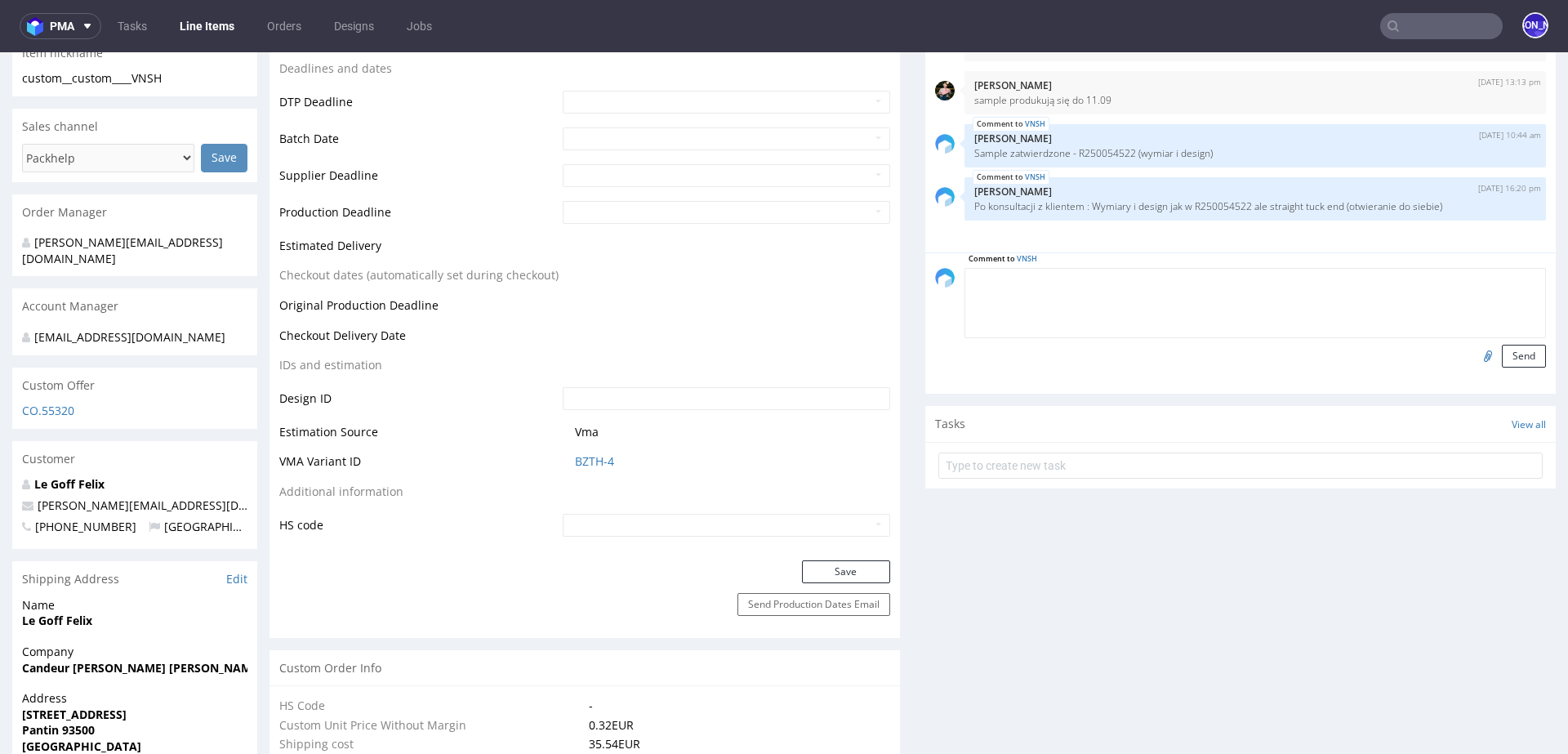
click at [1088, 285] on textarea at bounding box center [1255, 303] width 582 height 71
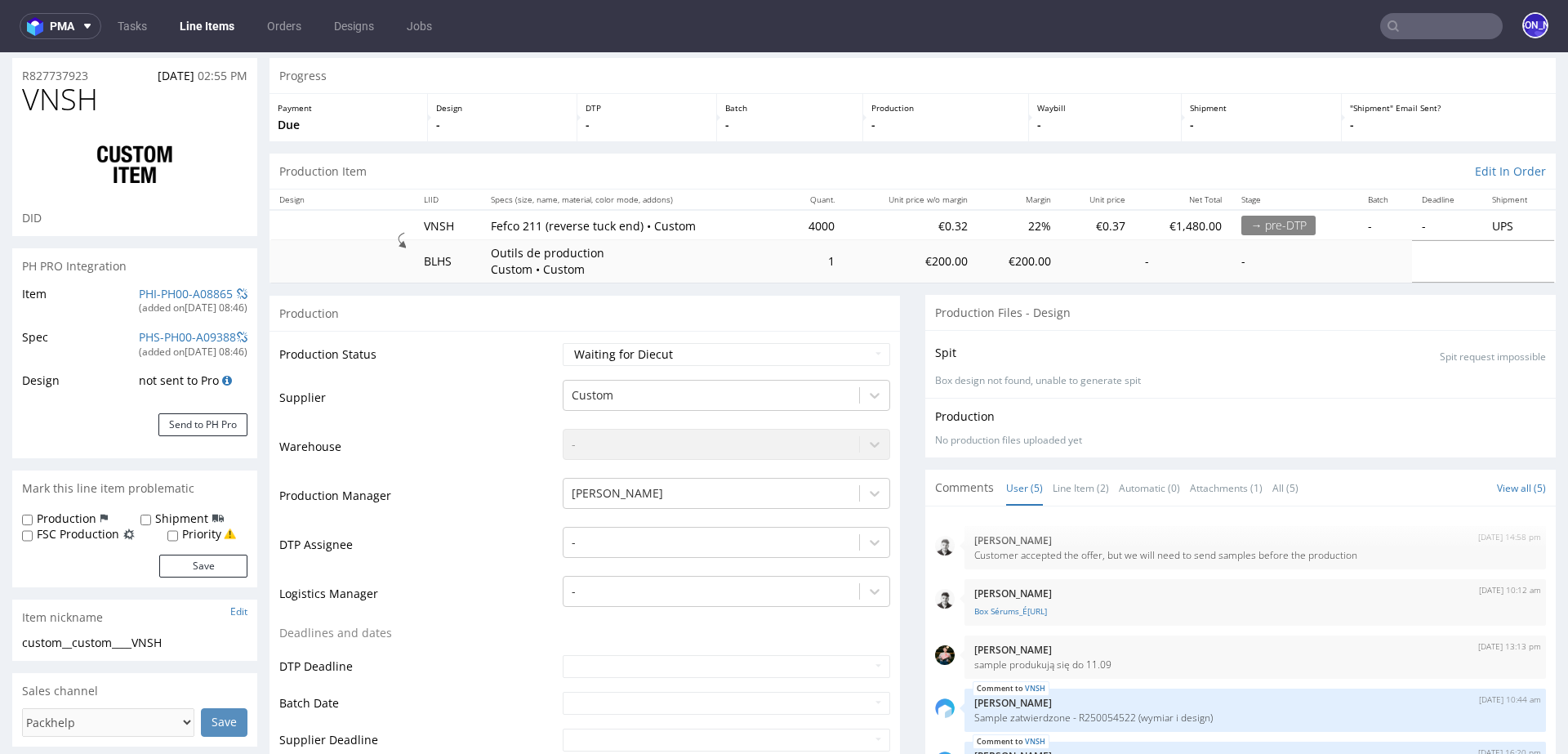
scroll to position [0, 0]
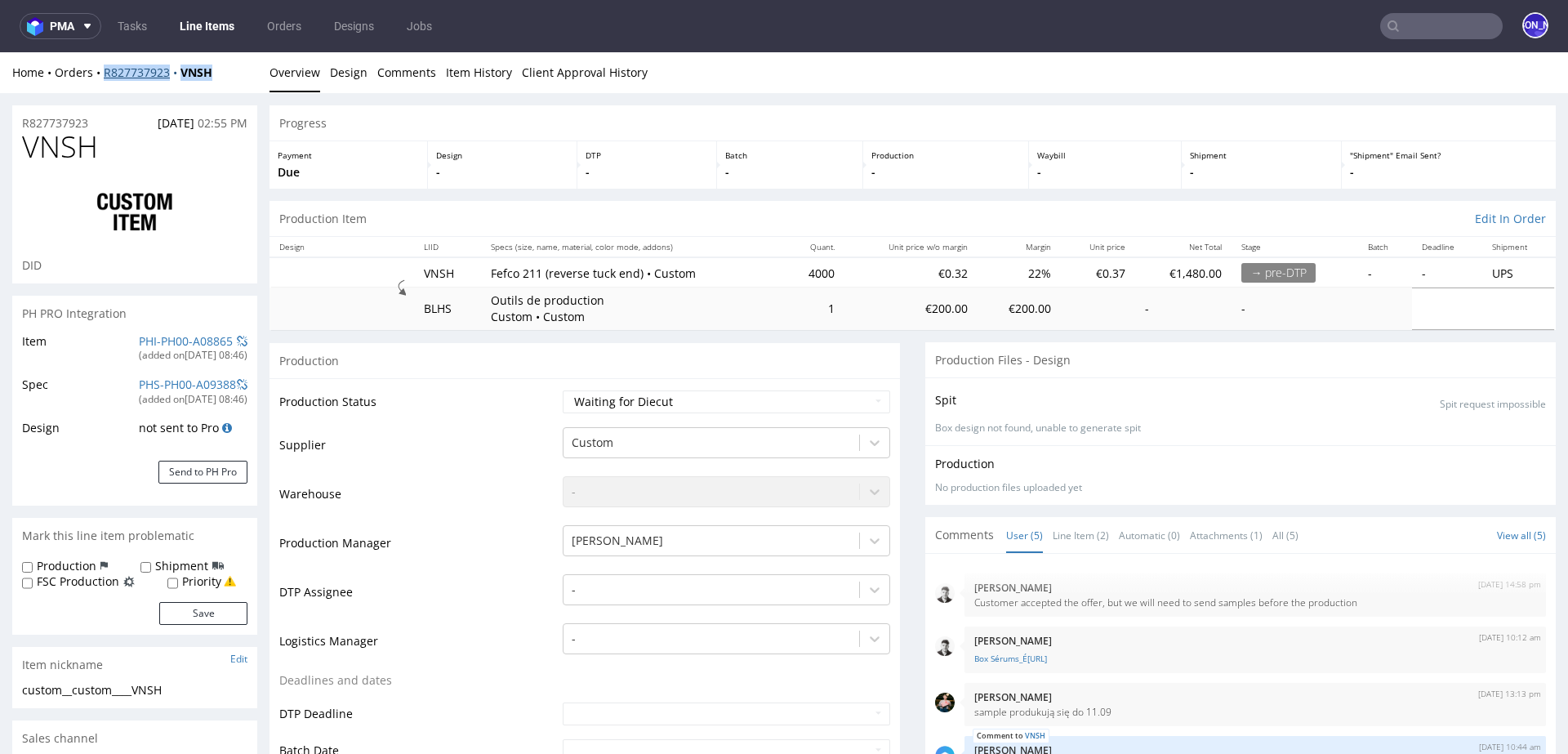
drag, startPoint x: 235, startPoint y: 71, endPoint x: 105, endPoint y: 72, distance: 130.0
click at [105, 72] on div "Home Orders R827737923 VNSH" at bounding box center [134, 73] width 245 height 17
copy div "R827737923 VNSH"
click at [242, 66] on div "Home Orders R827737923 VNSH" at bounding box center [134, 73] width 245 height 17
drag, startPoint x: 228, startPoint y: 71, endPoint x: 105, endPoint y: 71, distance: 123.0
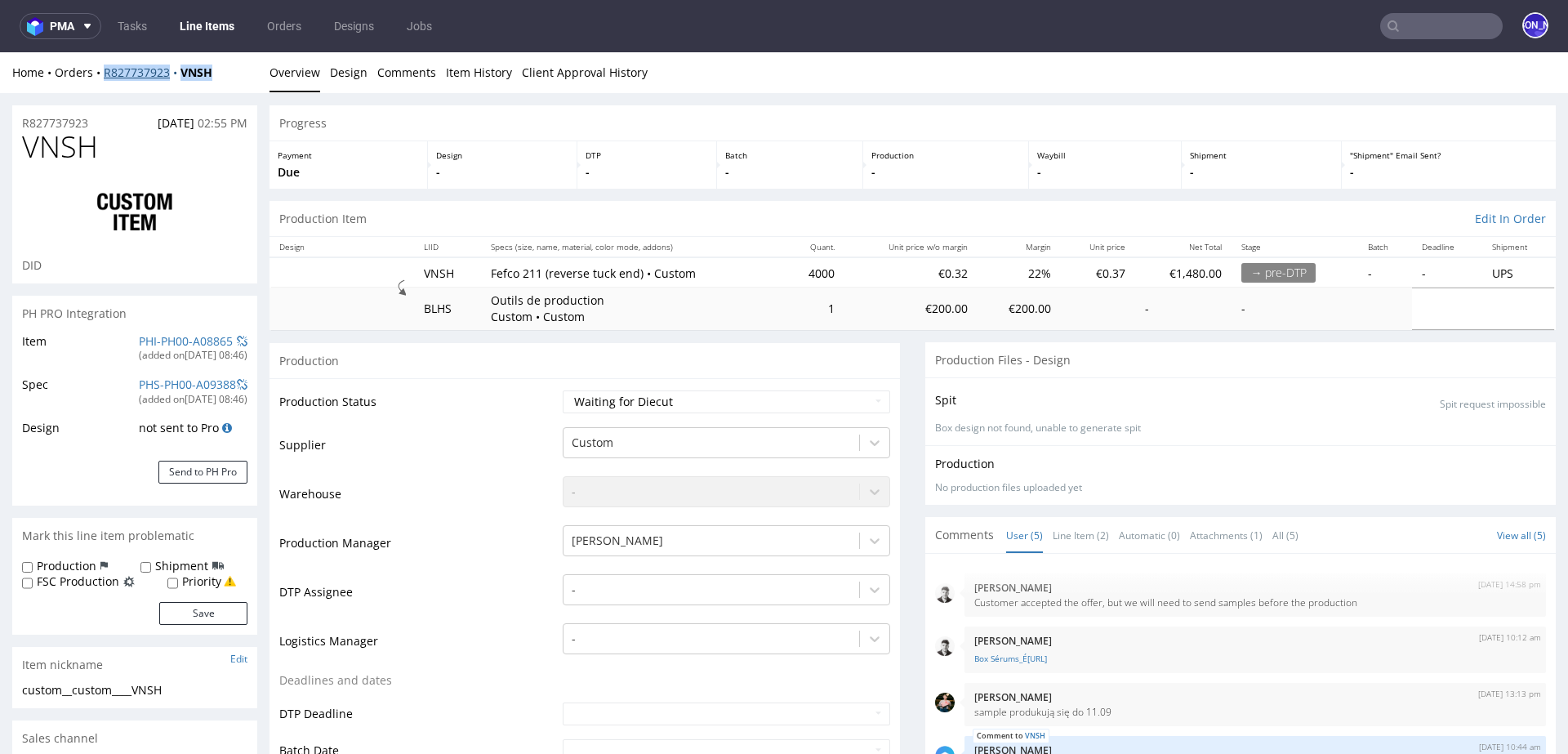
click at [105, 71] on div "Home Orders R827737923 VNSH" at bounding box center [134, 73] width 245 height 17
copy div "R827737923 VNSH"
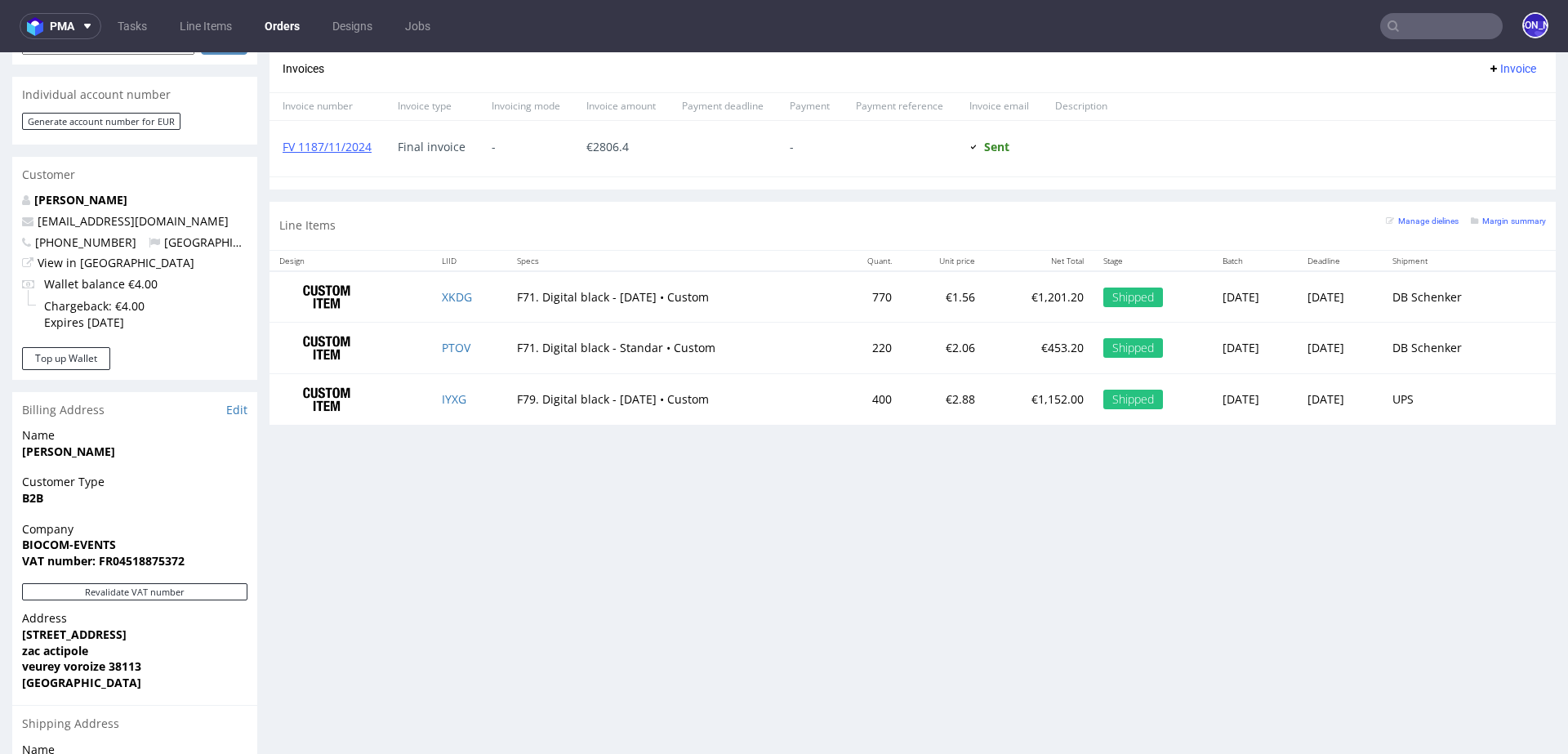
scroll to position [389, 0]
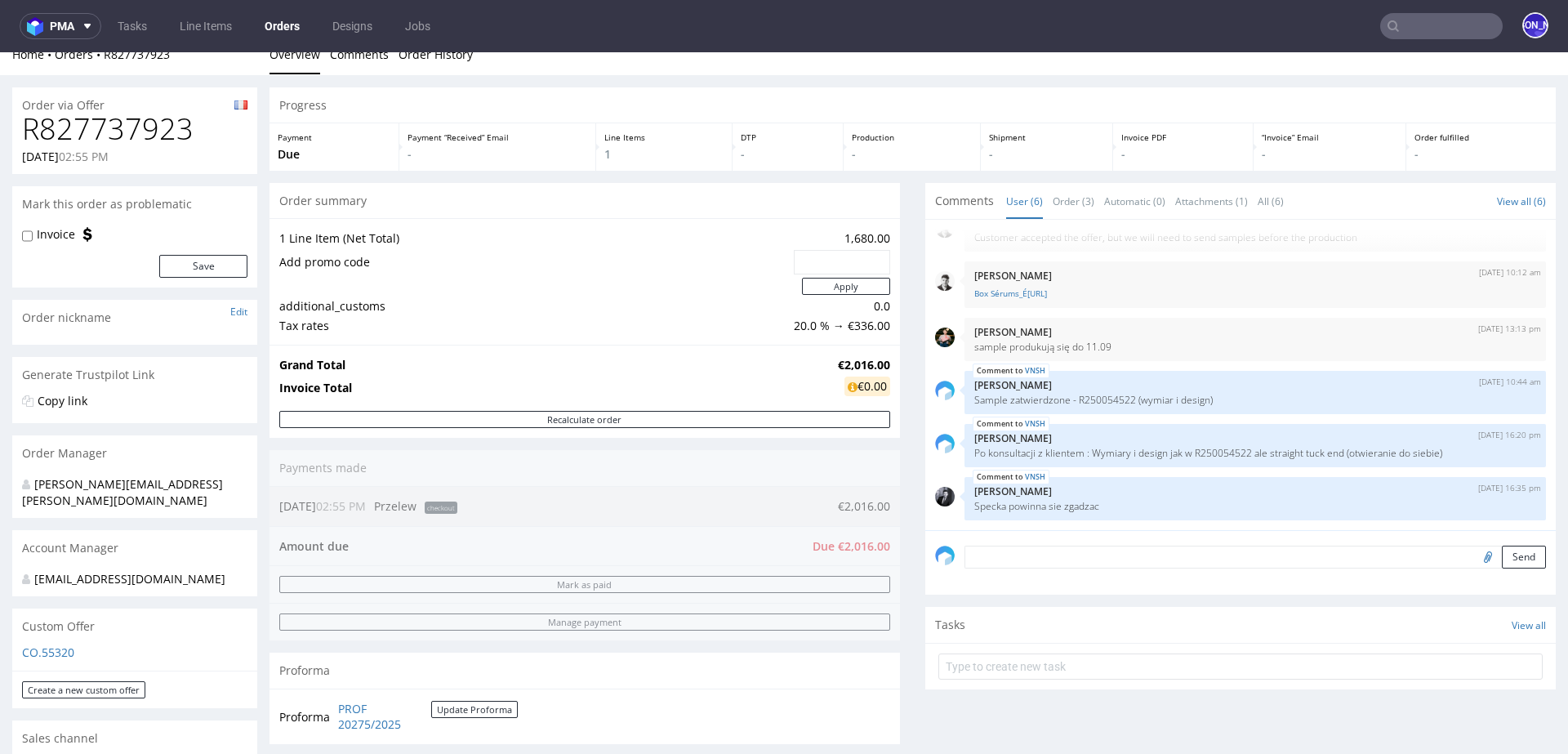
scroll to position [26, 0]
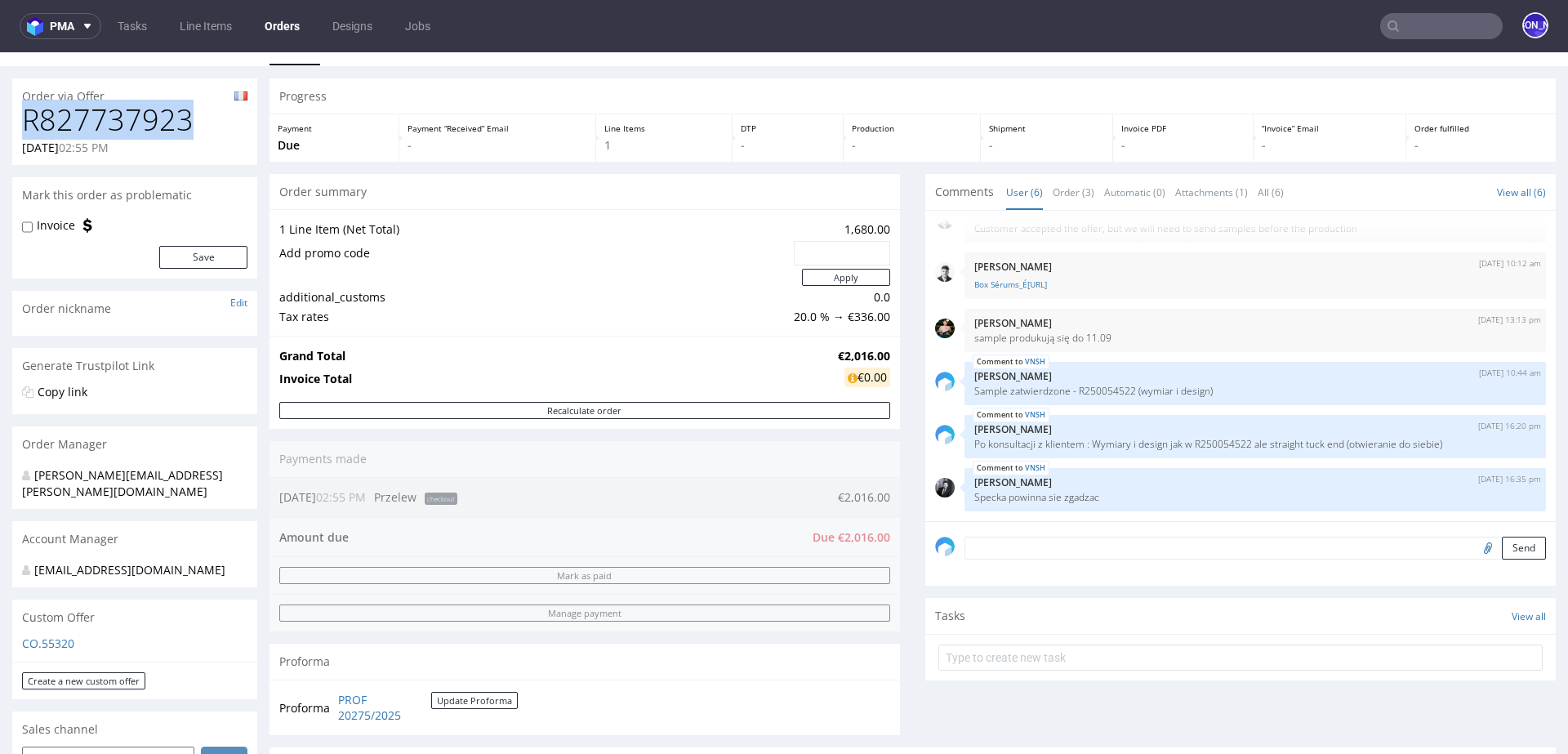
drag, startPoint x: 203, startPoint y: 121, endPoint x: 18, endPoint y: 123, distance: 185.0
click at [18, 123] on div "R827737923 [DATE] 02:55 PM" at bounding box center [134, 134] width 245 height 61
copy h1 "R827737923"
